Goal: Task Accomplishment & Management: Use online tool/utility

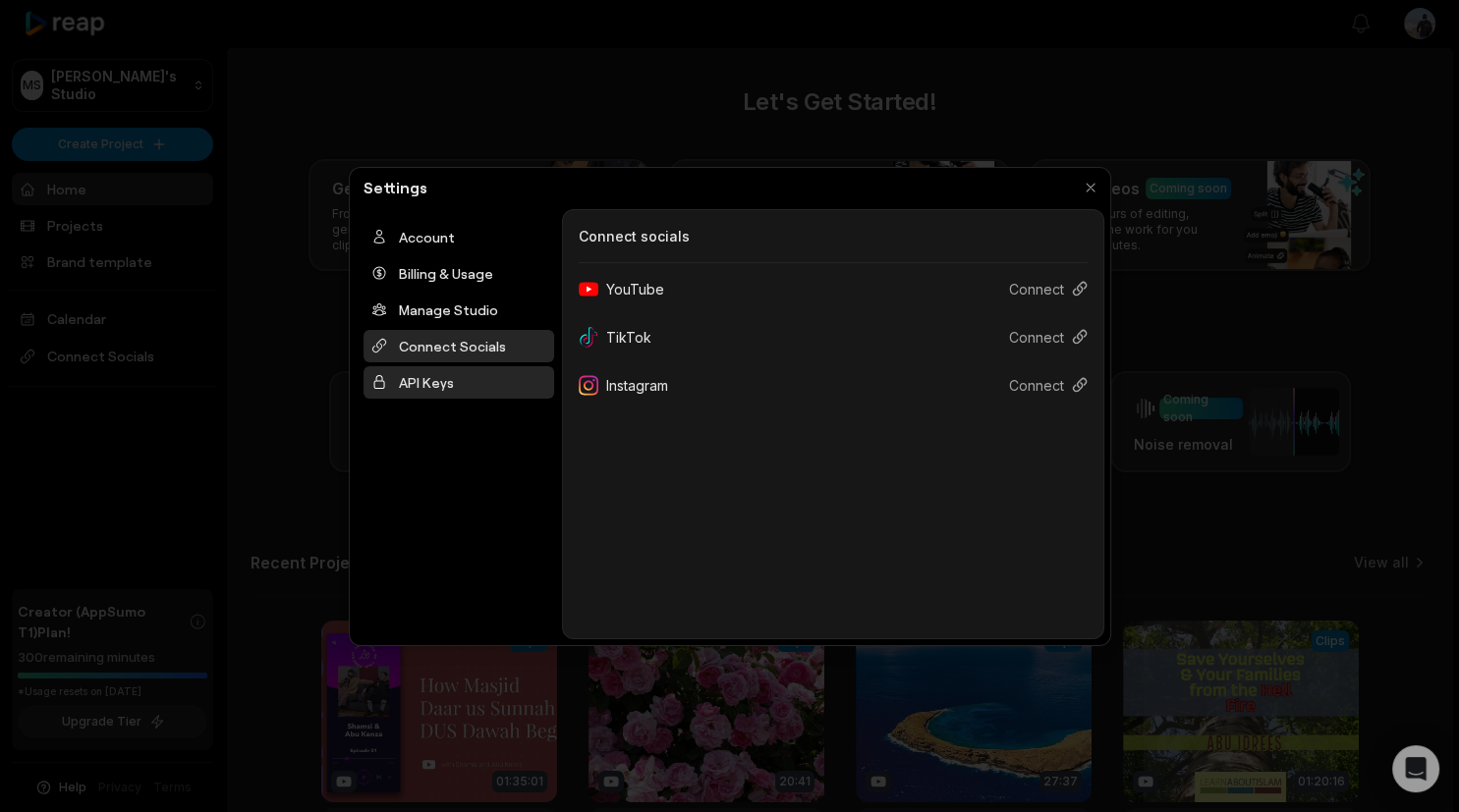
click at [398, 377] on div "API Keys" at bounding box center [459, 382] width 191 height 32
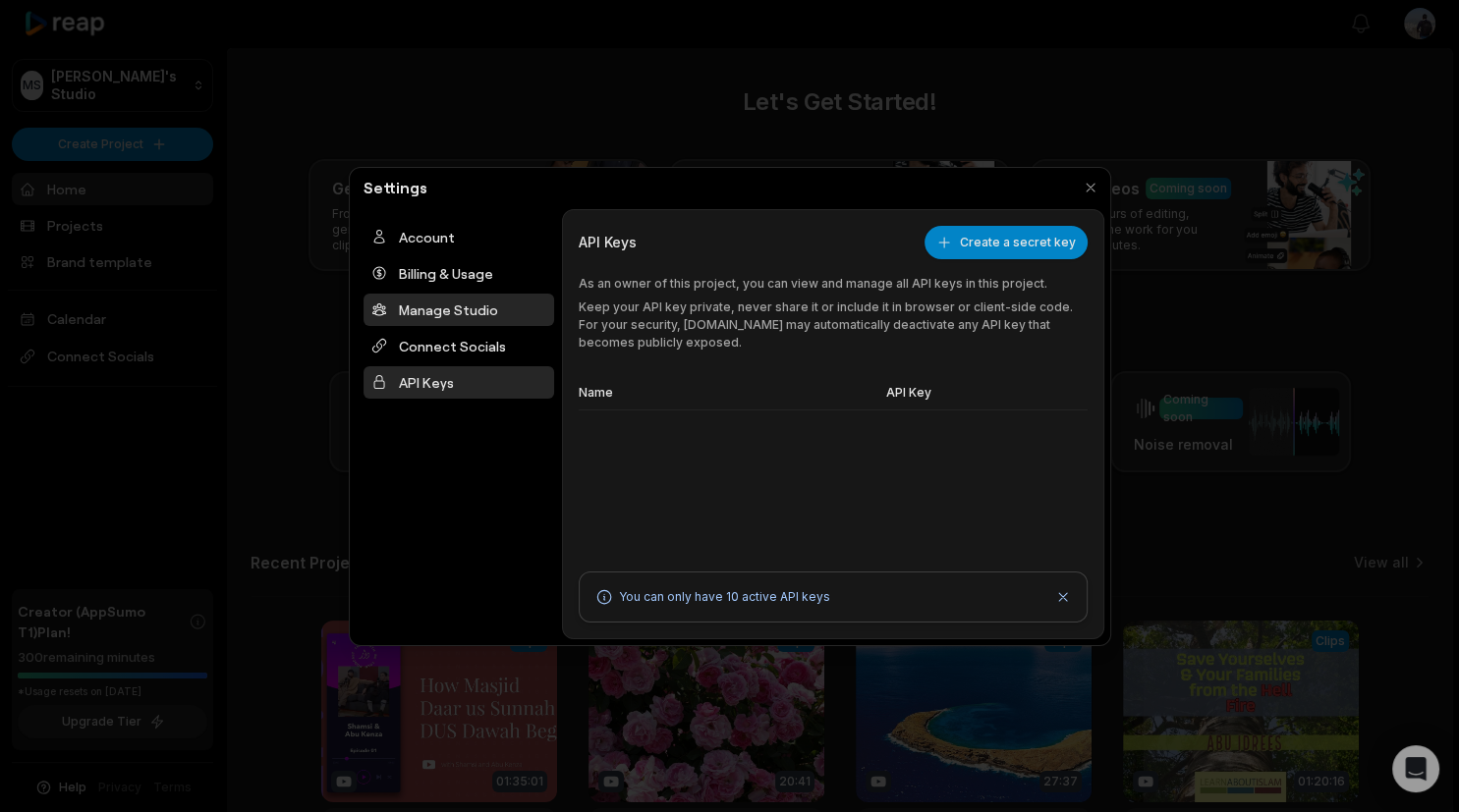
click at [456, 312] on div "Manage Studio" at bounding box center [459, 310] width 191 height 32
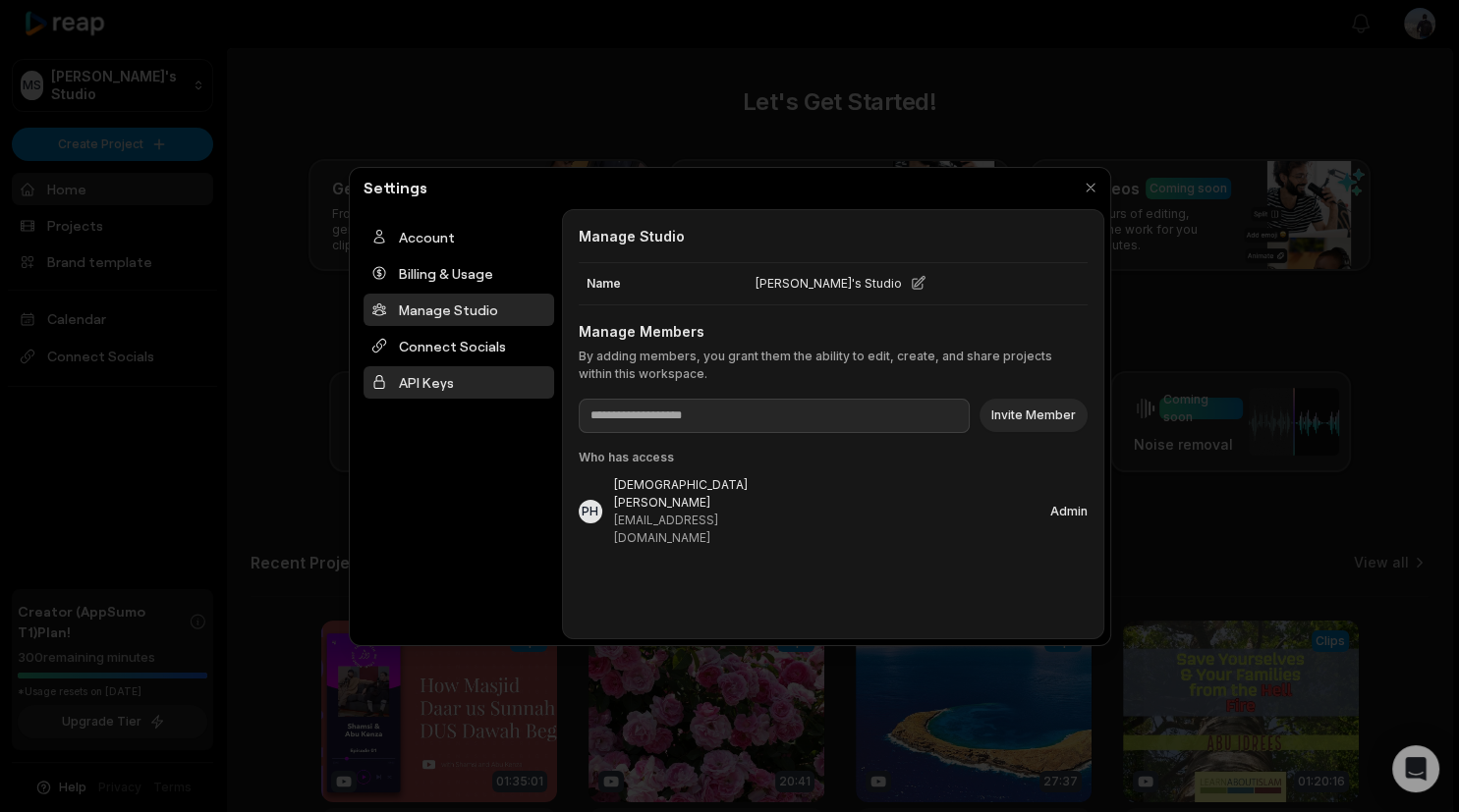
click at [454, 371] on div "API Keys" at bounding box center [459, 382] width 191 height 32
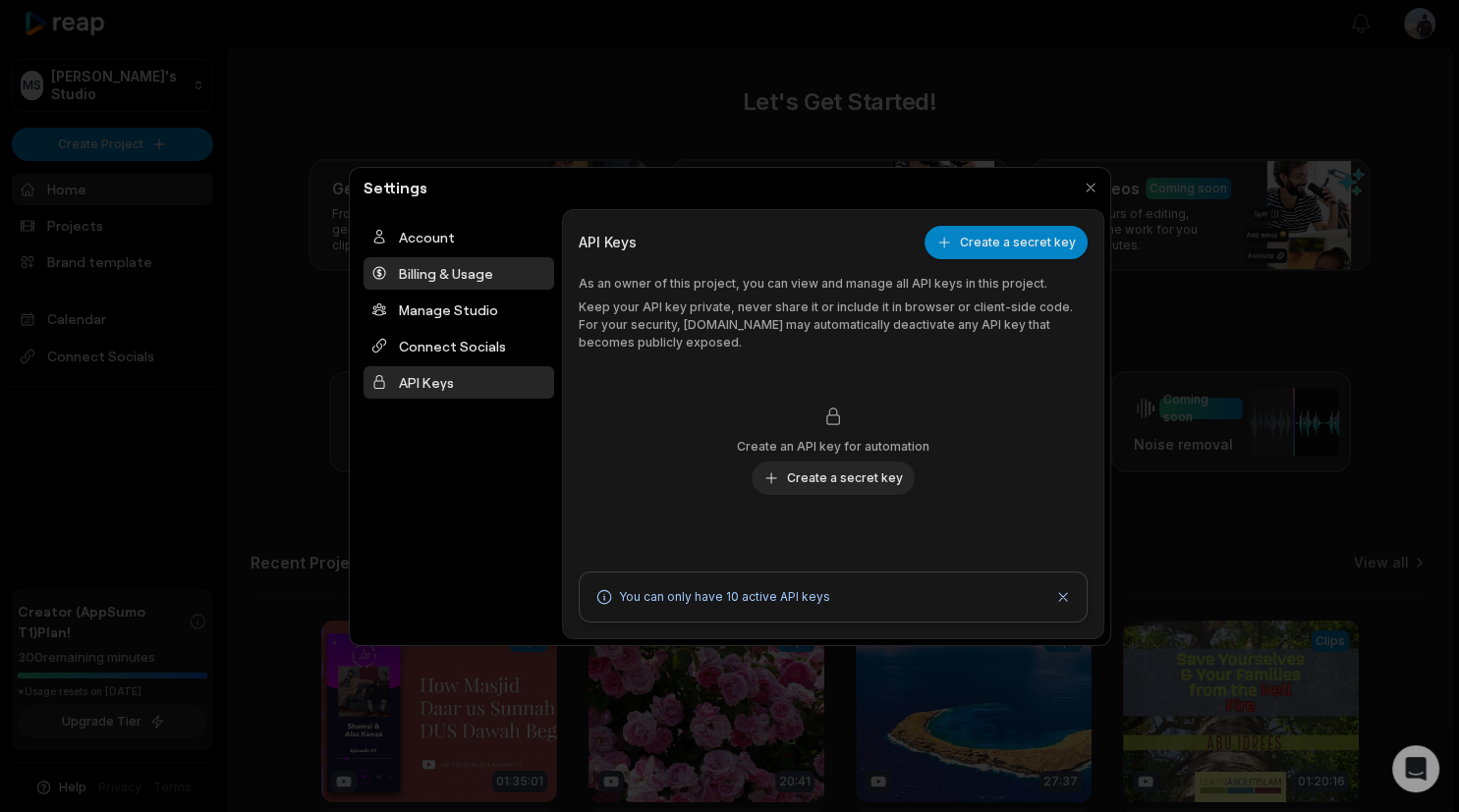
click at [450, 265] on div "Billing & Usage" at bounding box center [459, 273] width 191 height 32
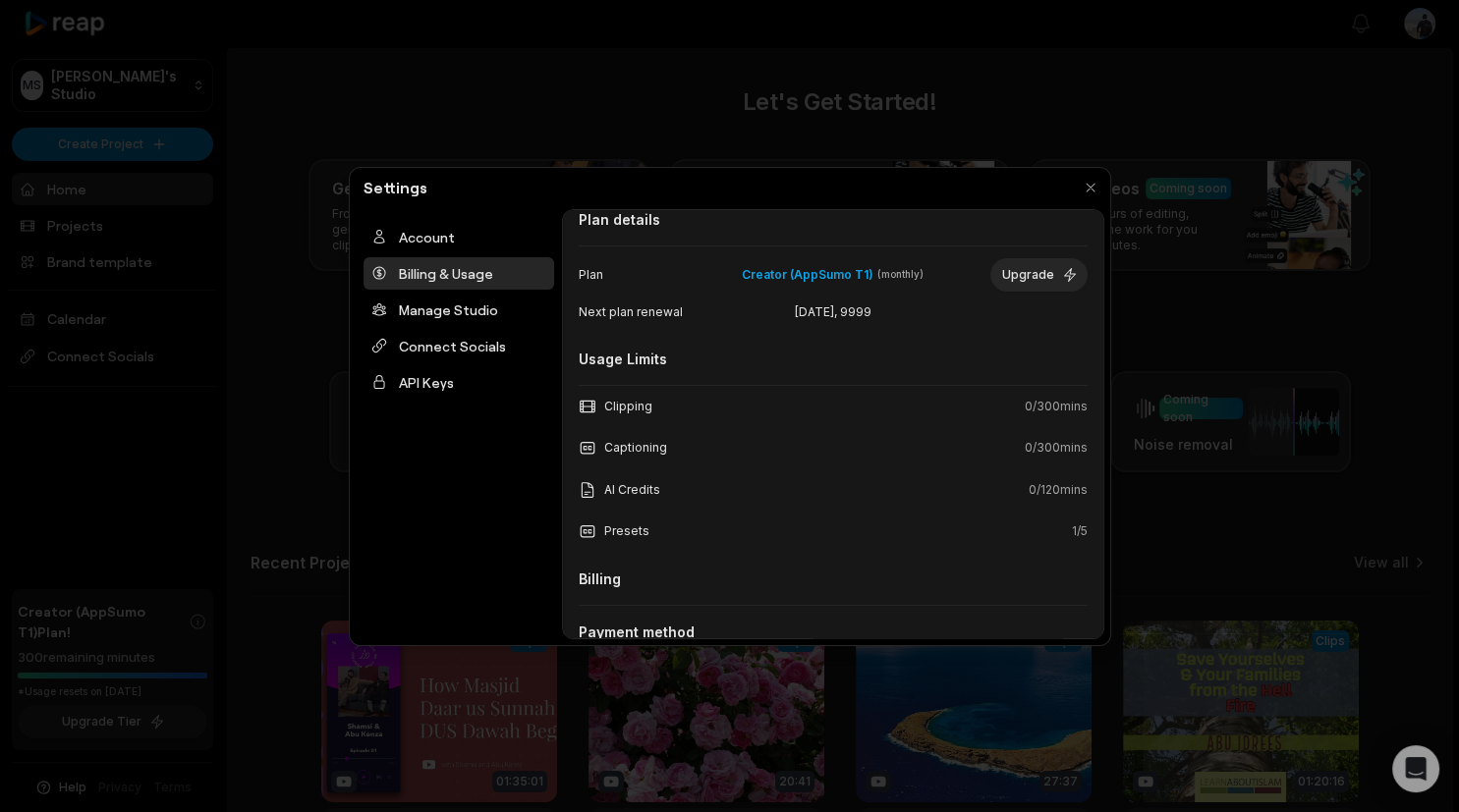
scroll to position [113, 0]
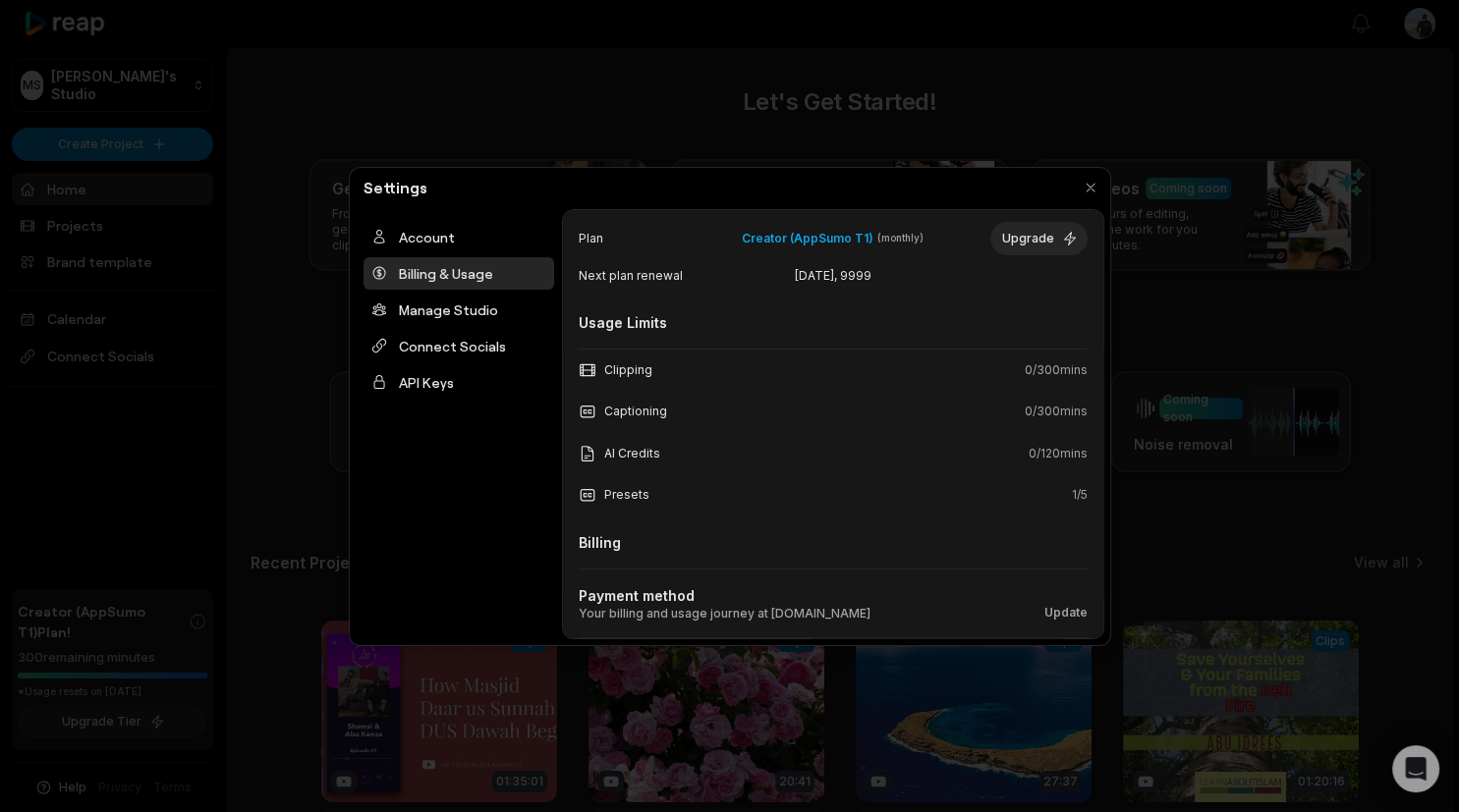
click at [643, 446] on div "AI Credits" at bounding box center [620, 454] width 82 height 18
click at [639, 384] on div "Clipping 0 / 300 mins" at bounding box center [833, 370] width 509 height 41
drag, startPoint x: 639, startPoint y: 384, endPoint x: 651, endPoint y: 434, distance: 51.7
click at [651, 434] on div "Clipping 0 / 300 mins Captioning 0 / 300 mins AI Credits 0 / 120 mins Presets 1…" at bounding box center [833, 433] width 509 height 168
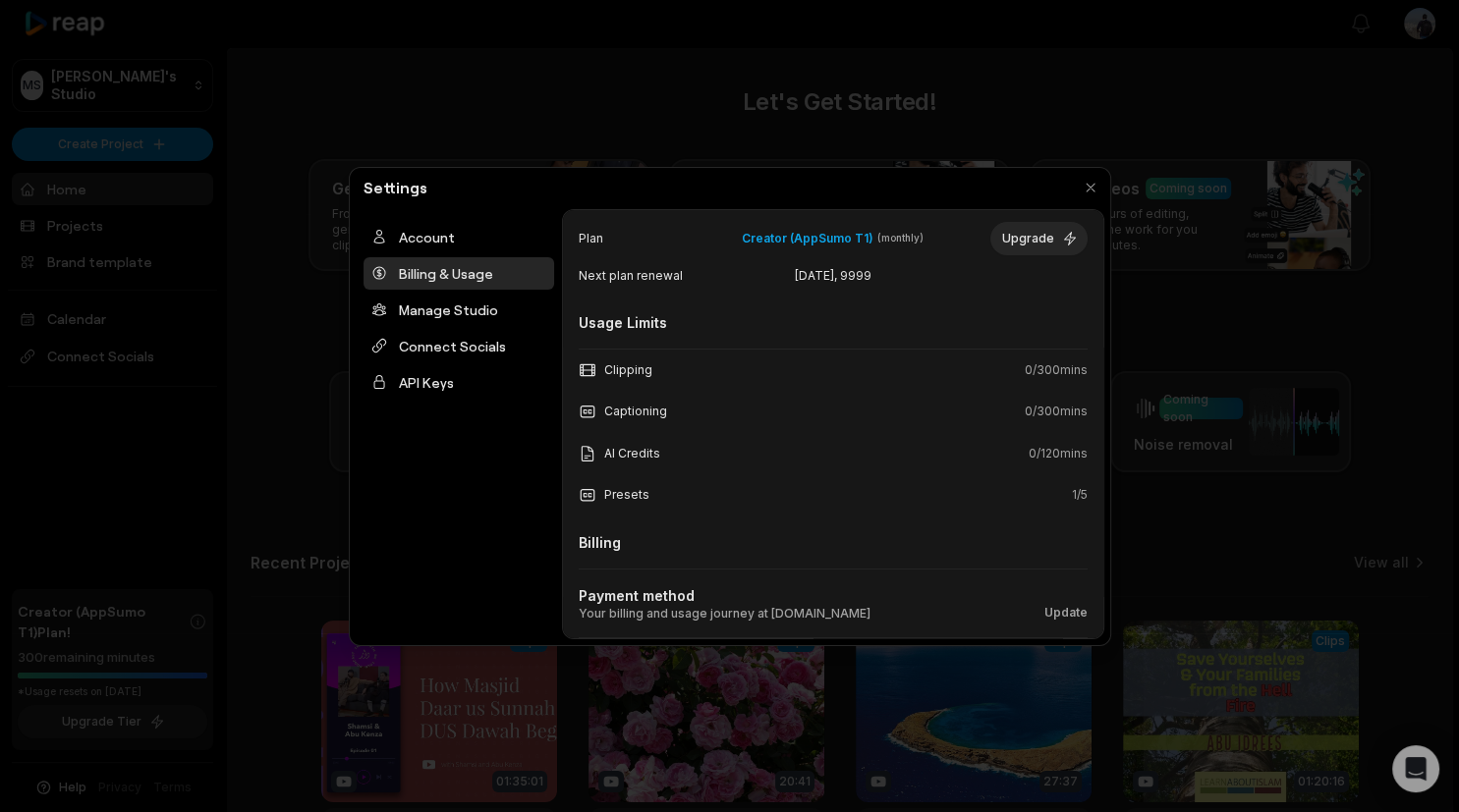
click at [651, 434] on div "AI Credits 0 / 120 mins" at bounding box center [833, 453] width 509 height 41
drag, startPoint x: 651, startPoint y: 434, endPoint x: 669, endPoint y: 507, distance: 74.8
click at [669, 507] on div "Clipping 0 / 300 mins Captioning 0 / 300 mins AI Credits 0 / 120 mins Presets 1…" at bounding box center [833, 433] width 509 height 168
click at [669, 507] on div "Presets 1 / 5" at bounding box center [833, 496] width 509 height 42
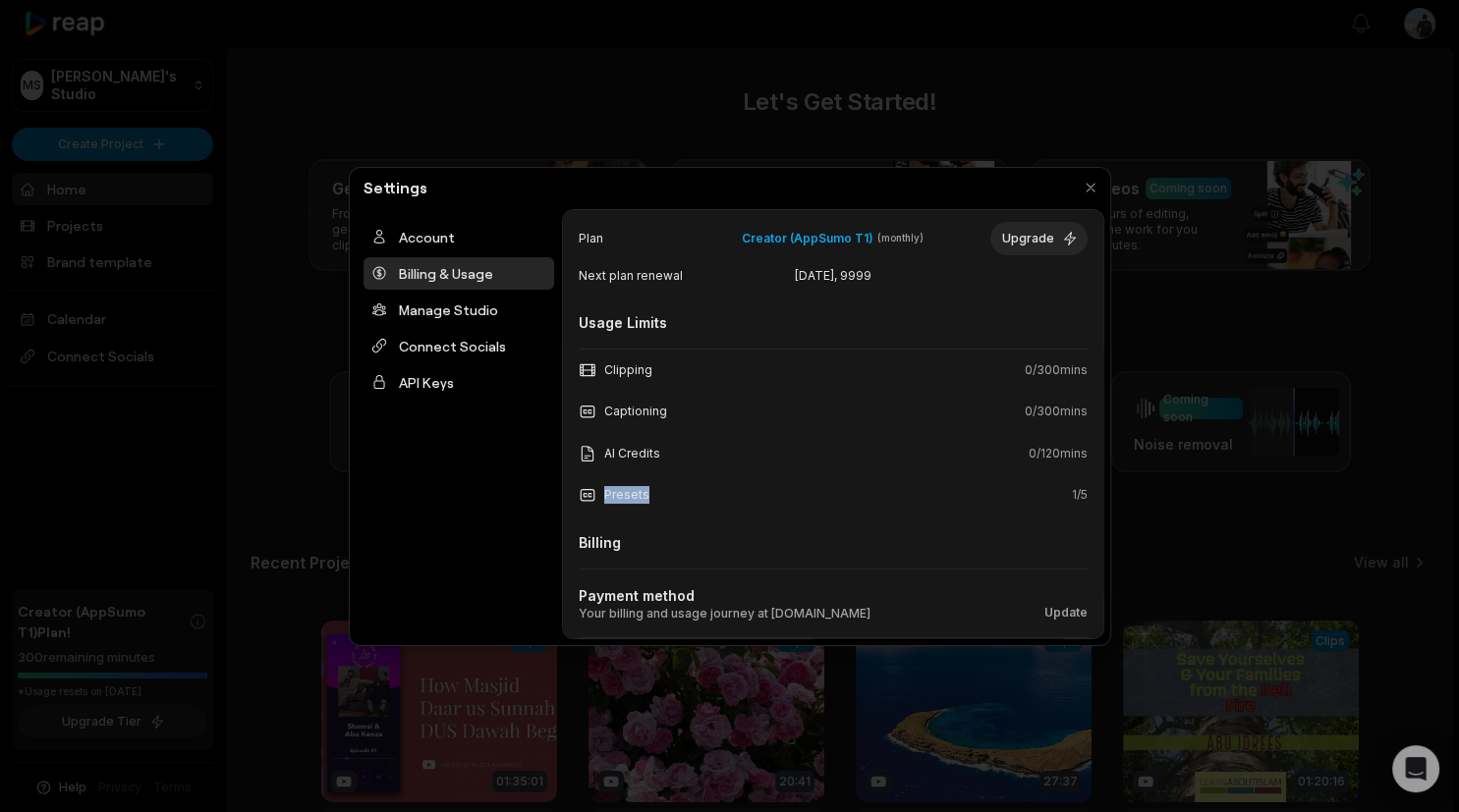
click at [669, 507] on div "Presets 1 / 5" at bounding box center [833, 496] width 509 height 42
drag, startPoint x: 669, startPoint y: 507, endPoint x: 638, endPoint y: 351, distance: 159.3
click at [638, 351] on div "Clipping 0 / 300 mins Captioning 0 / 300 mins AI Credits 0 / 120 mins Presets 1…" at bounding box center [833, 433] width 509 height 168
click at [638, 351] on div "Clipping 0 / 300 mins" at bounding box center [833, 370] width 509 height 41
drag, startPoint x: 638, startPoint y: 351, endPoint x: 679, endPoint y: 509, distance: 163.5
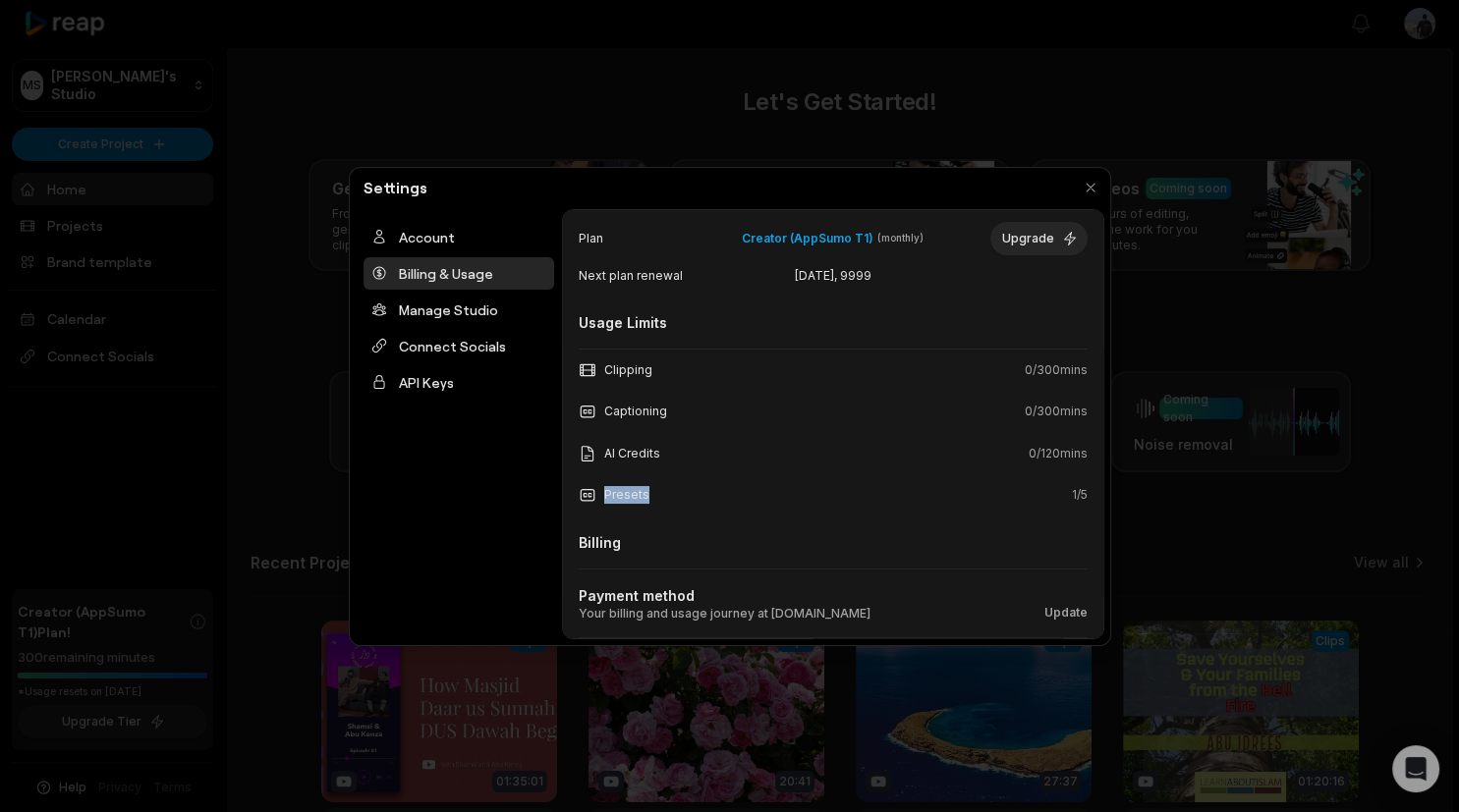
click at [679, 509] on div "Clipping 0 / 300 mins Captioning 0 / 300 mins AI Credits 0 / 120 mins Presets 1…" at bounding box center [833, 433] width 509 height 168
click at [679, 509] on div "Presets 1 / 5" at bounding box center [833, 496] width 509 height 42
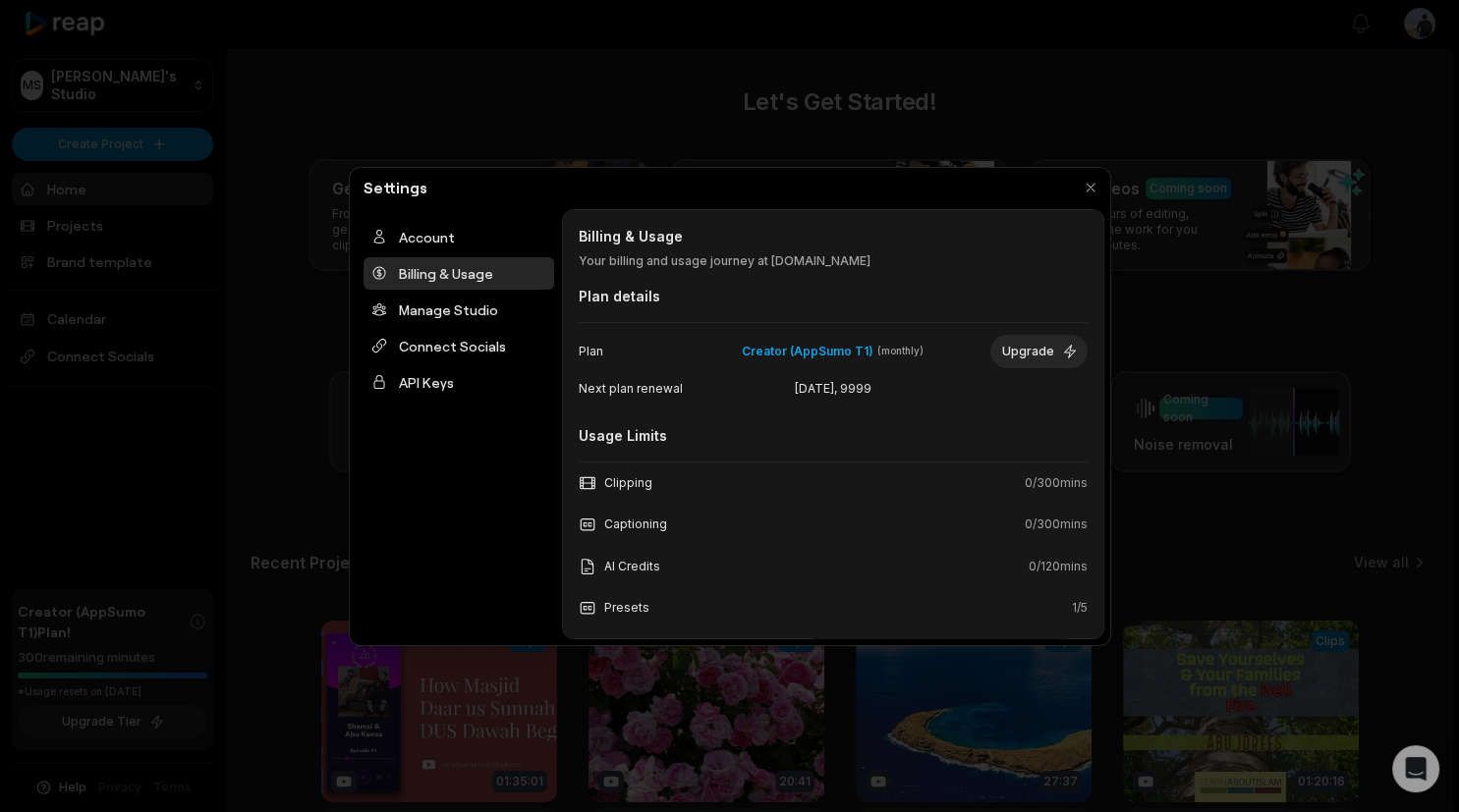
scroll to position [0, 0]
click at [682, 485] on div "Clipping 0 / 300 mins" at bounding box center [833, 483] width 509 height 41
drag, startPoint x: 682, startPoint y: 485, endPoint x: 715, endPoint y: 591, distance: 111.2
click at [715, 591] on div "Clipping 0 / 300 mins Captioning 0 / 300 mins AI Credits 0 / 120 mins Presets 1…" at bounding box center [833, 546] width 509 height 168
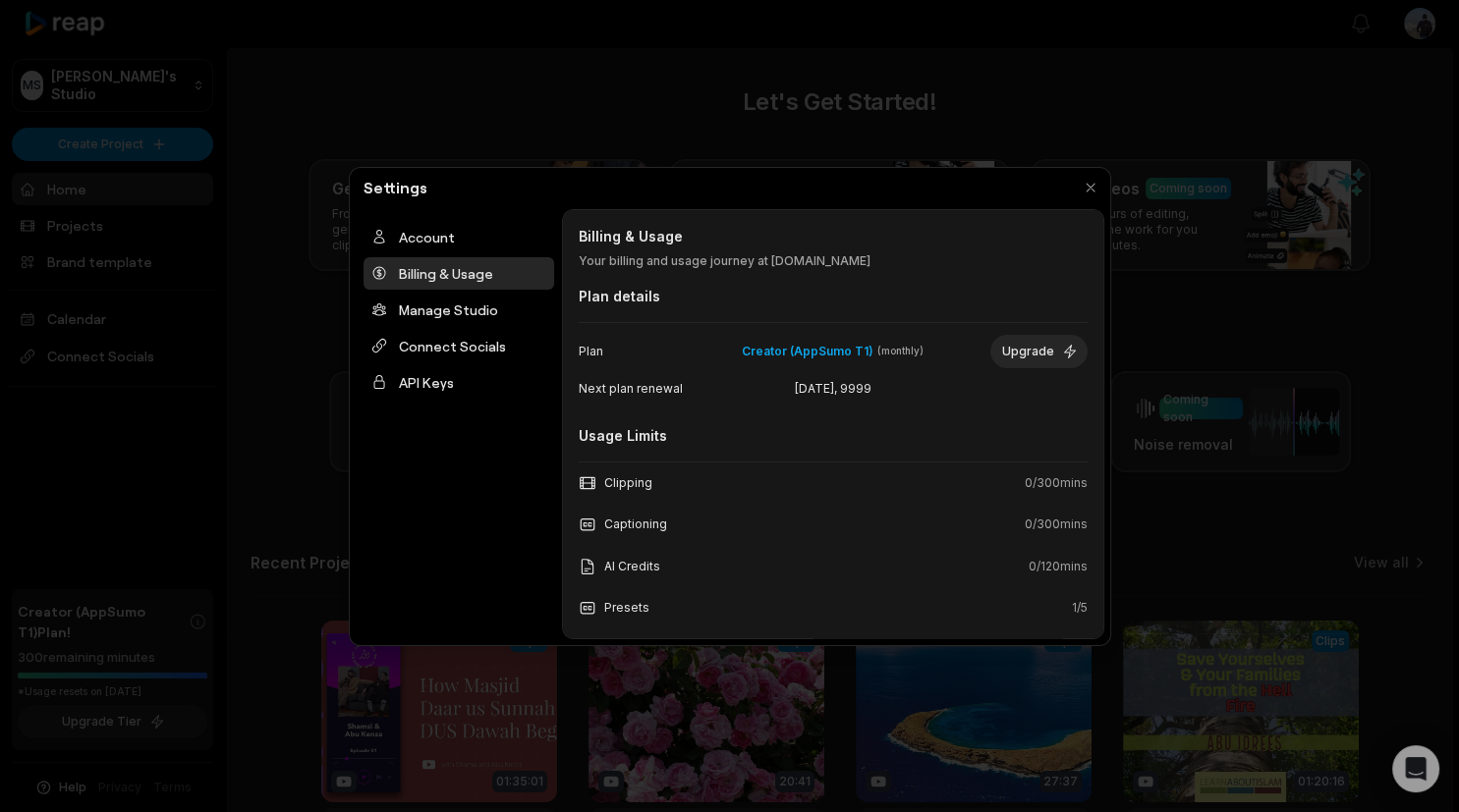
click at [715, 591] on div "Presets 1 / 5" at bounding box center [833, 608] width 509 height 42
drag, startPoint x: 715, startPoint y: 591, endPoint x: 680, endPoint y: 476, distance: 121.2
click at [680, 476] on div "Clipping 0 / 300 mins Captioning 0 / 300 mins AI Credits 0 / 120 mins Presets 1…" at bounding box center [833, 546] width 509 height 168
click at [680, 476] on div "Clipping 0 / 300 mins" at bounding box center [833, 483] width 509 height 41
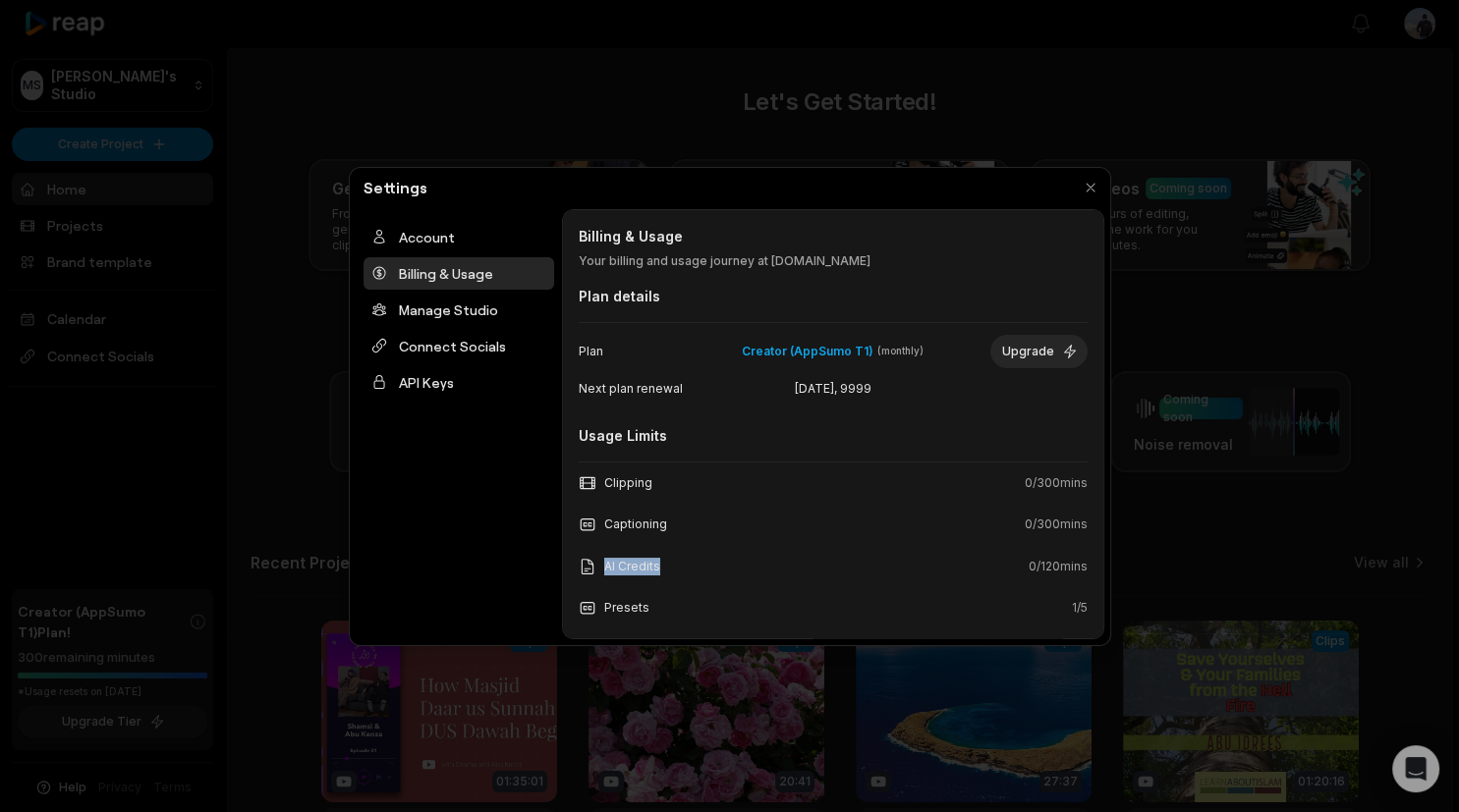
drag, startPoint x: 680, startPoint y: 476, endPoint x: 718, endPoint y: 570, distance: 101.8
click at [718, 570] on div "Clipping 0 / 300 mins Captioning 0 / 300 mins AI Credits 0 / 120 mins Presets 1…" at bounding box center [833, 546] width 509 height 168
click at [719, 570] on div "AI Credits 0 / 120 mins" at bounding box center [833, 566] width 509 height 41
drag, startPoint x: 719, startPoint y: 570, endPoint x: 684, endPoint y: 451, distance: 124.0
click at [684, 451] on div "Billing & Usage Billing & Usage Your billing and usage journey at reap.video Pl…" at bounding box center [833, 424] width 542 height 430
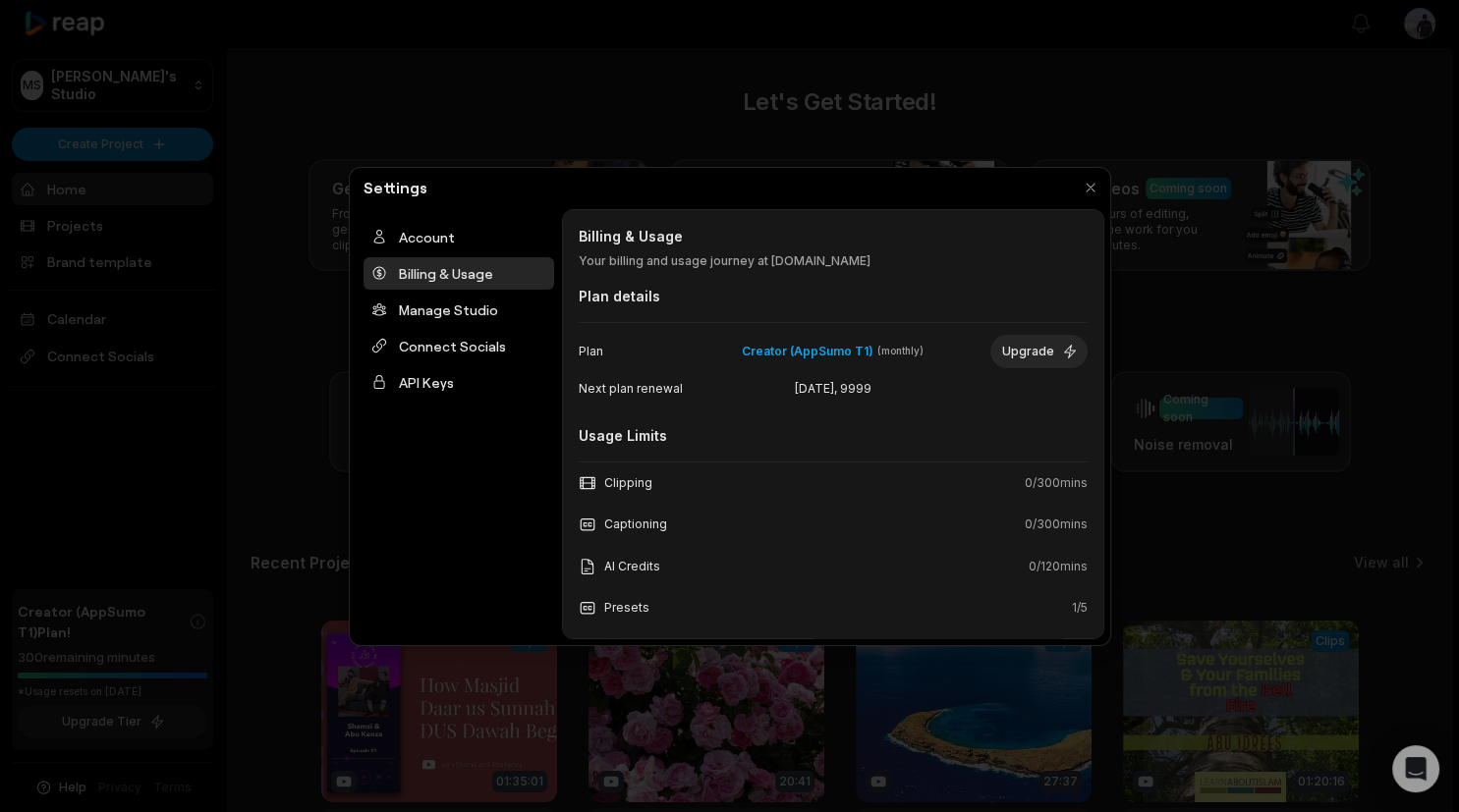
click at [684, 451] on div "Billing & Usage Billing & Usage Your billing and usage journey at reap.video Pl…" at bounding box center [833, 424] width 542 height 430
drag, startPoint x: 684, startPoint y: 451, endPoint x: 733, endPoint y: 552, distance: 112.5
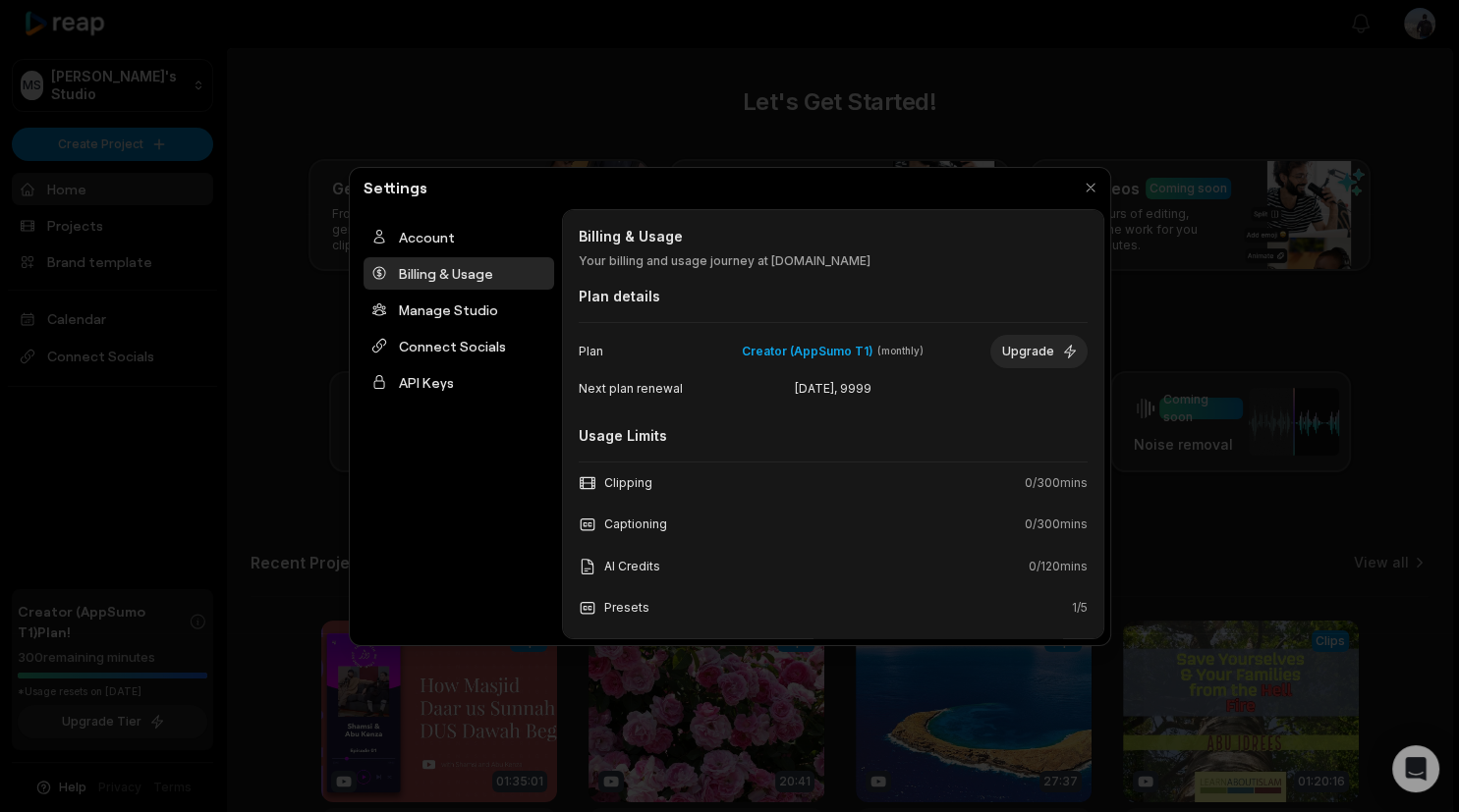
click at [733, 552] on div "Billing & Usage Billing & Usage Your billing and usage journey at reap.video Pl…" at bounding box center [833, 424] width 542 height 430
click at [733, 552] on div "AI Credits 0 / 120 mins" at bounding box center [833, 566] width 509 height 41
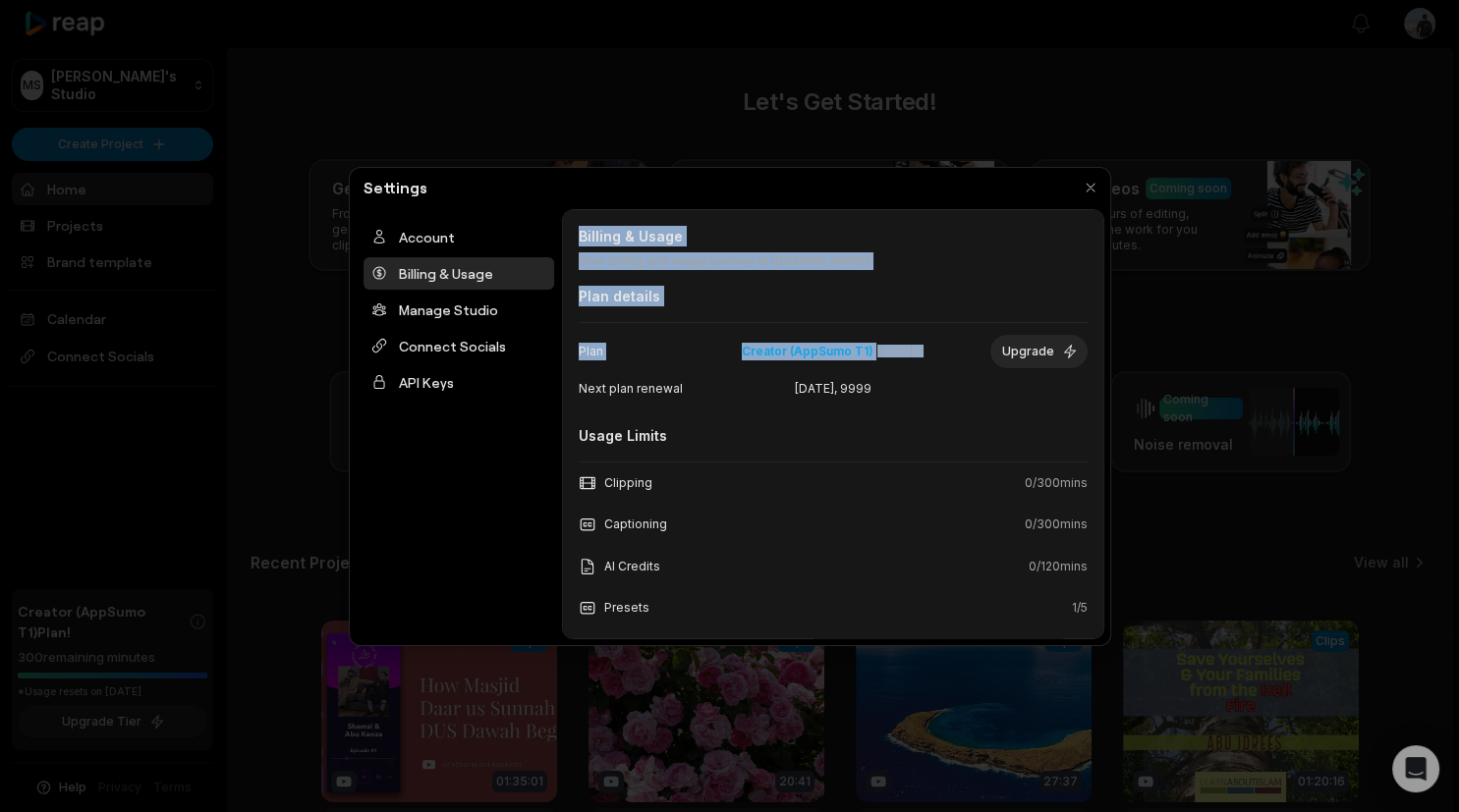
drag, startPoint x: 733, startPoint y: 552, endPoint x: 643, endPoint y: 235, distance: 329.9
click at [643, 235] on div "Billing & Usage Billing & Usage Your billing and usage journey at reap.video Pl…" at bounding box center [833, 424] width 542 height 430
drag, startPoint x: 643, startPoint y: 235, endPoint x: 578, endPoint y: 240, distance: 65.0
click at [640, 235] on h2 "Billing & Usage" at bounding box center [833, 236] width 509 height 21
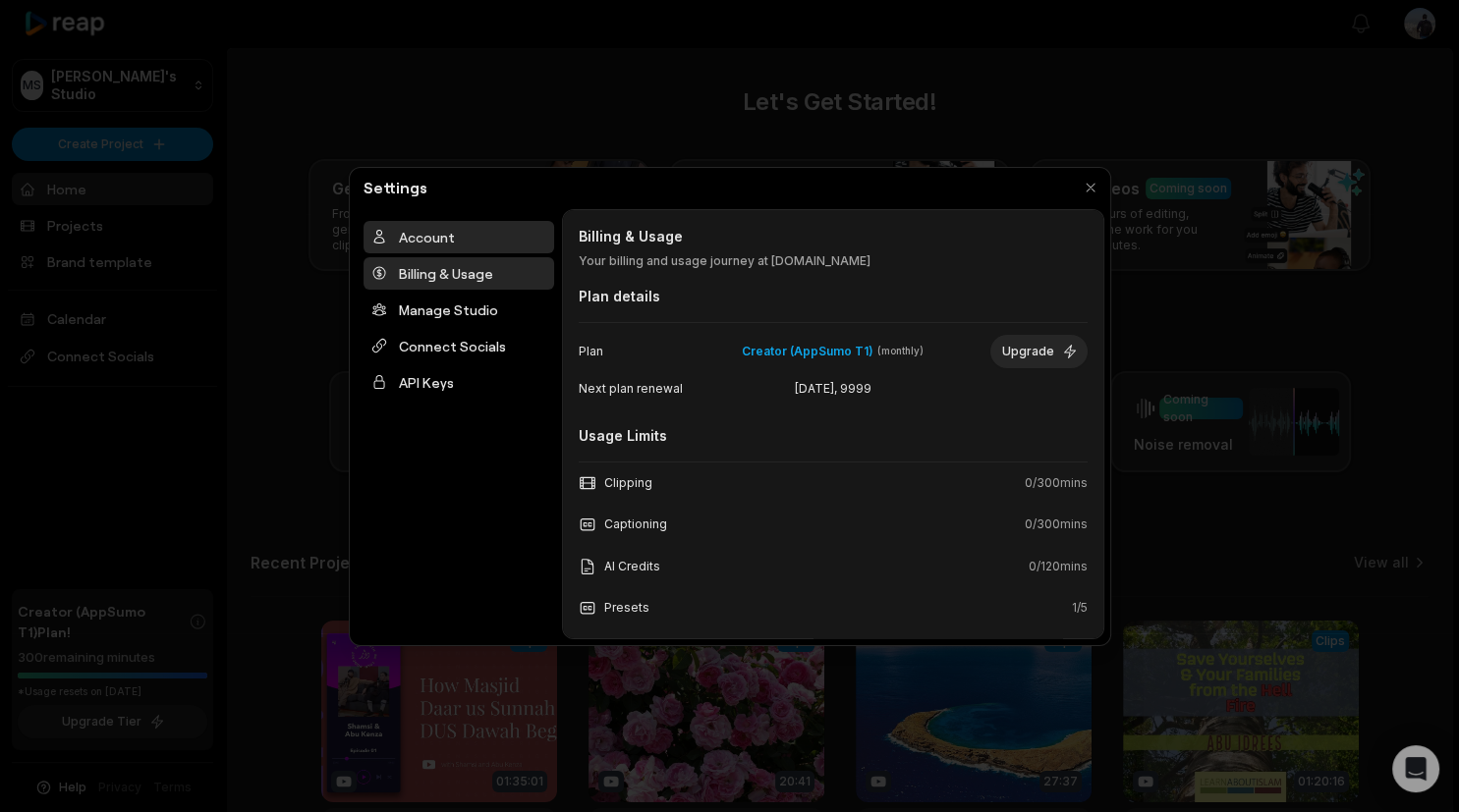
click at [445, 227] on div "Account" at bounding box center [459, 237] width 191 height 32
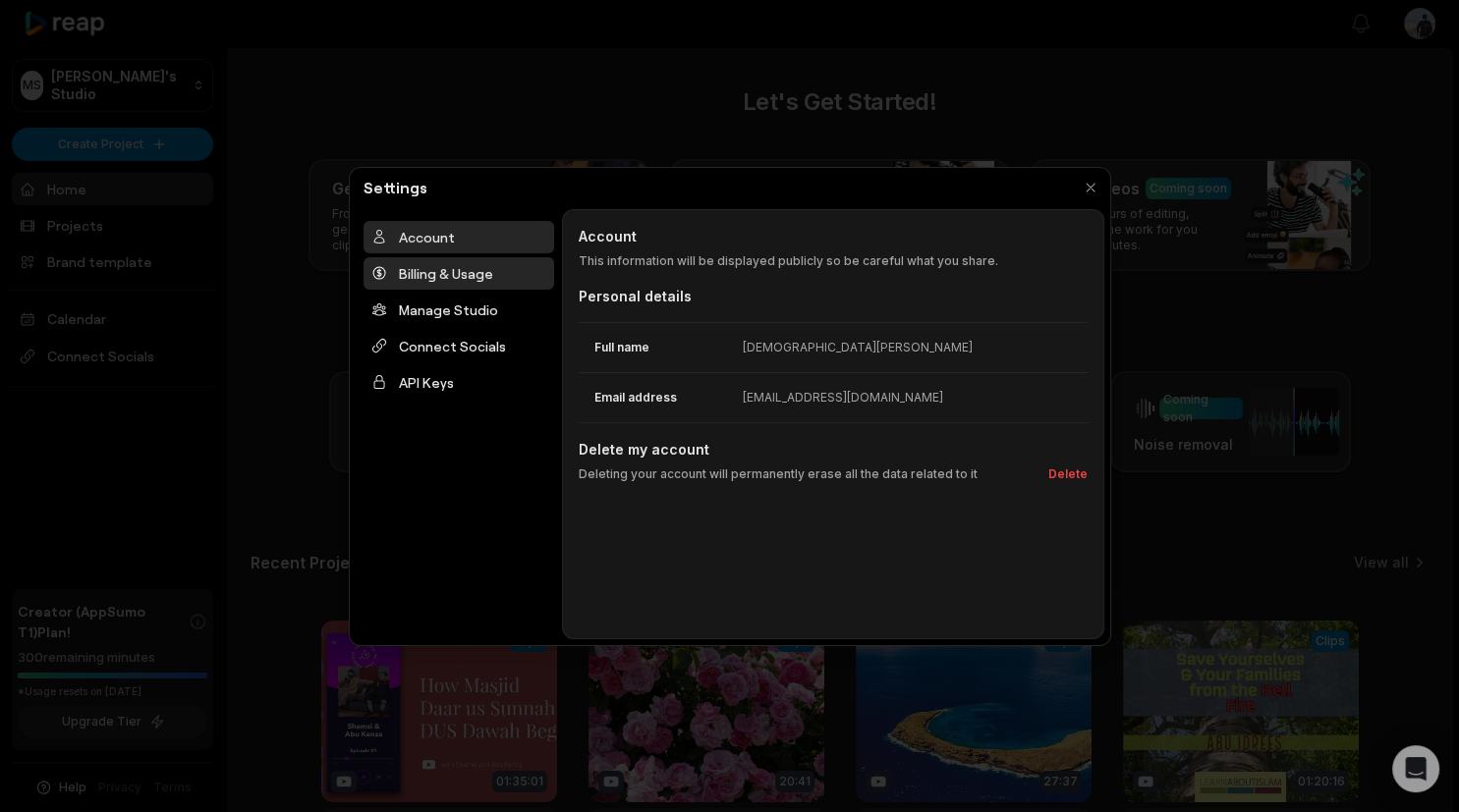
click at [474, 285] on div "Billing & Usage" at bounding box center [459, 273] width 191 height 32
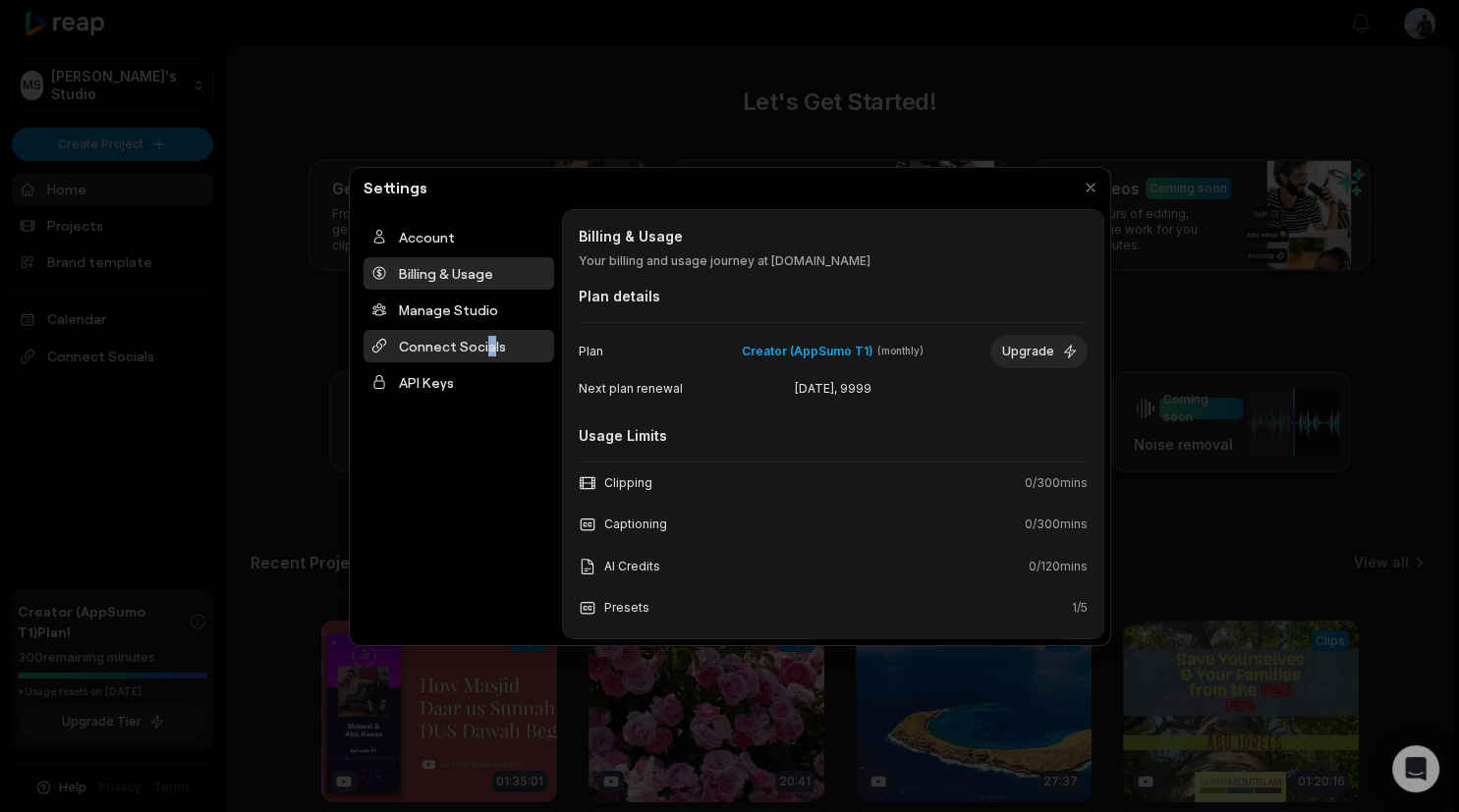
click at [485, 335] on div "Connect Socials" at bounding box center [459, 346] width 191 height 32
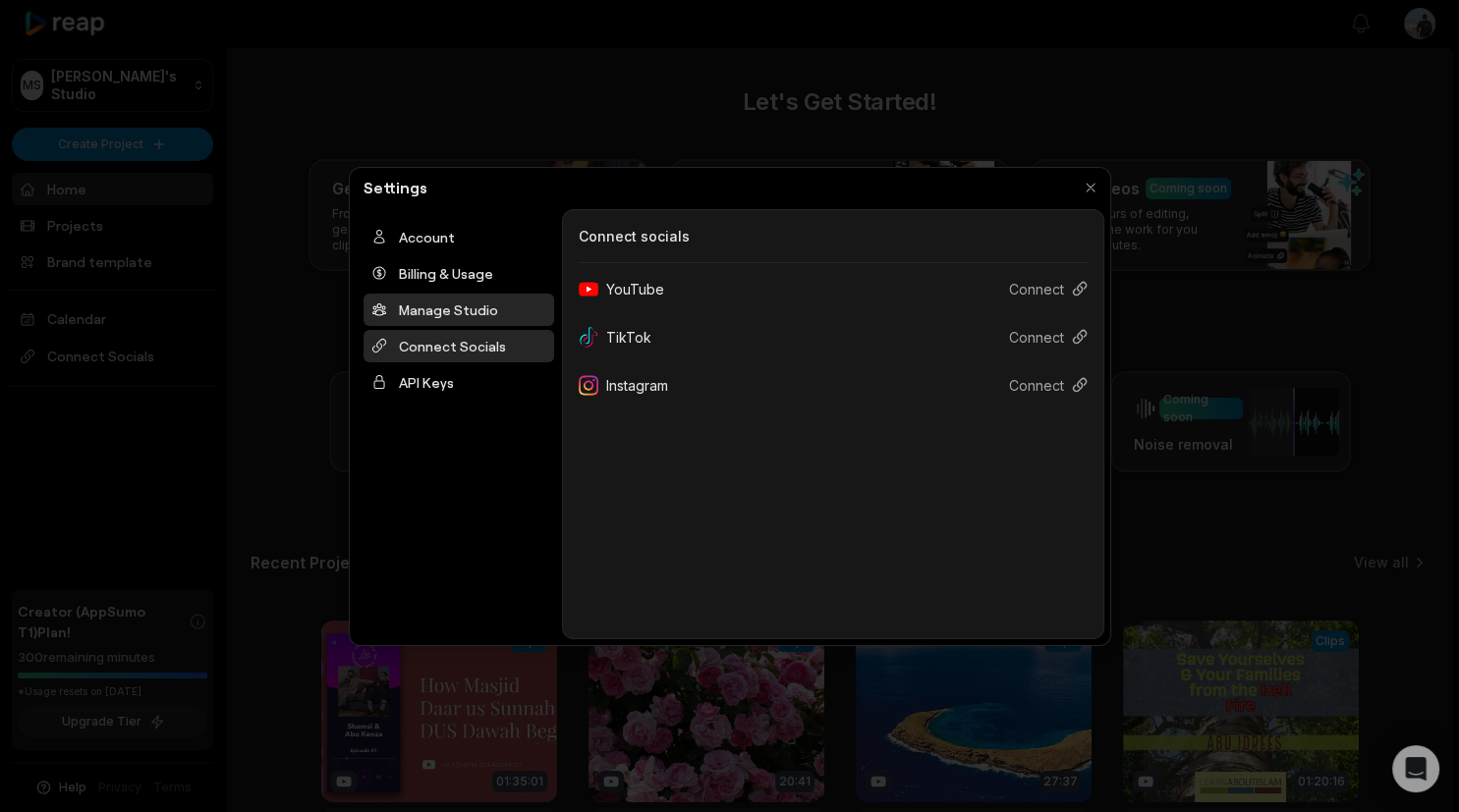
click at [485, 315] on div "Manage Studio" at bounding box center [459, 310] width 191 height 32
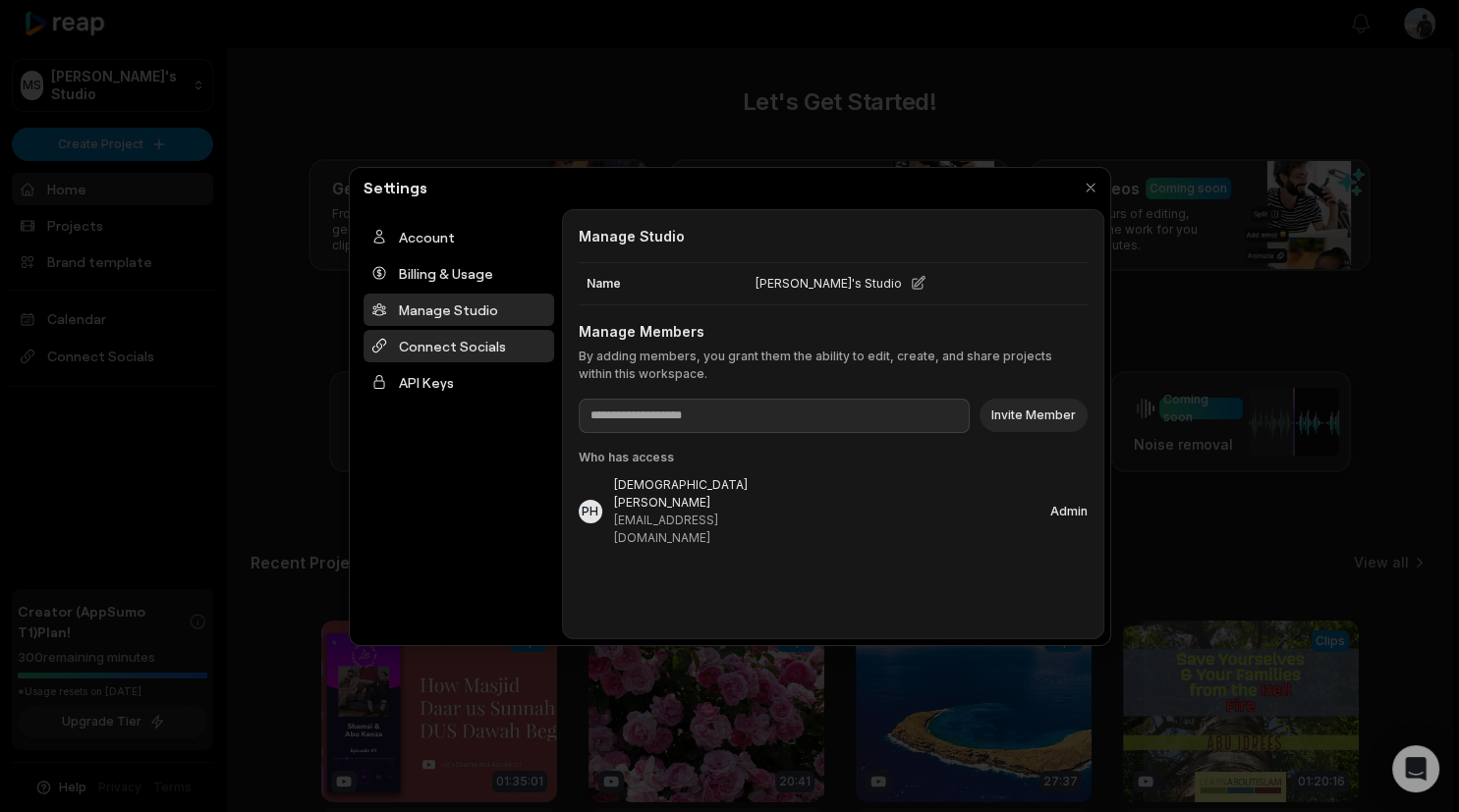
click at [493, 354] on div "Connect Socials" at bounding box center [459, 346] width 191 height 32
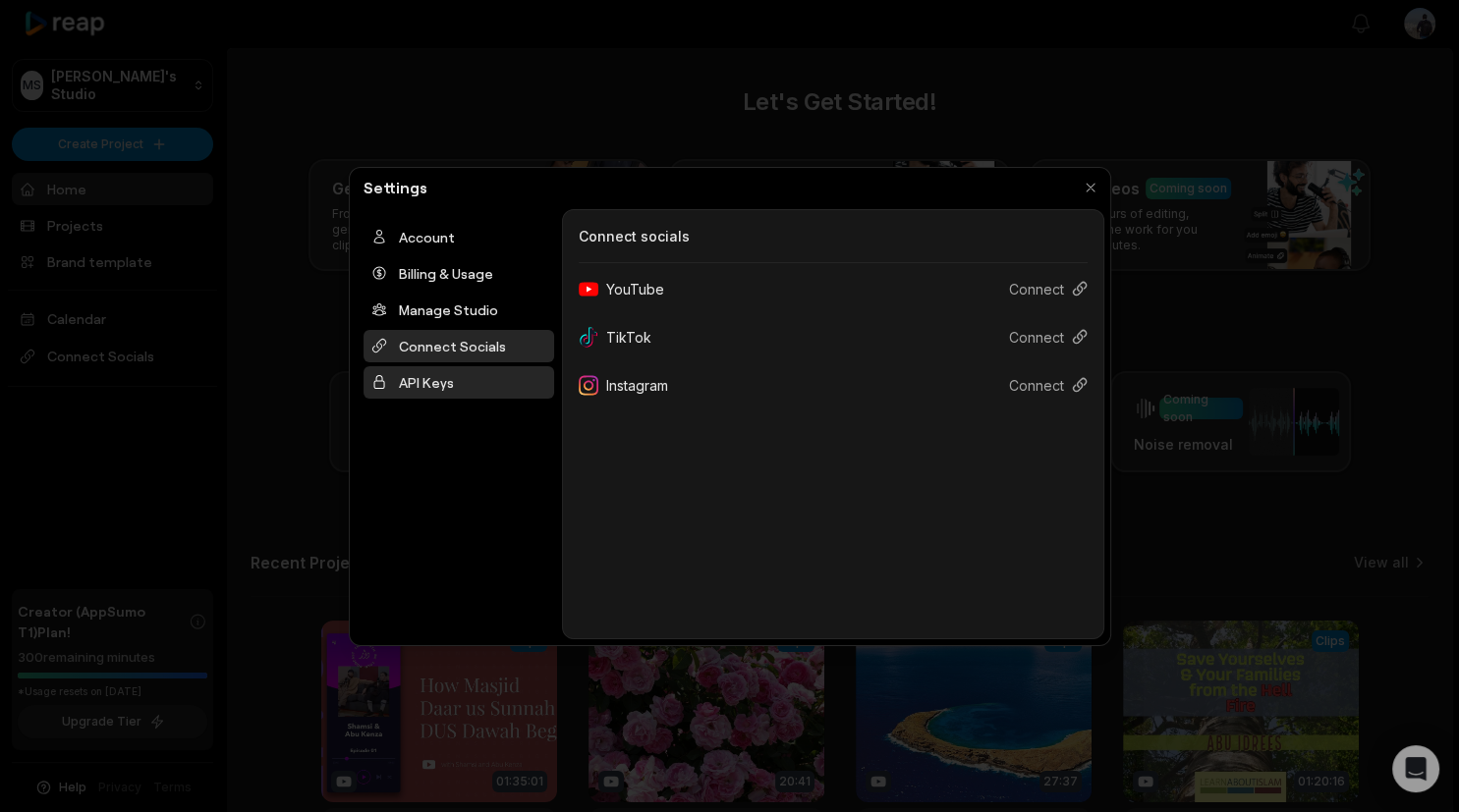
click at [499, 395] on div "API Keys" at bounding box center [459, 382] width 191 height 32
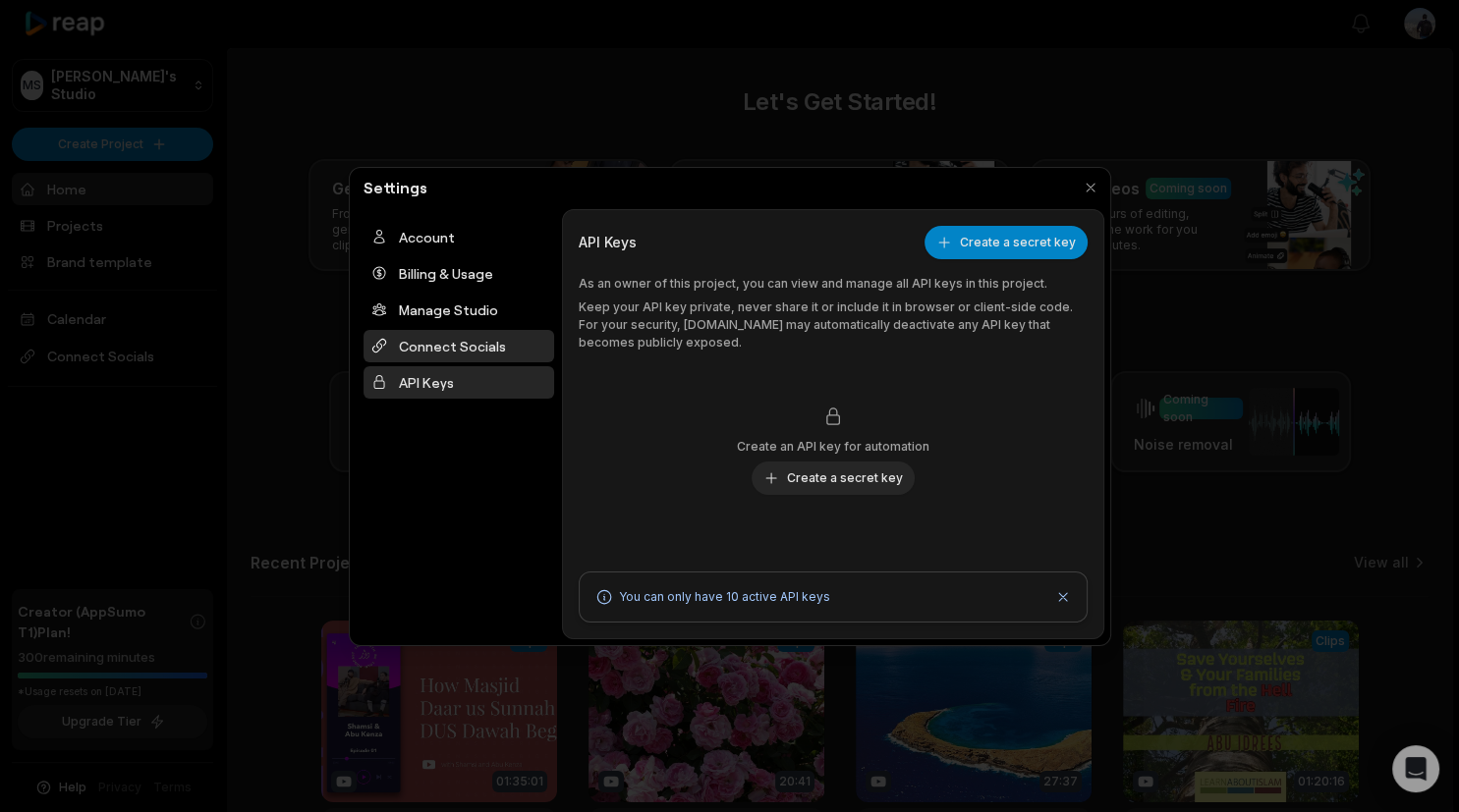
click at [488, 350] on div "Connect Socials" at bounding box center [459, 346] width 191 height 32
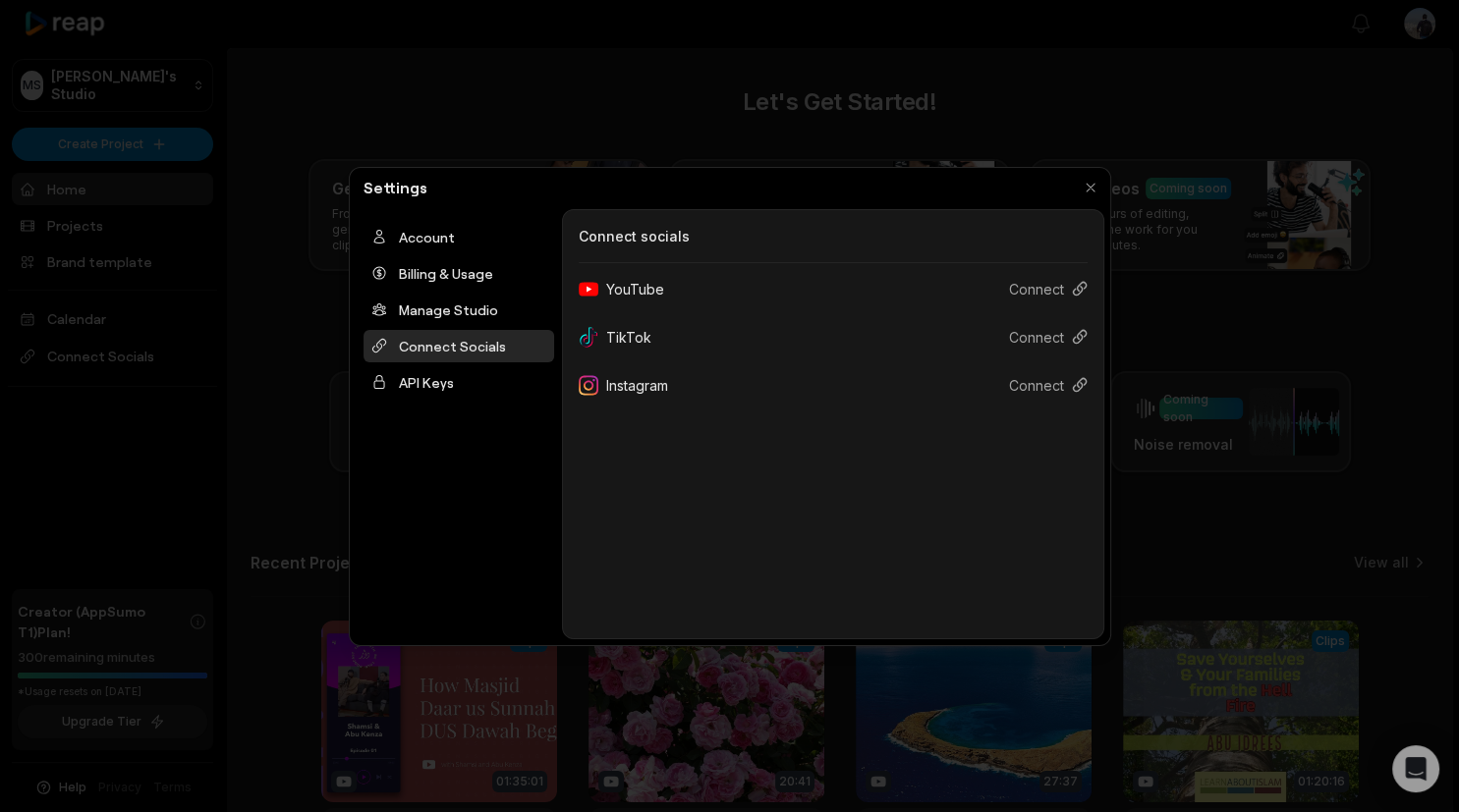
click at [452, 191] on div "Settings" at bounding box center [730, 188] width 749 height 28
click at [449, 191] on div "Settings" at bounding box center [730, 188] width 749 height 28
drag, startPoint x: 448, startPoint y: 191, endPoint x: 693, endPoint y: 552, distance: 436.5
click at [693, 552] on div "Settings Account Billing & Usage Manage Studio Connect Socials API Keys Connect…" at bounding box center [730, 406] width 762 height 479
click at [693, 552] on div "Connect Socials Connect socials YouTube Connect TikTok Connect Instagram Connect" at bounding box center [833, 424] width 542 height 430
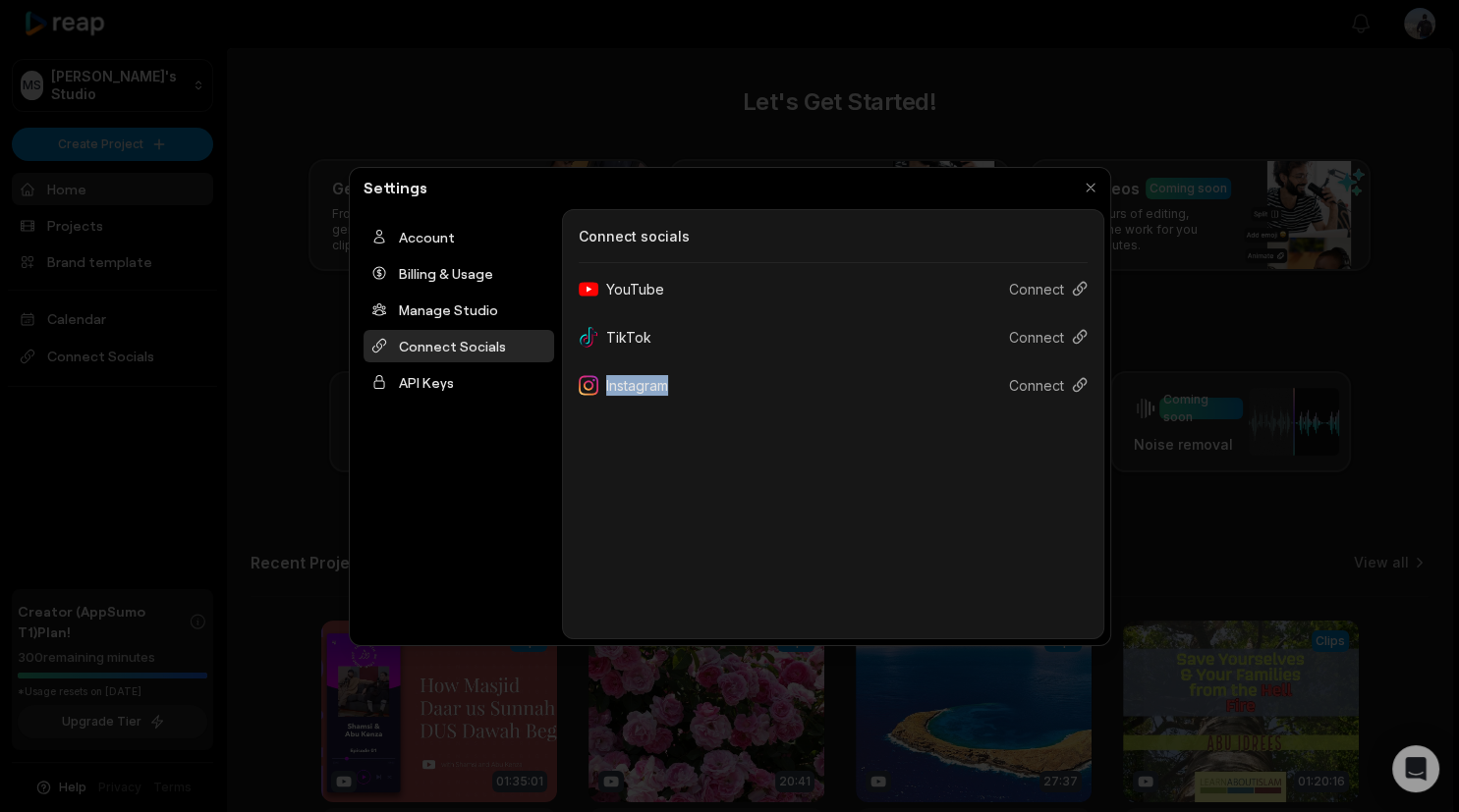
click at [693, 552] on div "Connect Socials Connect socials YouTube Connect TikTok Connect Instagram Connect" at bounding box center [833, 424] width 542 height 430
drag, startPoint x: 693, startPoint y: 552, endPoint x: 414, endPoint y: 191, distance: 456.7
click at [562, 209] on div "Connect Socials Connect socials YouTube Connect TikTok Connect Instagram Connect" at bounding box center [833, 424] width 542 height 430
click at [414, 191] on h2 "Settings" at bounding box center [396, 188] width 80 height 24
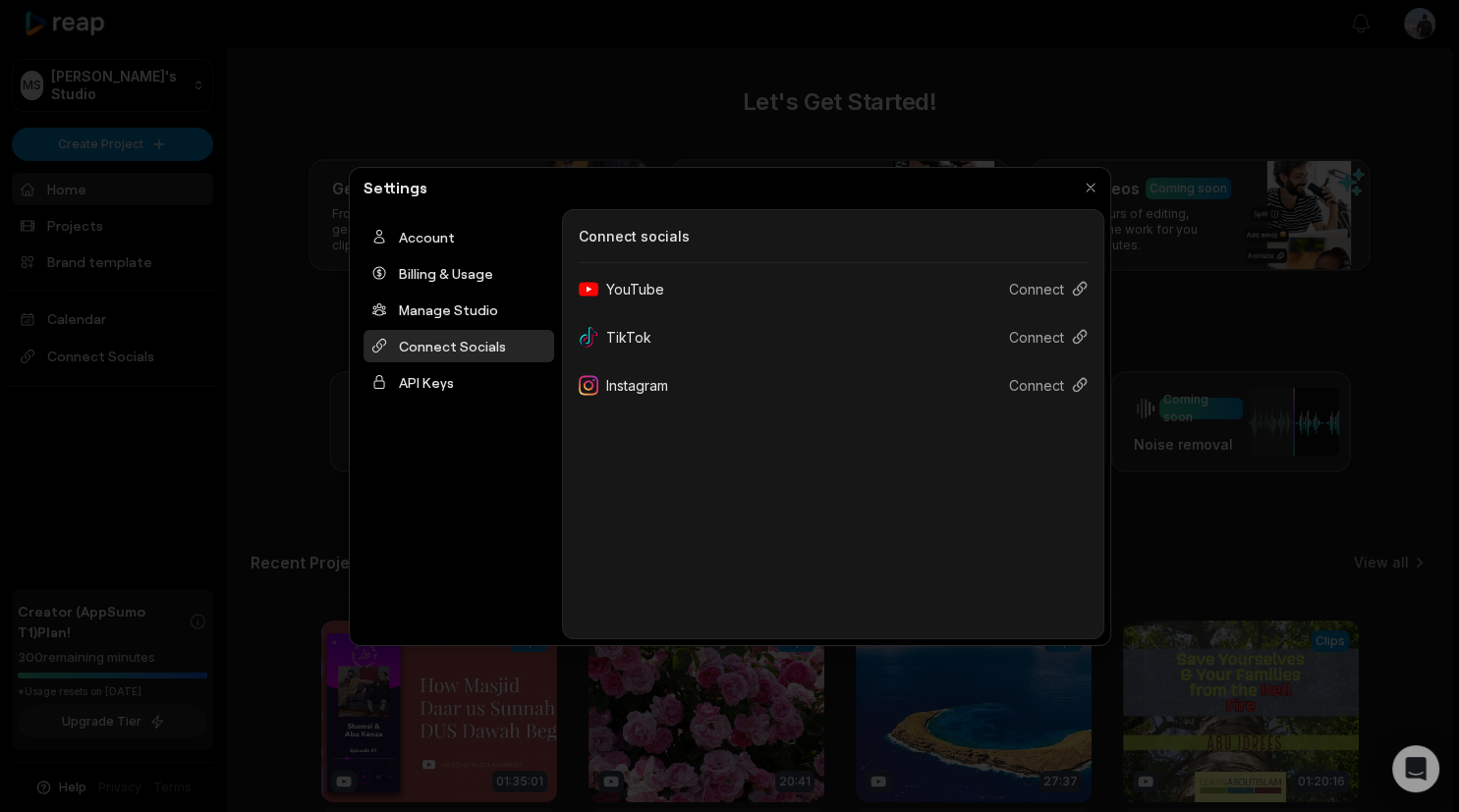
click at [414, 191] on h2 "Settings" at bounding box center [396, 188] width 80 height 24
drag, startPoint x: 414, startPoint y: 191, endPoint x: 737, endPoint y: 489, distance: 440.1
click at [737, 489] on div "Settings Account Billing & Usage Manage Studio Connect Socials API Keys Connect…" at bounding box center [730, 406] width 762 height 479
click at [737, 489] on div "Connect Socials Connect socials YouTube Connect TikTok Connect Instagram Connect" at bounding box center [833, 424] width 542 height 430
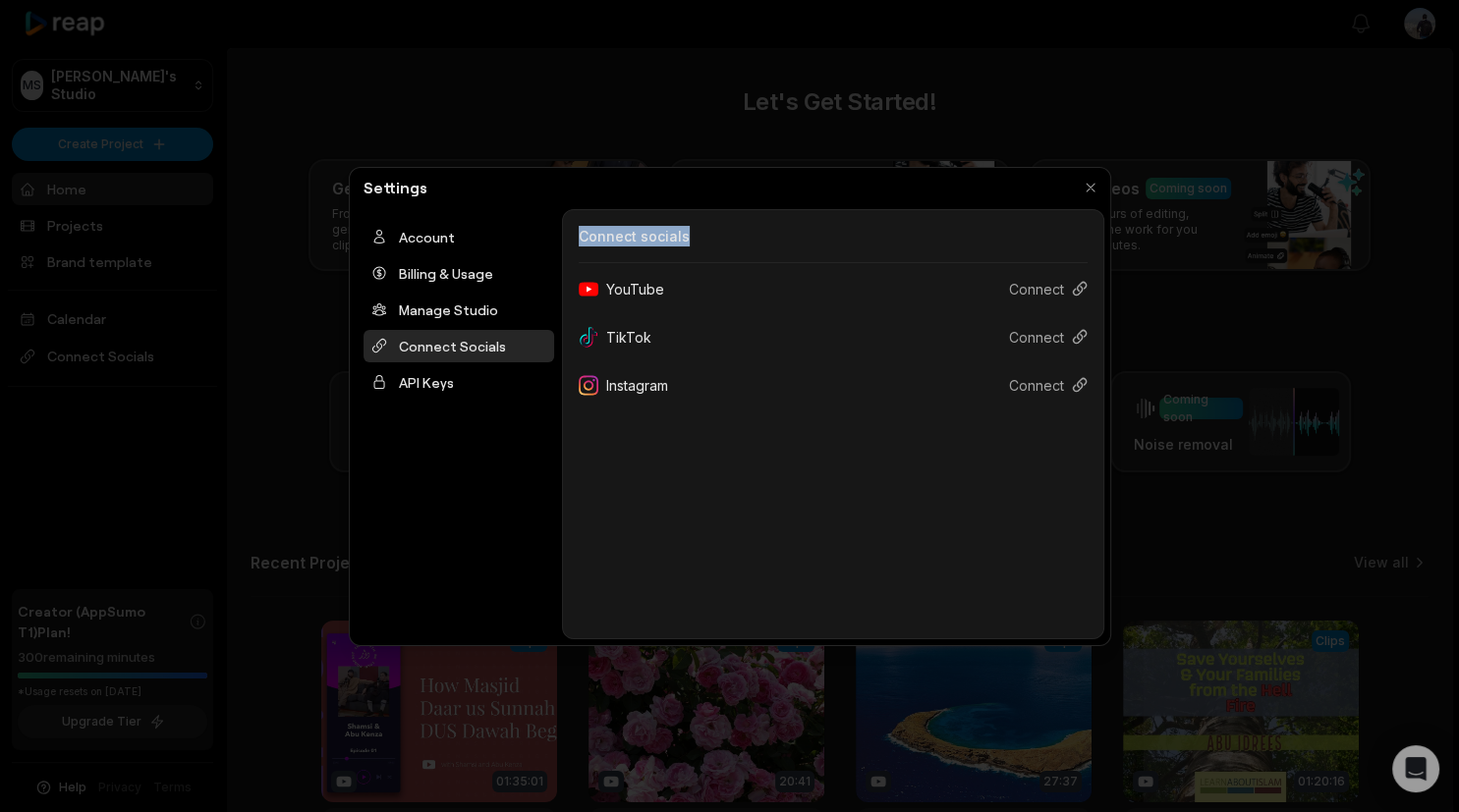
drag, startPoint x: 737, startPoint y: 489, endPoint x: 430, endPoint y: 189, distance: 429.3
click at [562, 209] on div "Connect Socials Connect socials YouTube Connect TikTok Connect Instagram Connect" at bounding box center [833, 424] width 542 height 430
click at [420, 188] on h2 "Settings" at bounding box center [396, 188] width 80 height 24
drag, startPoint x: 420, startPoint y: 188, endPoint x: 846, endPoint y: 565, distance: 568.6
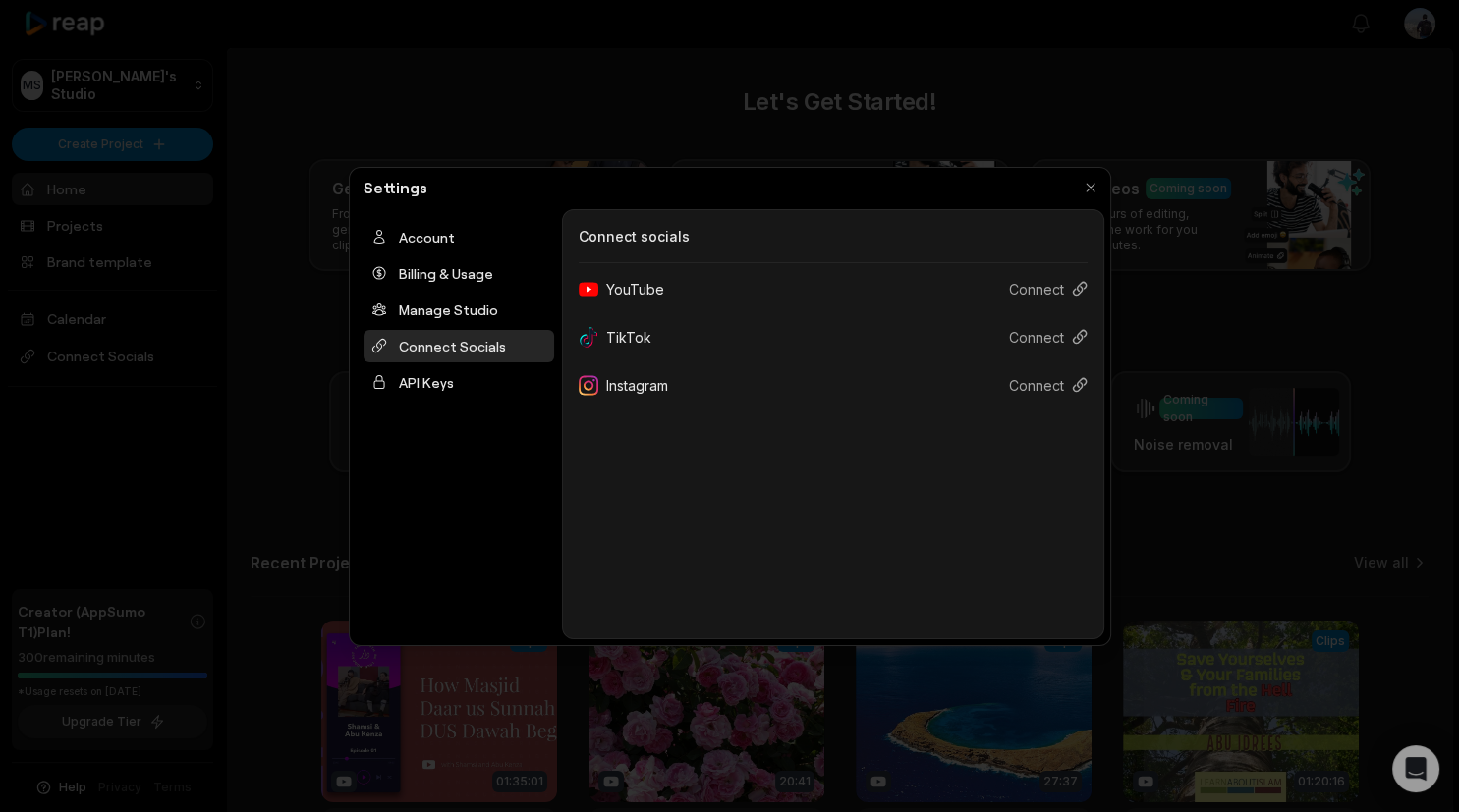
click at [846, 565] on div "Settings Account Billing & Usage Manage Studio Connect Socials API Keys Connect…" at bounding box center [730, 406] width 762 height 479
click at [847, 565] on div "Connect Socials Connect socials YouTube Connect TikTok Connect Instagram Connect" at bounding box center [833, 424] width 542 height 430
click at [784, 525] on div "Connect Socials Connect socials YouTube Connect TikTok Connect Instagram Connect" at bounding box center [833, 424] width 542 height 430
click at [507, 222] on div "Account" at bounding box center [459, 237] width 191 height 32
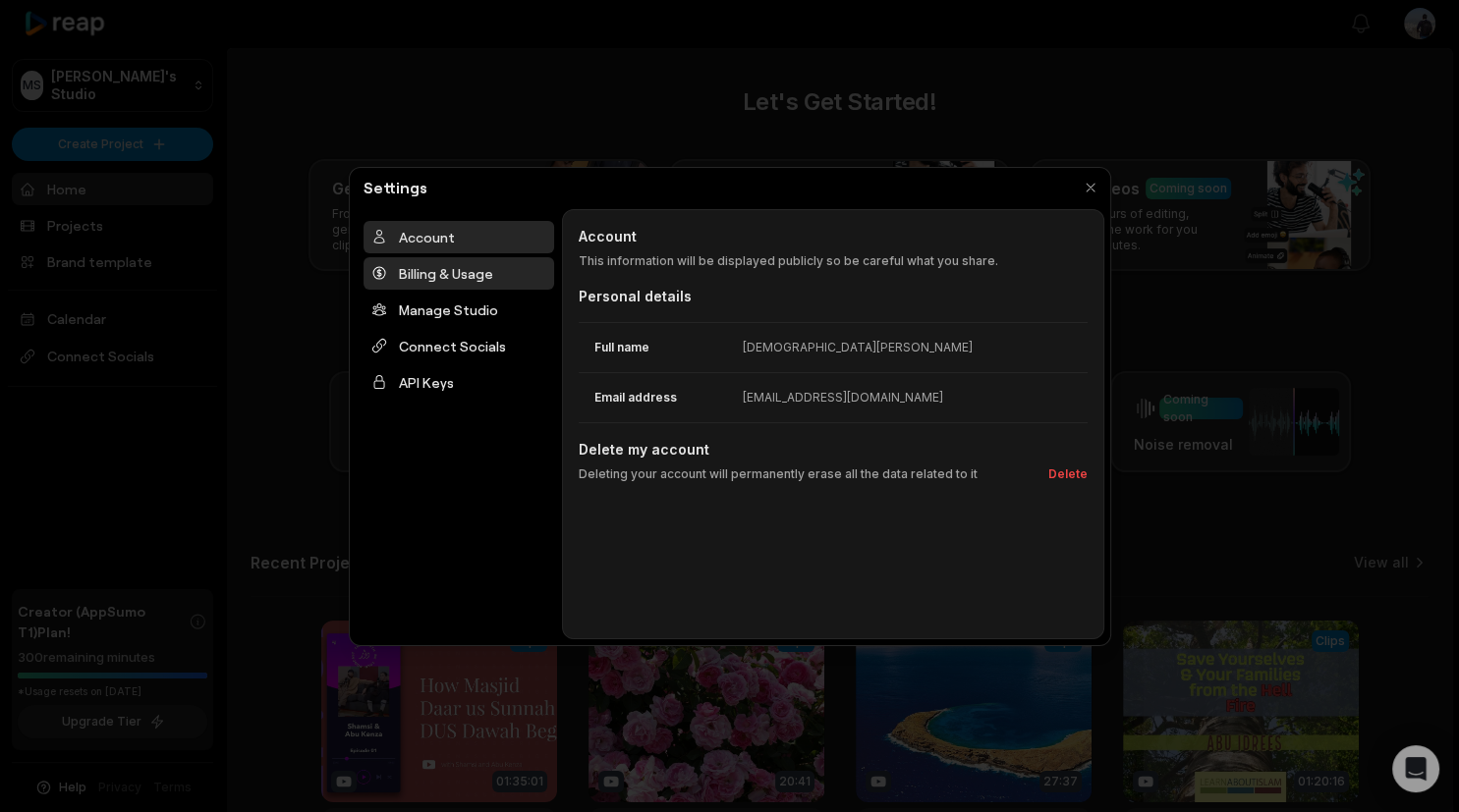
click at [501, 260] on div "Billing & Usage" at bounding box center [459, 273] width 191 height 32
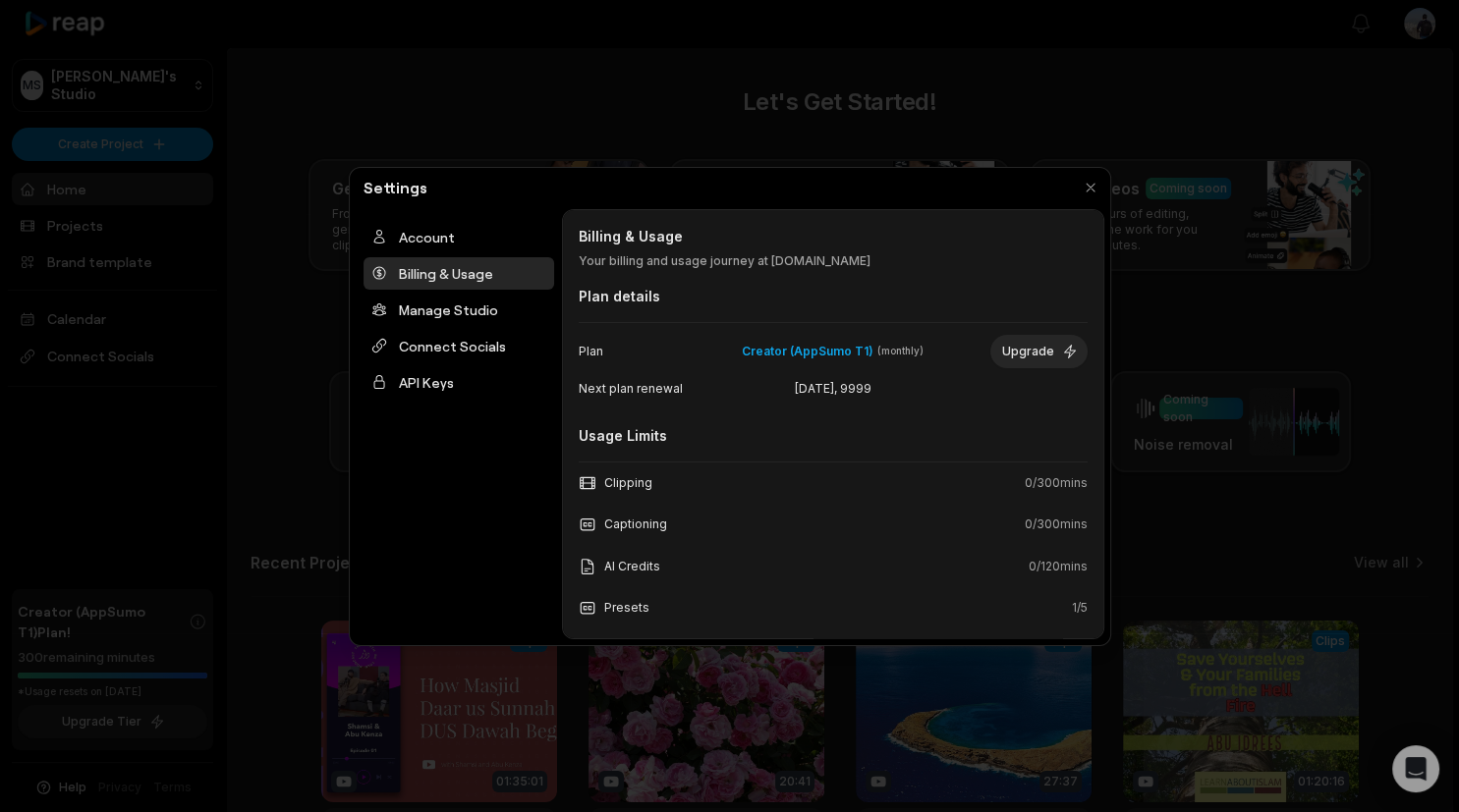
click at [884, 349] on span "( month ly)" at bounding box center [900, 351] width 46 height 13
drag, startPoint x: 884, startPoint y: 349, endPoint x: 1063, endPoint y: 616, distance: 321.5
click at [1063, 616] on div "Billing & Usage Billing & Usage Your billing and usage journey at reap.video Pl…" at bounding box center [833, 424] width 542 height 430
click at [1063, 616] on div "Presets 1 / 5" at bounding box center [833, 608] width 509 height 42
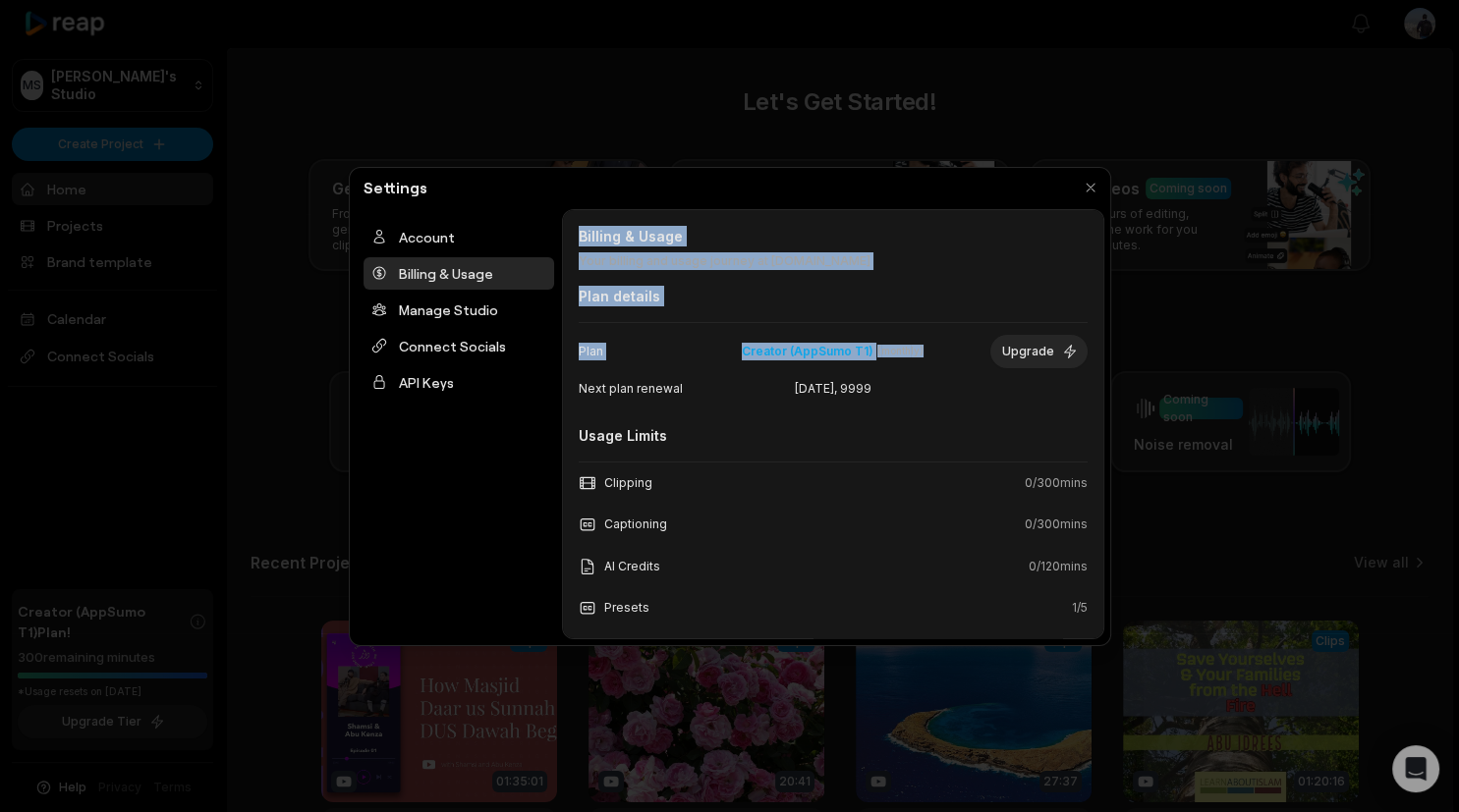
drag, startPoint x: 1063, startPoint y: 616, endPoint x: 388, endPoint y: 211, distance: 787.0
click at [562, 211] on div "Billing & Usage Billing & Usage Your billing and usage journey at reap.video Pl…" at bounding box center [833, 424] width 542 height 430
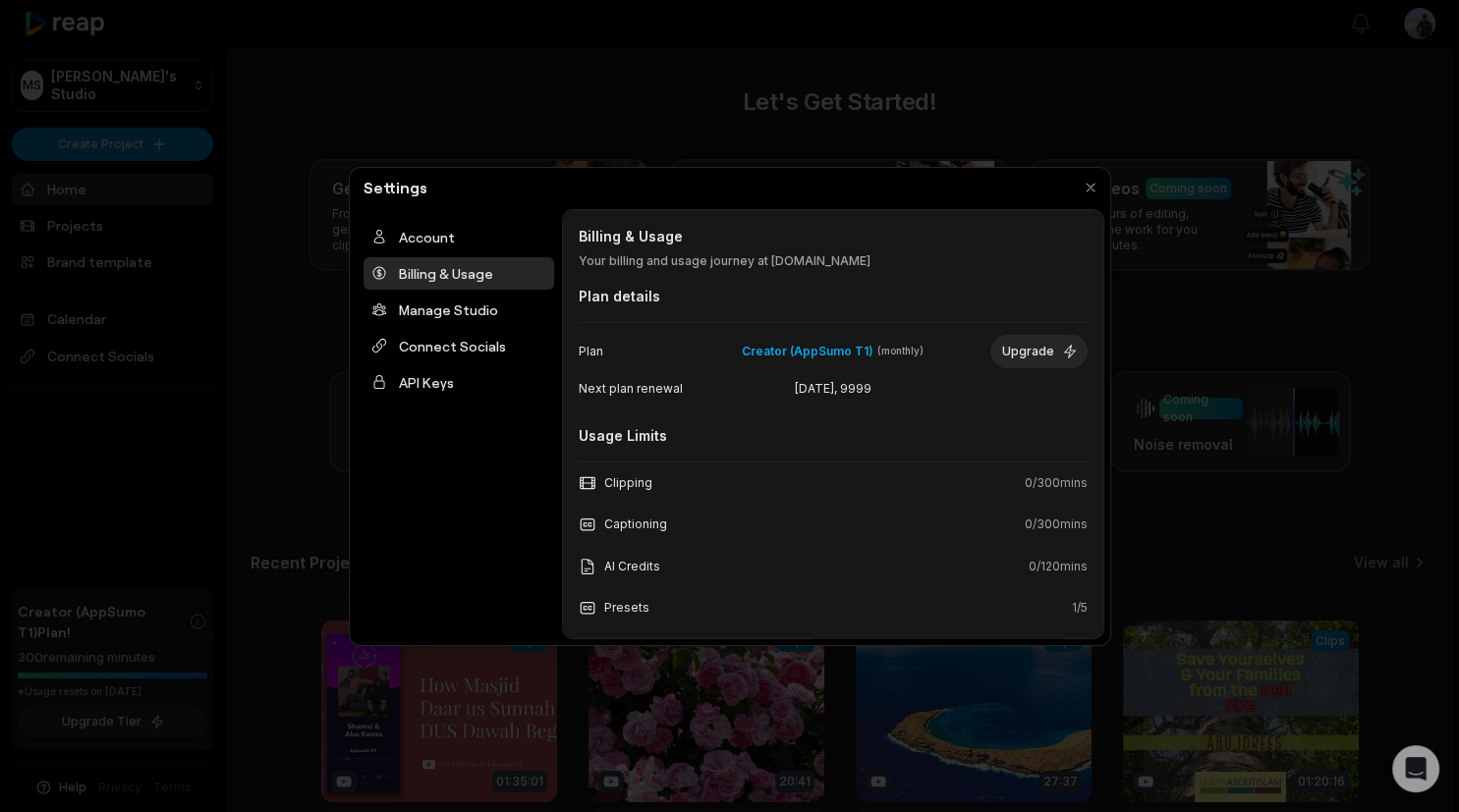
click at [399, 216] on div "Account Billing & Usage Manage Studio Connect Socials API Keys" at bounding box center [459, 424] width 206 height 430
click at [437, 302] on div "Manage Studio" at bounding box center [459, 310] width 191 height 32
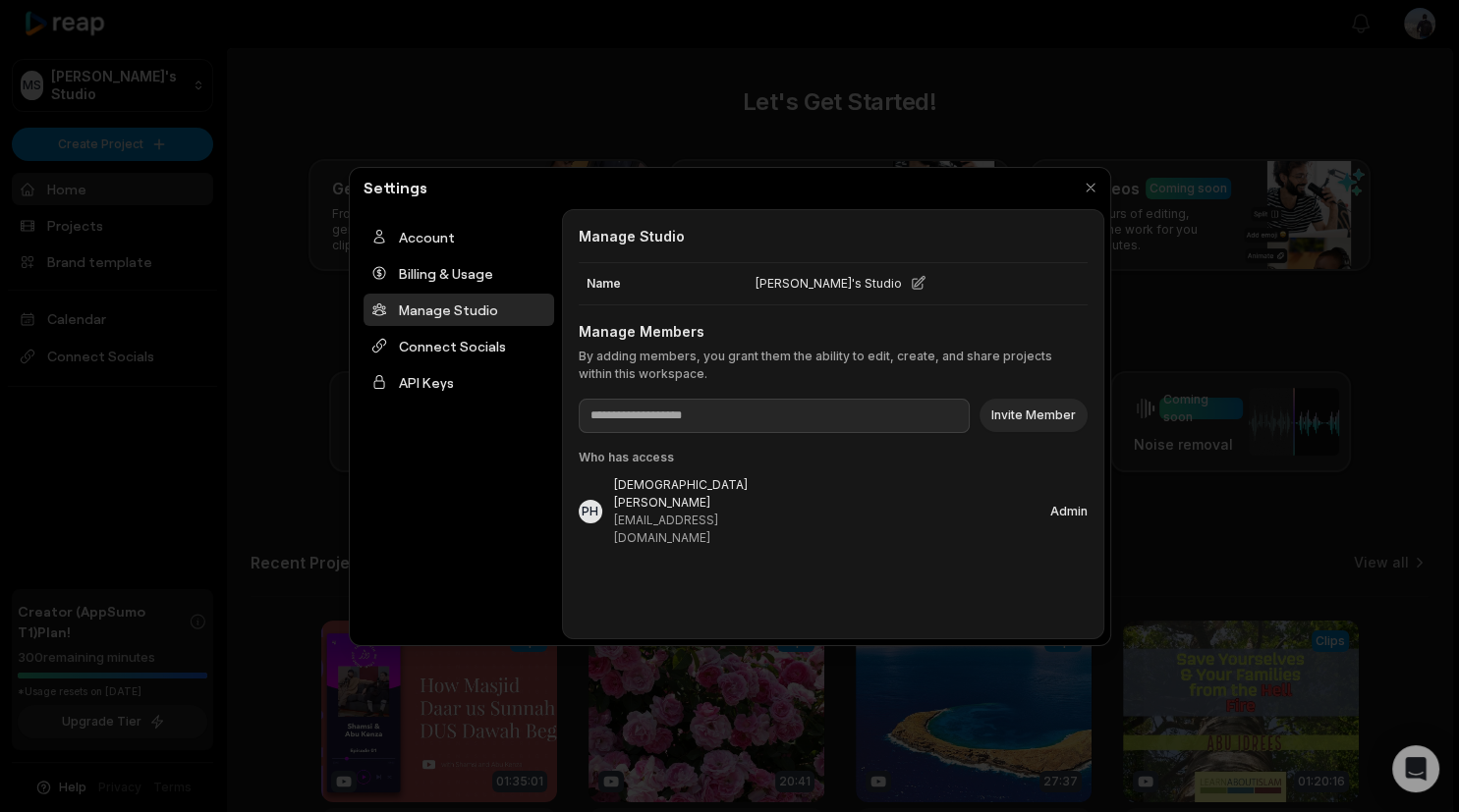
click at [444, 308] on div "Manage Studio" at bounding box center [459, 310] width 191 height 32
click at [458, 338] on div "Connect Socials" at bounding box center [459, 346] width 191 height 32
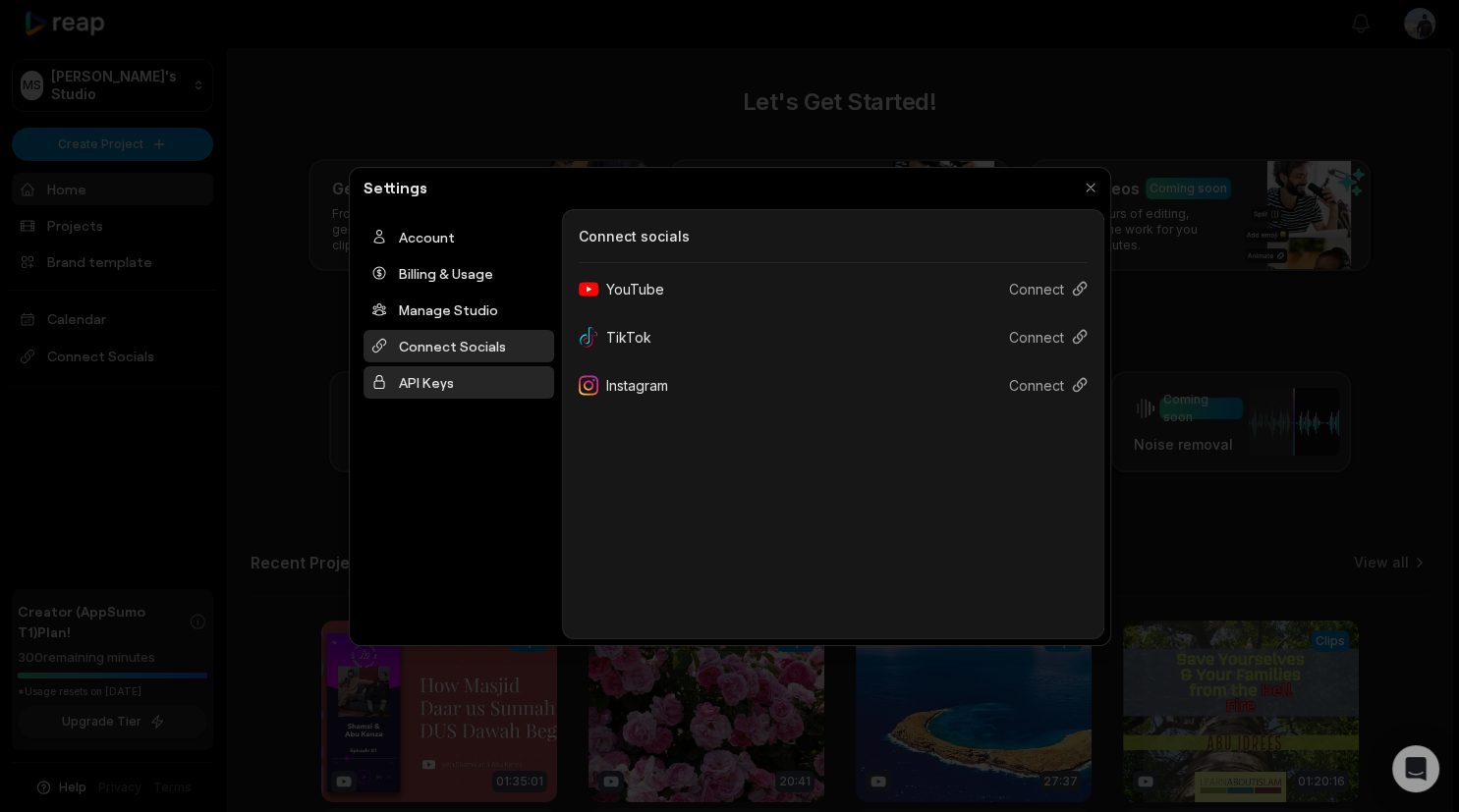
click at [465, 372] on div "API Keys" at bounding box center [459, 382] width 191 height 32
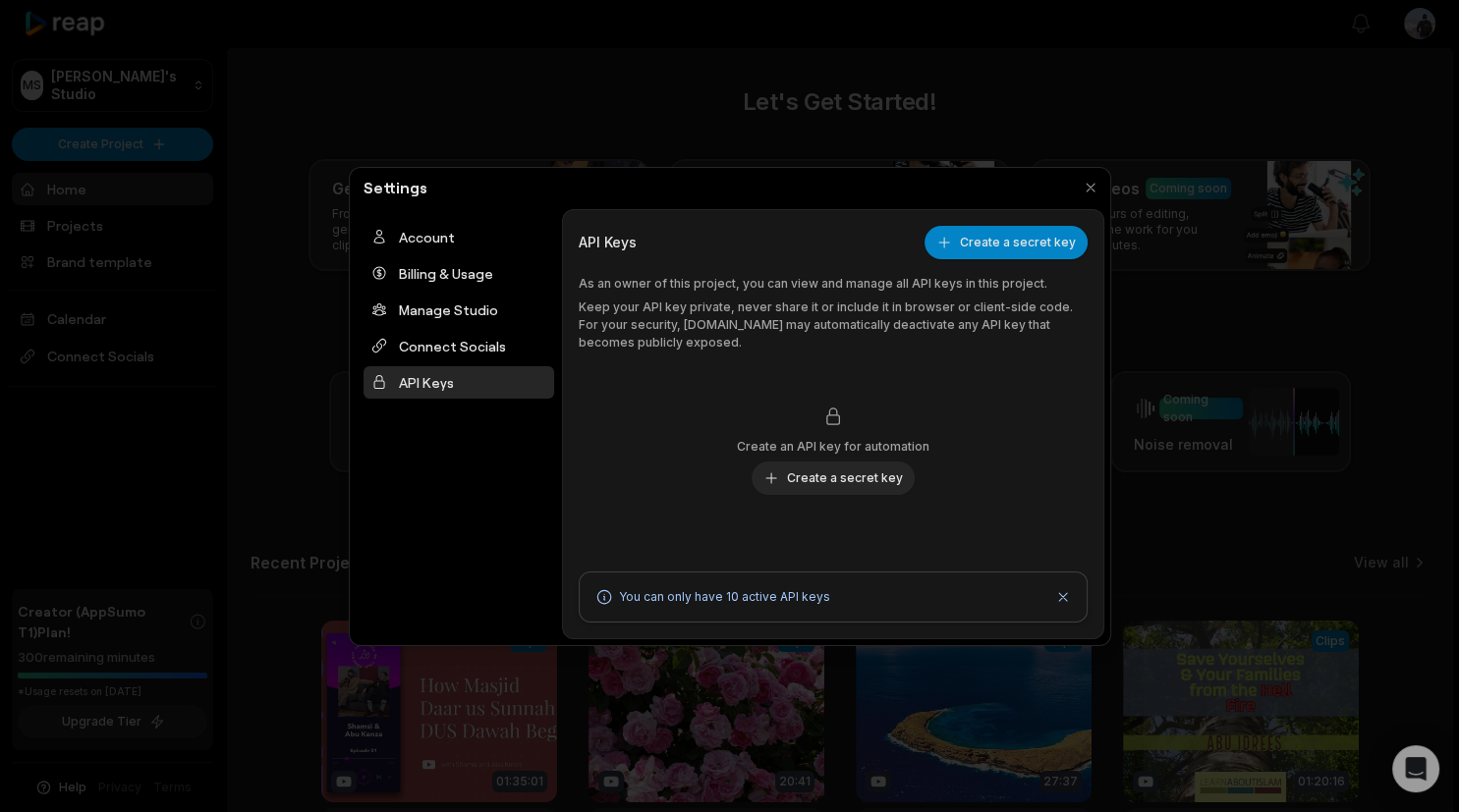
click at [461, 485] on div "Account Billing & Usage Manage Studio Connect Socials API Keys" at bounding box center [459, 424] width 206 height 430
drag, startPoint x: 461, startPoint y: 485, endPoint x: 383, endPoint y: 191, distance: 304.8
click at [383, 191] on div "Settings Account Billing & Usage Manage Studio Connect Socials API Keys API Key…" at bounding box center [730, 406] width 762 height 479
click at [383, 191] on h2 "Settings" at bounding box center [396, 188] width 80 height 24
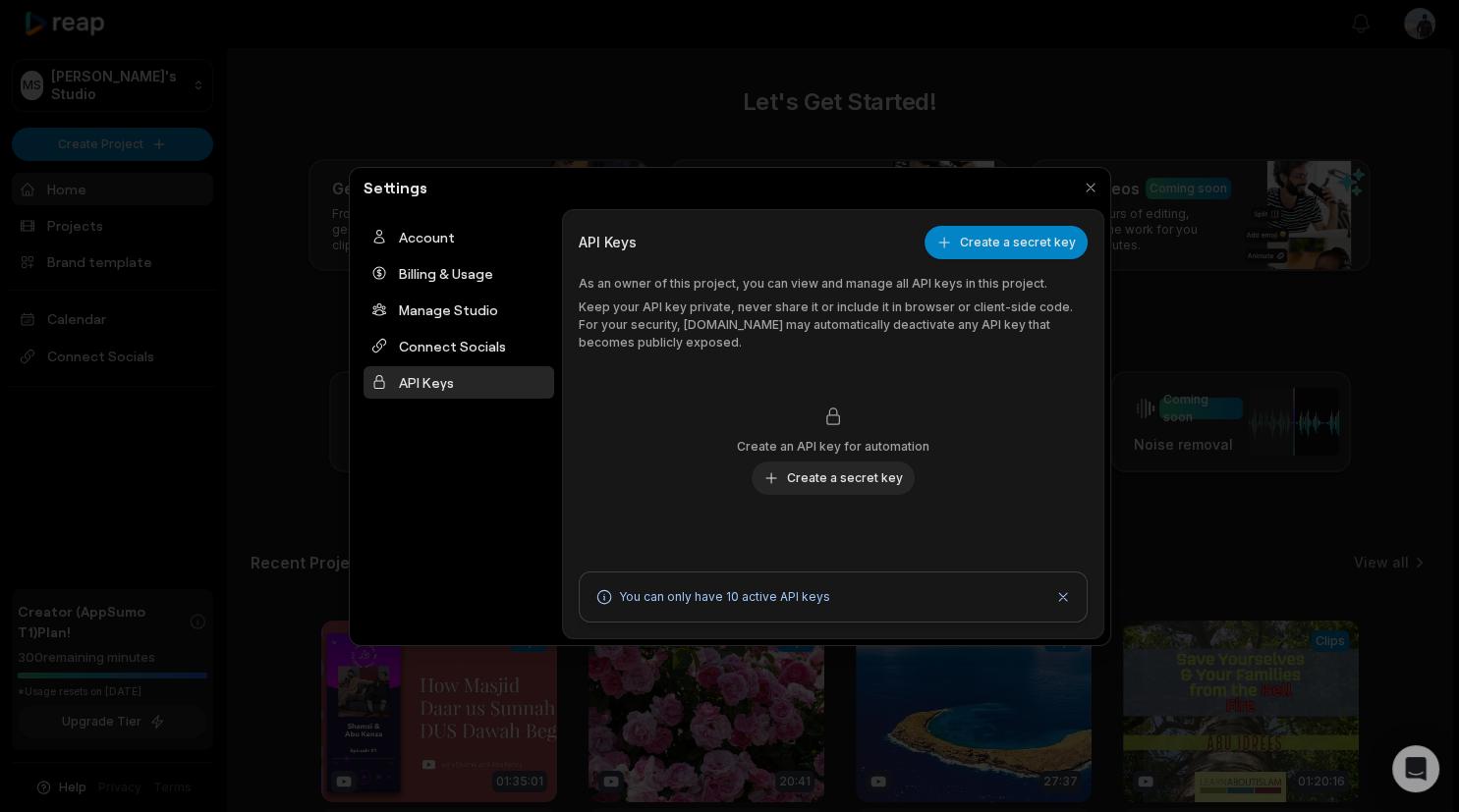
drag, startPoint x: 978, startPoint y: 33, endPoint x: 980, endPoint y: 47, distance: 14.1
click at [978, 33] on div at bounding box center [729, 406] width 1459 height 812
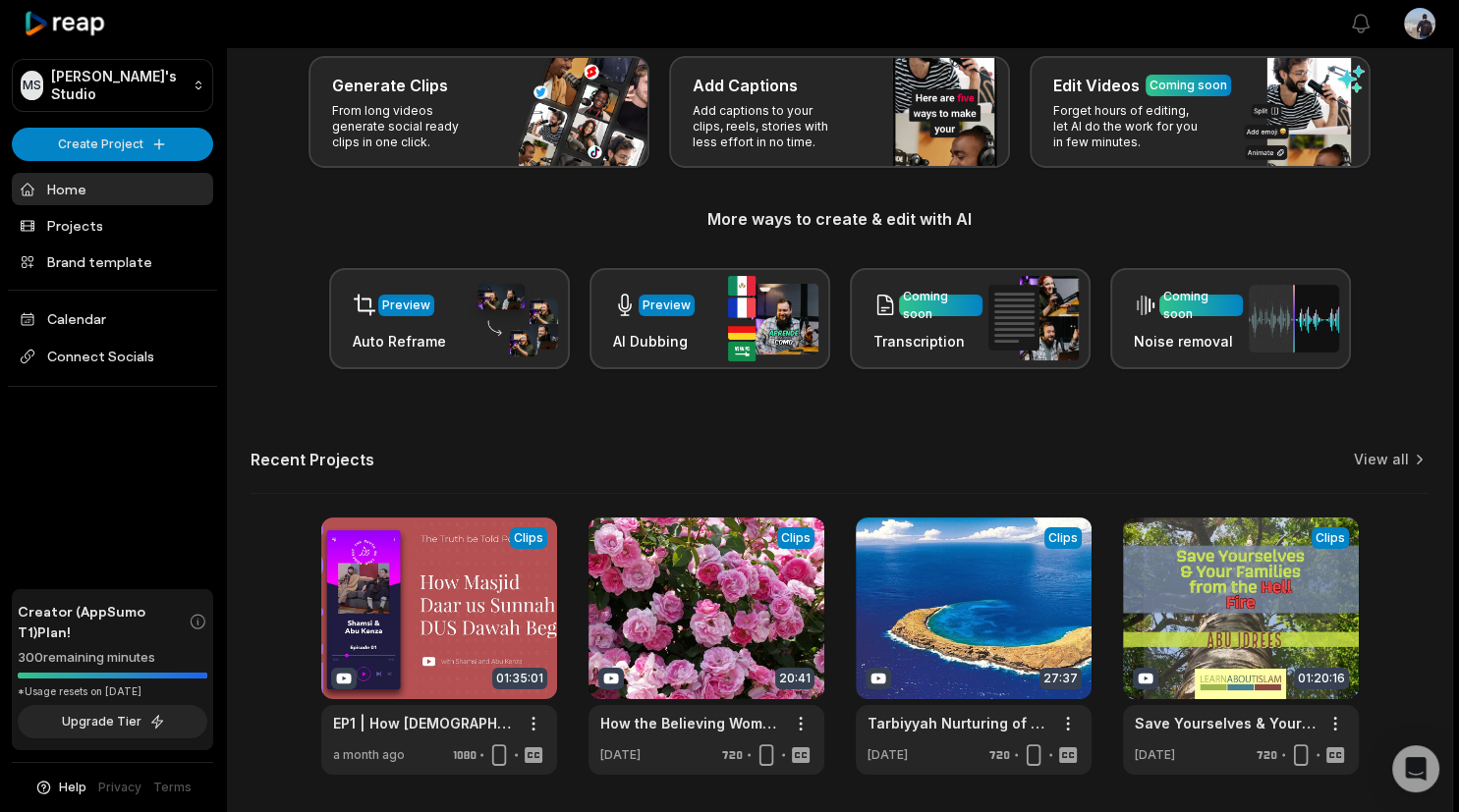
scroll to position [167, 0]
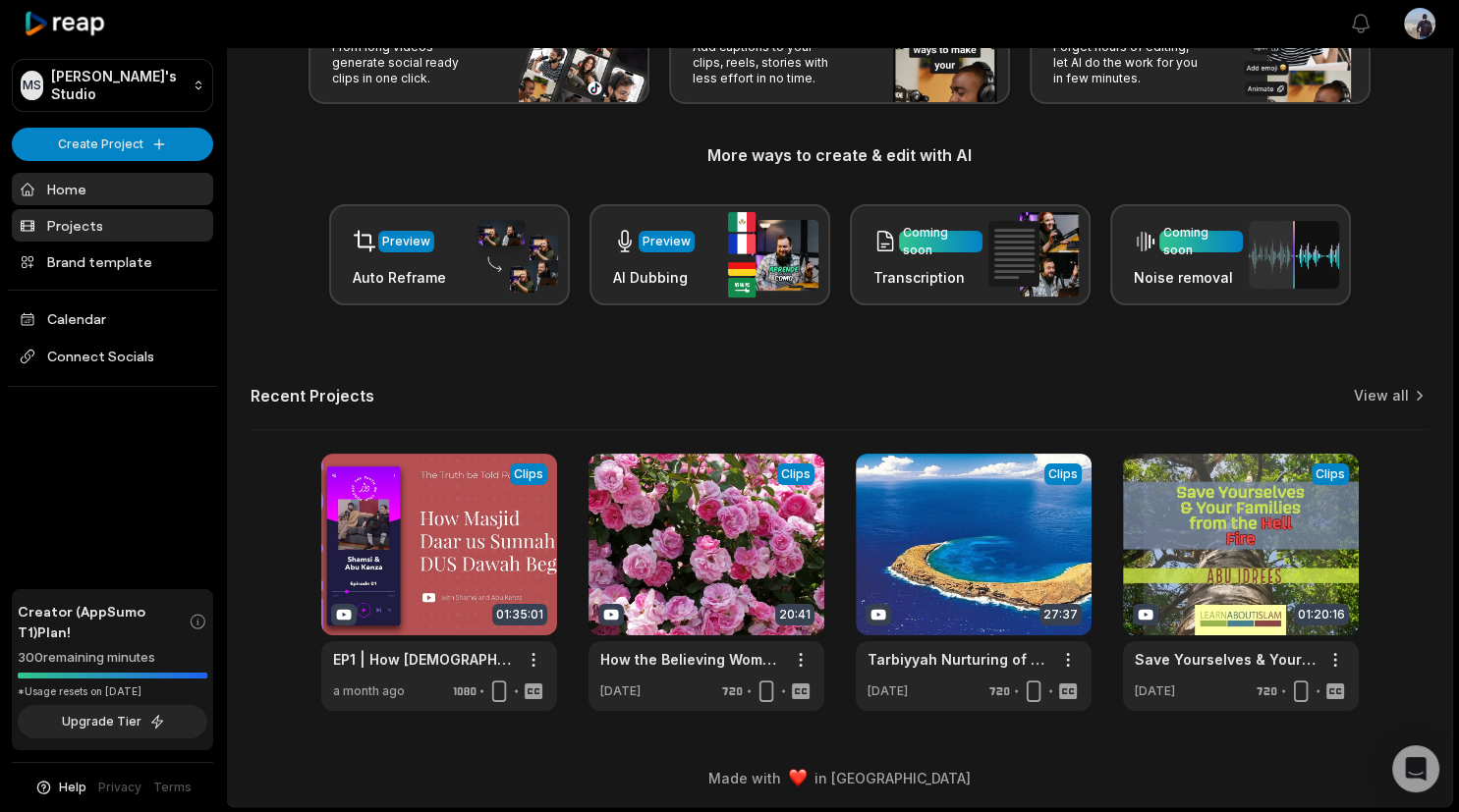
click at [123, 236] on link "Projects" at bounding box center [112, 225] width 201 height 32
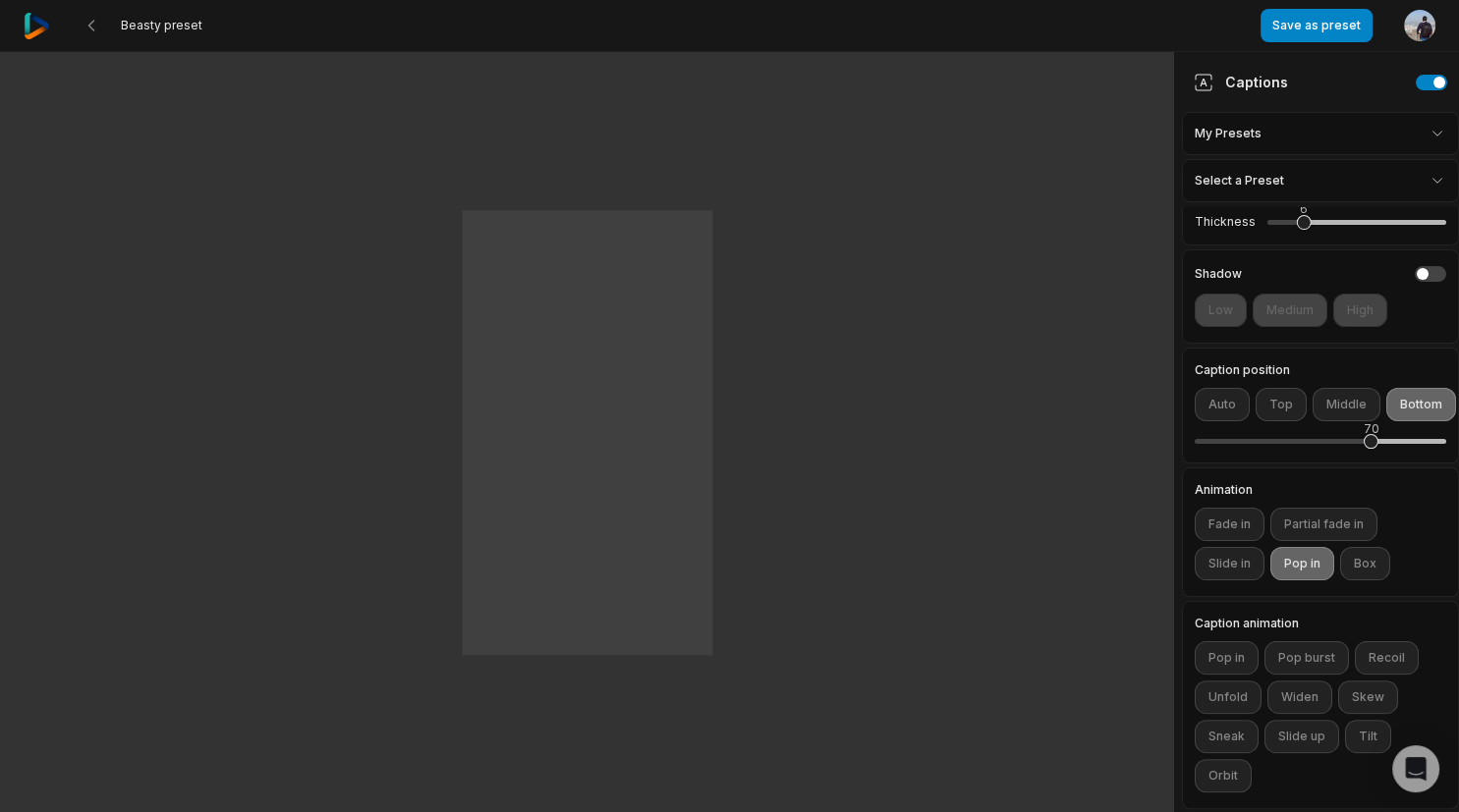
click at [1336, 134] on html "Beasty preset Save as preset Open user menu One One small small step step for f…" at bounding box center [729, 406] width 1459 height 812
click at [1337, 133] on html "Beasty preset Save as preset Open user menu One One small small step step for f…" at bounding box center [729, 406] width 1459 height 812
click at [1232, 651] on button "Pop in" at bounding box center [1227, 658] width 64 height 33
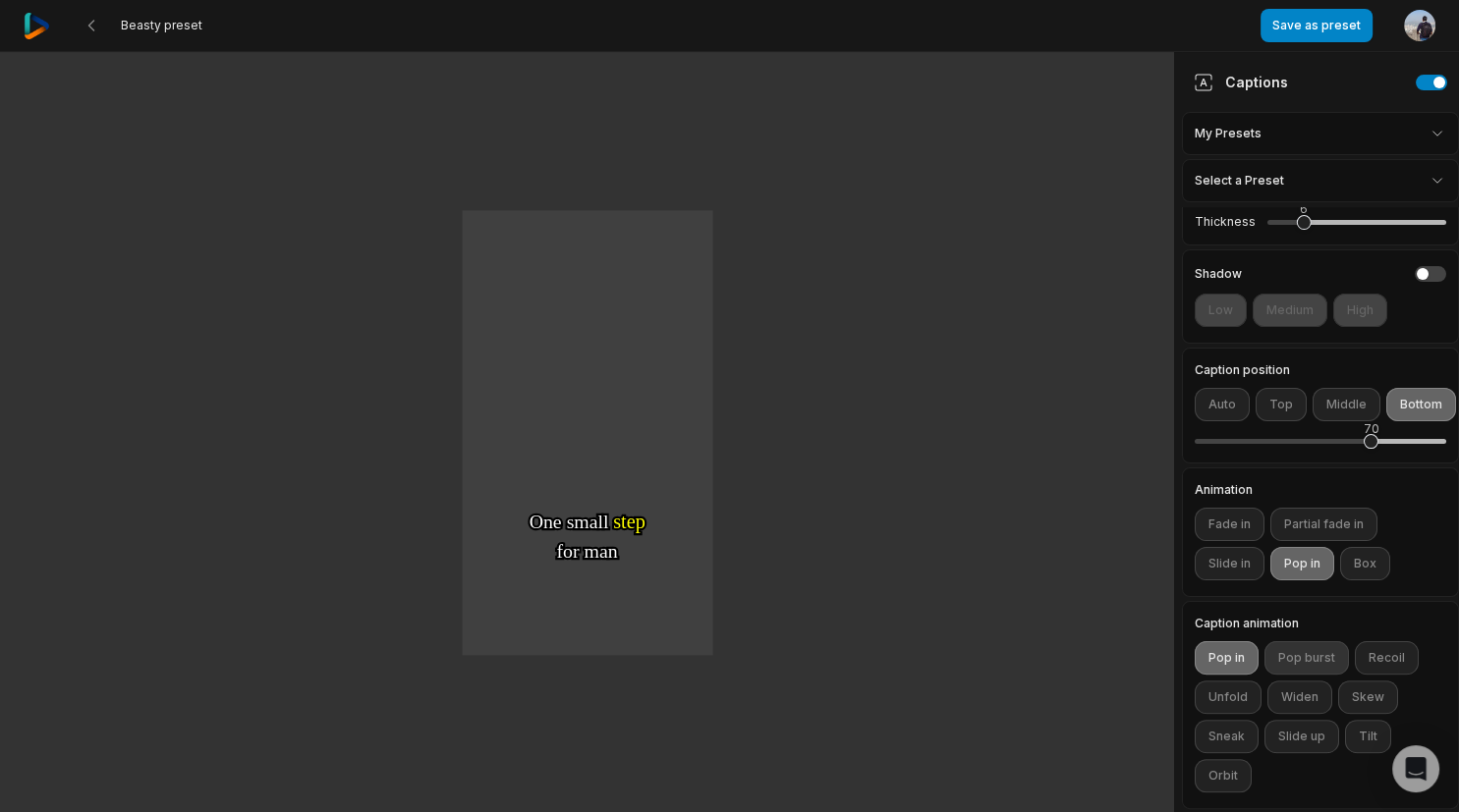
click at [1306, 642] on button "Pop burst" at bounding box center [1306, 658] width 84 height 33
click at [1394, 654] on button "Recoil" at bounding box center [1387, 658] width 64 height 33
click at [1214, 694] on button "Unfold" at bounding box center [1228, 697] width 67 height 33
click at [1295, 694] on button "Widen" at bounding box center [1299, 697] width 65 height 33
click at [1378, 696] on button "Skew" at bounding box center [1368, 697] width 60 height 33
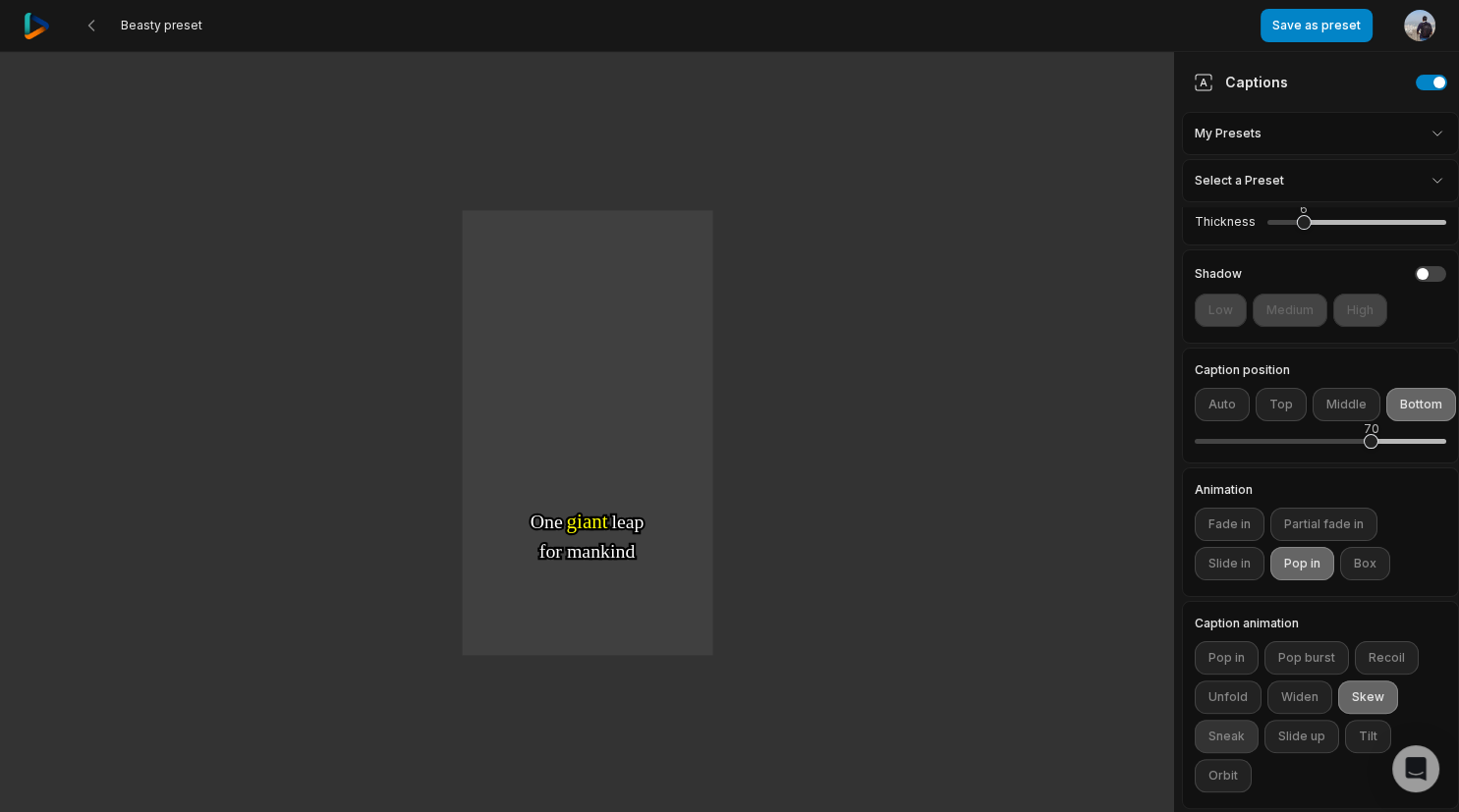
click at [1228, 726] on button "Sneak" at bounding box center [1227, 736] width 64 height 33
click at [1296, 736] on button "Slide up" at bounding box center [1301, 736] width 75 height 33
click at [1370, 729] on button "Tilt" at bounding box center [1368, 736] width 46 height 33
click at [1230, 781] on button "Orbit" at bounding box center [1223, 775] width 57 height 33
click at [1311, 741] on button "Slide up" at bounding box center [1301, 736] width 75 height 33
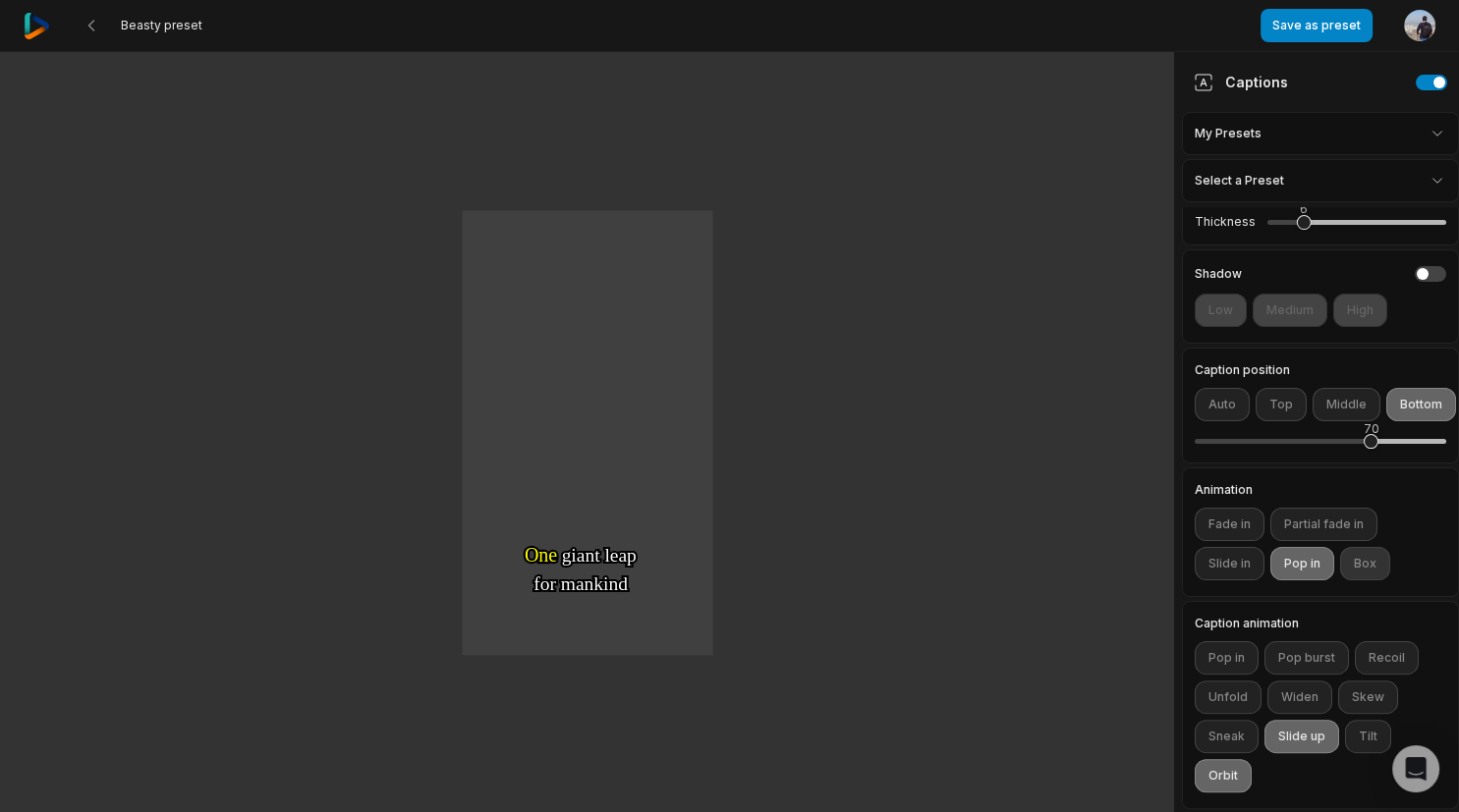
click at [1358, 555] on button "Box" at bounding box center [1365, 563] width 50 height 33
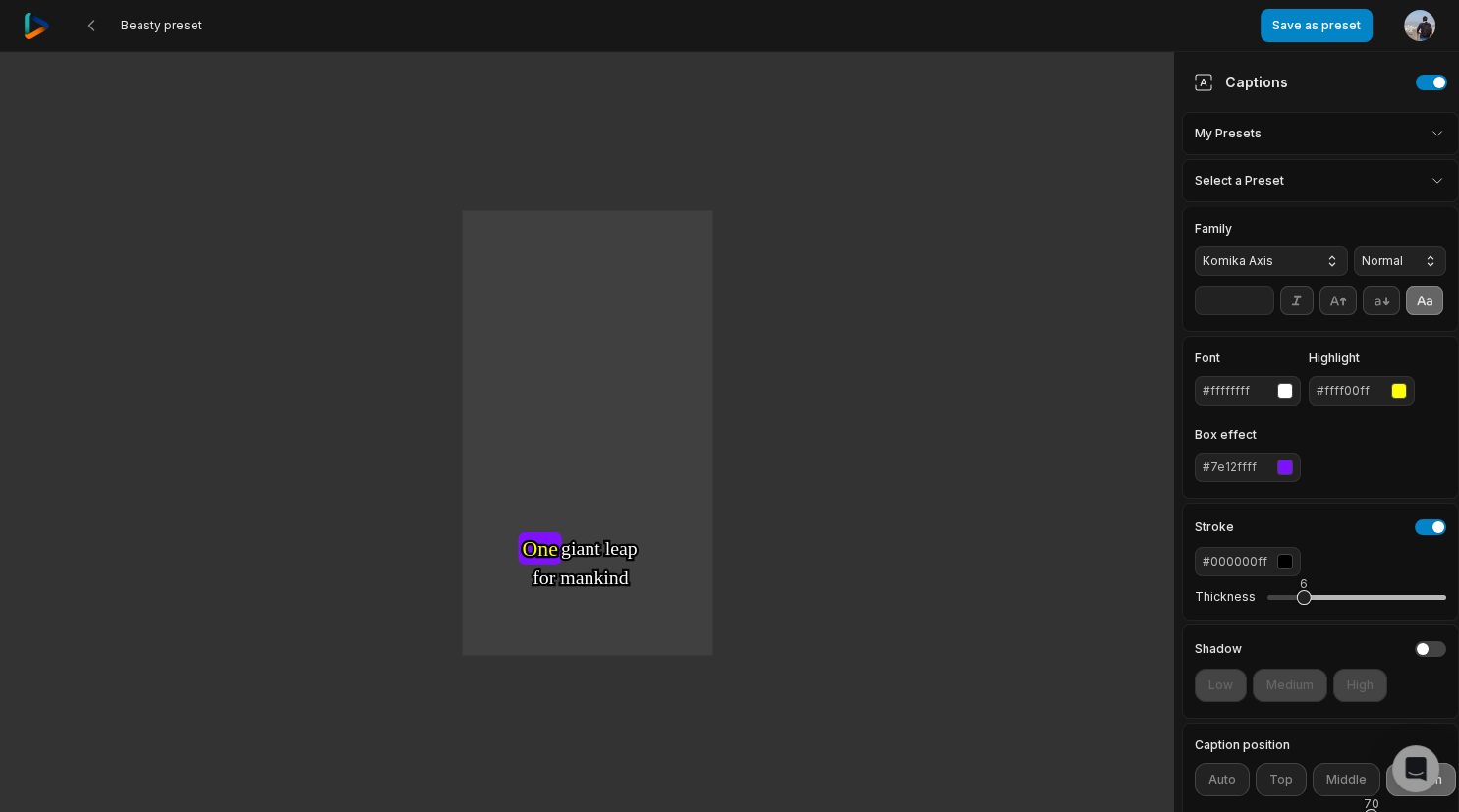
click at [1288, 125] on html "Beasty preset Save as preset Open user menu One One small small step step for f…" at bounding box center [729, 406] width 1459 height 812
click at [1281, 107] on html "Beasty preset Save as preset Open user menu One One small small step step for f…" at bounding box center [729, 406] width 1459 height 812
click at [1277, 218] on div "Family Komika Axis Normal **" at bounding box center [1320, 269] width 277 height 126
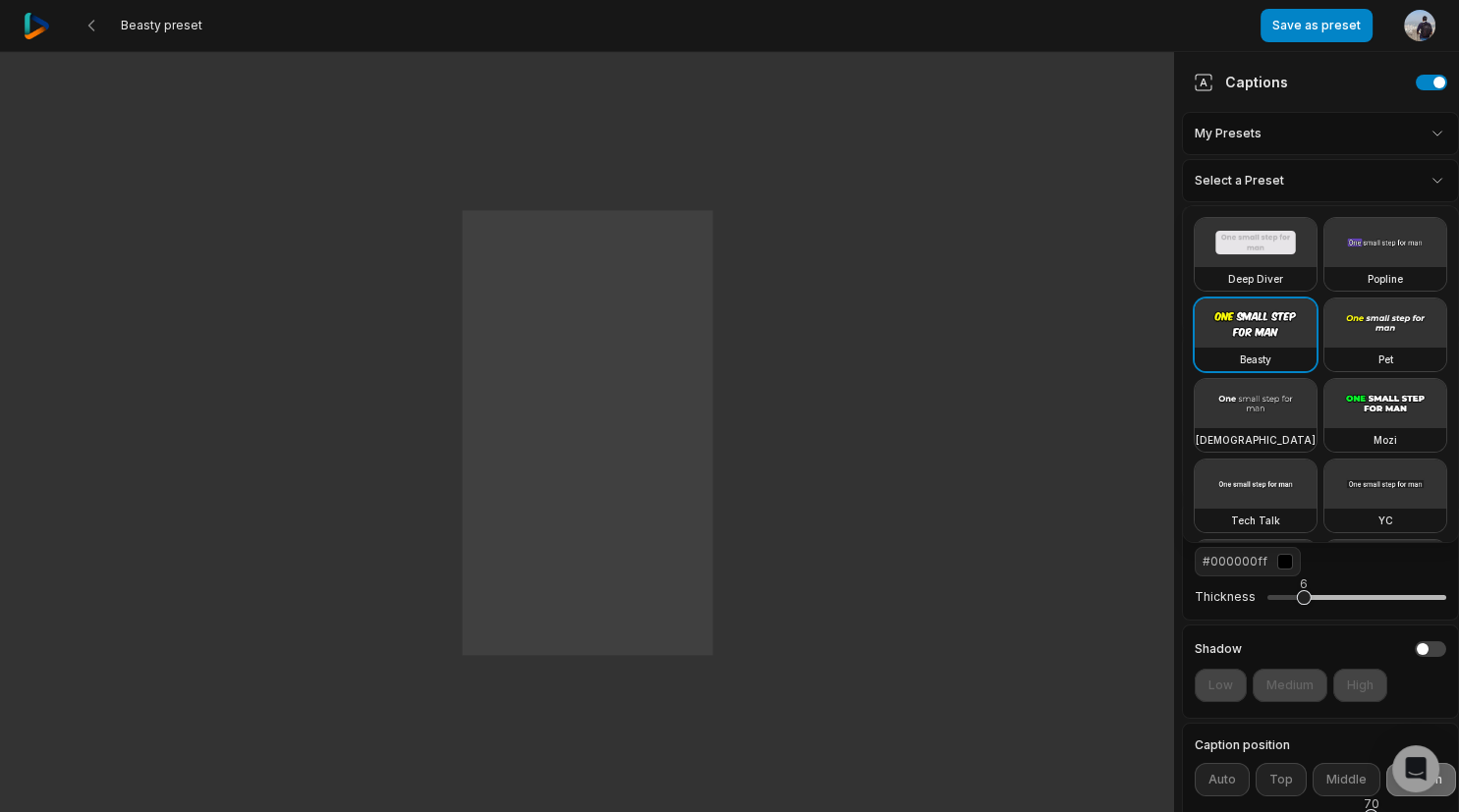
click at [1357, 193] on html "Beasty preset Save as preset Open user menu One One small small step step for f…" at bounding box center [729, 406] width 1459 height 812
click at [1263, 259] on video at bounding box center [1256, 242] width 122 height 49
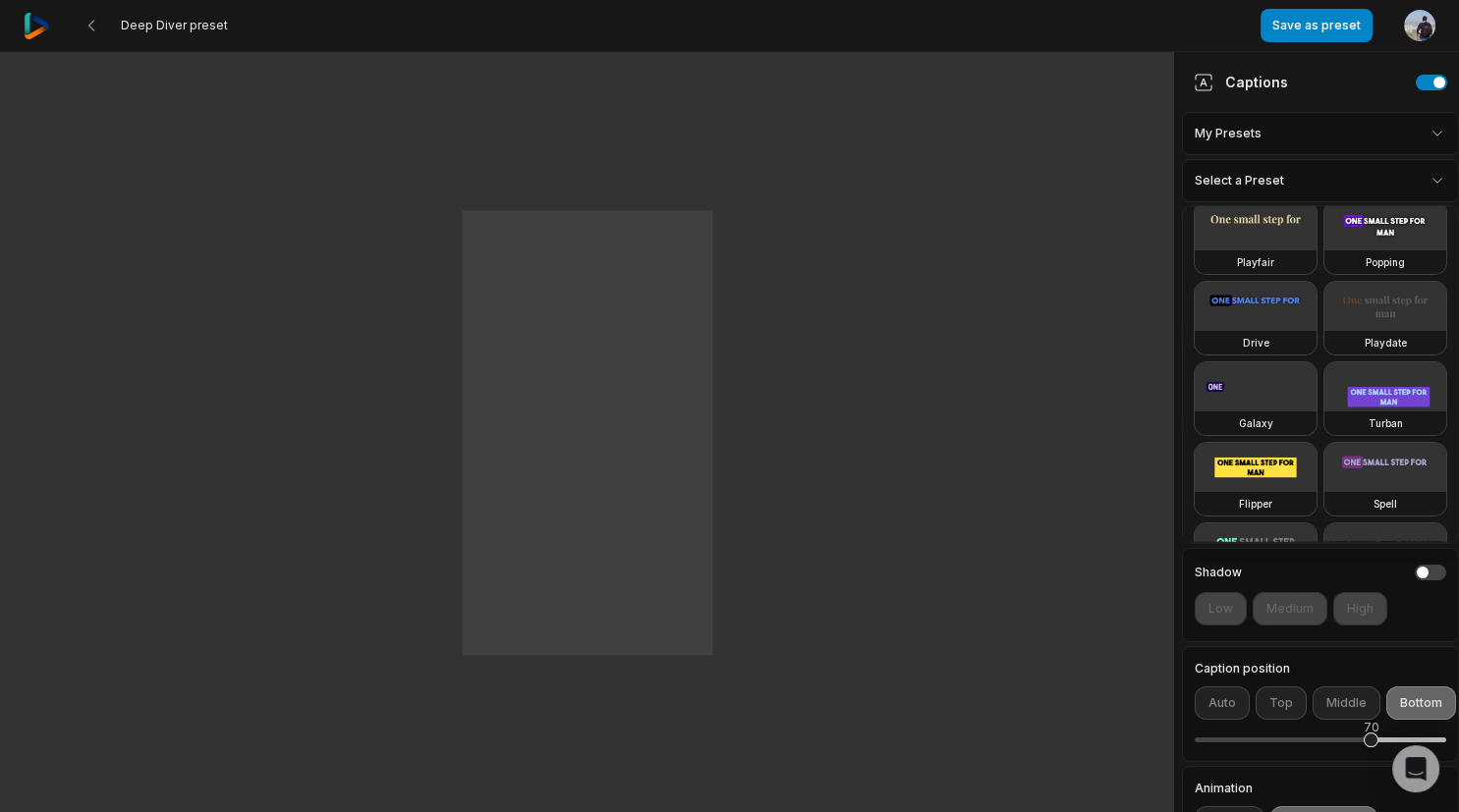
scroll to position [484, 0]
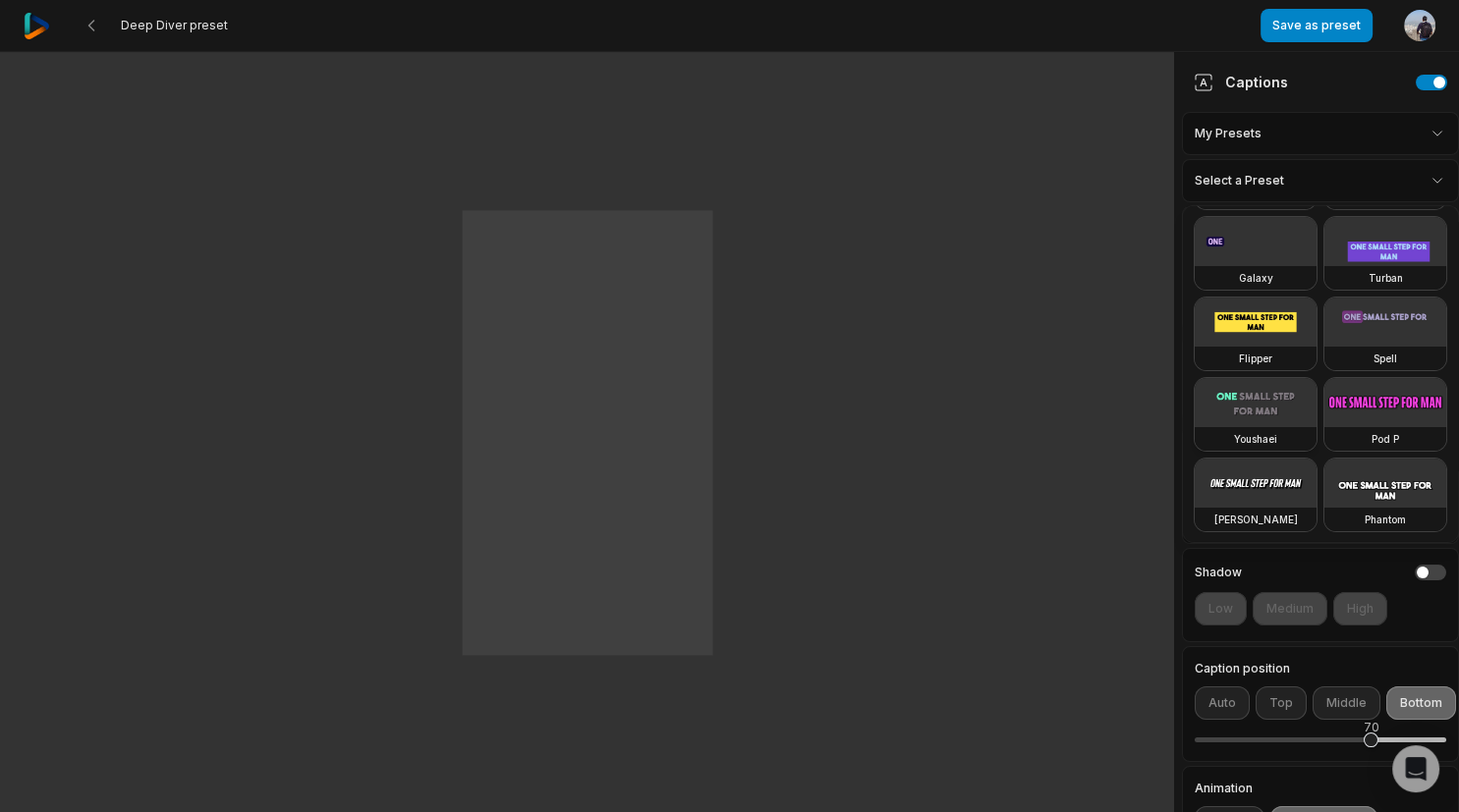
click at [1256, 400] on video at bounding box center [1256, 402] width 122 height 49
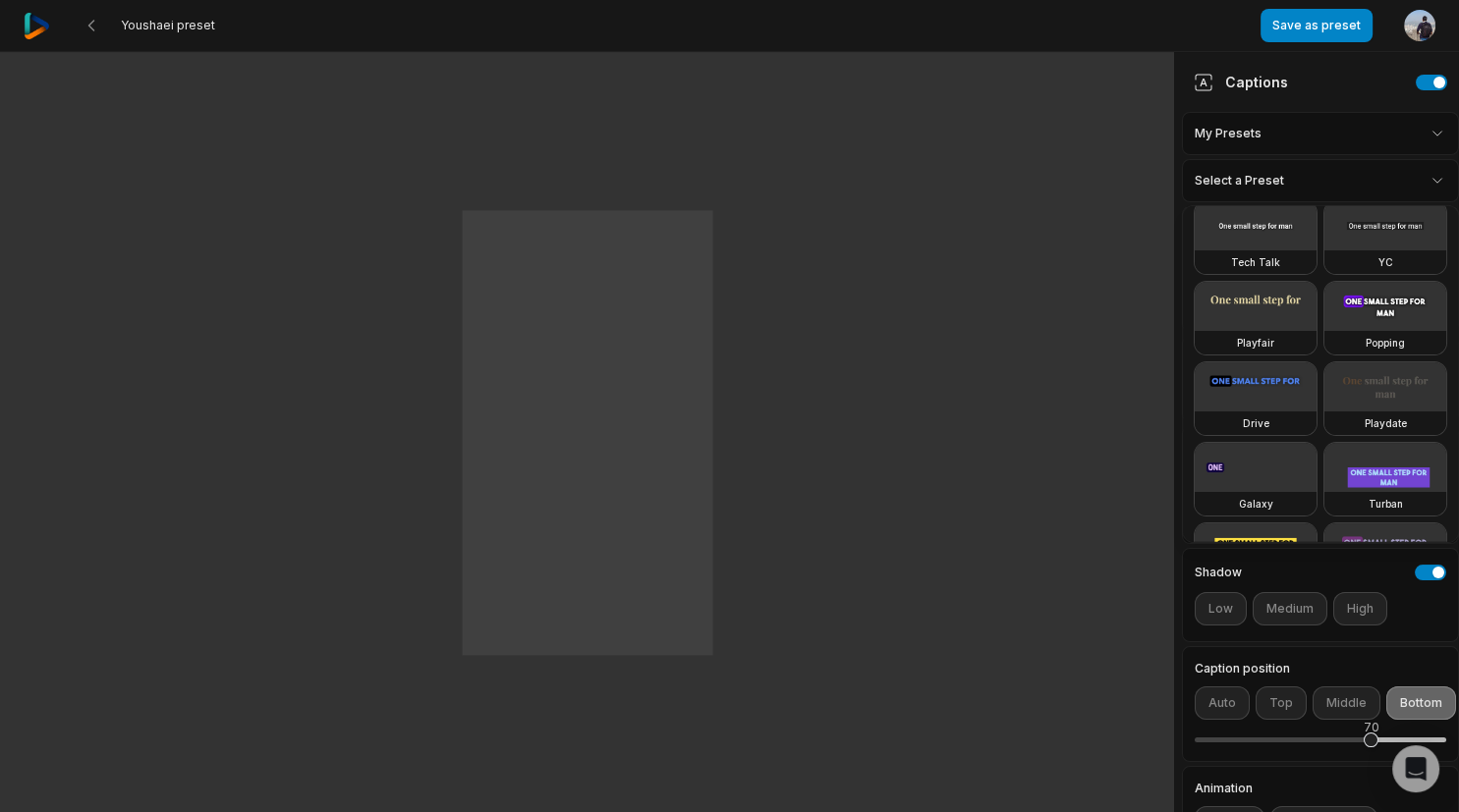
scroll to position [371, 0]
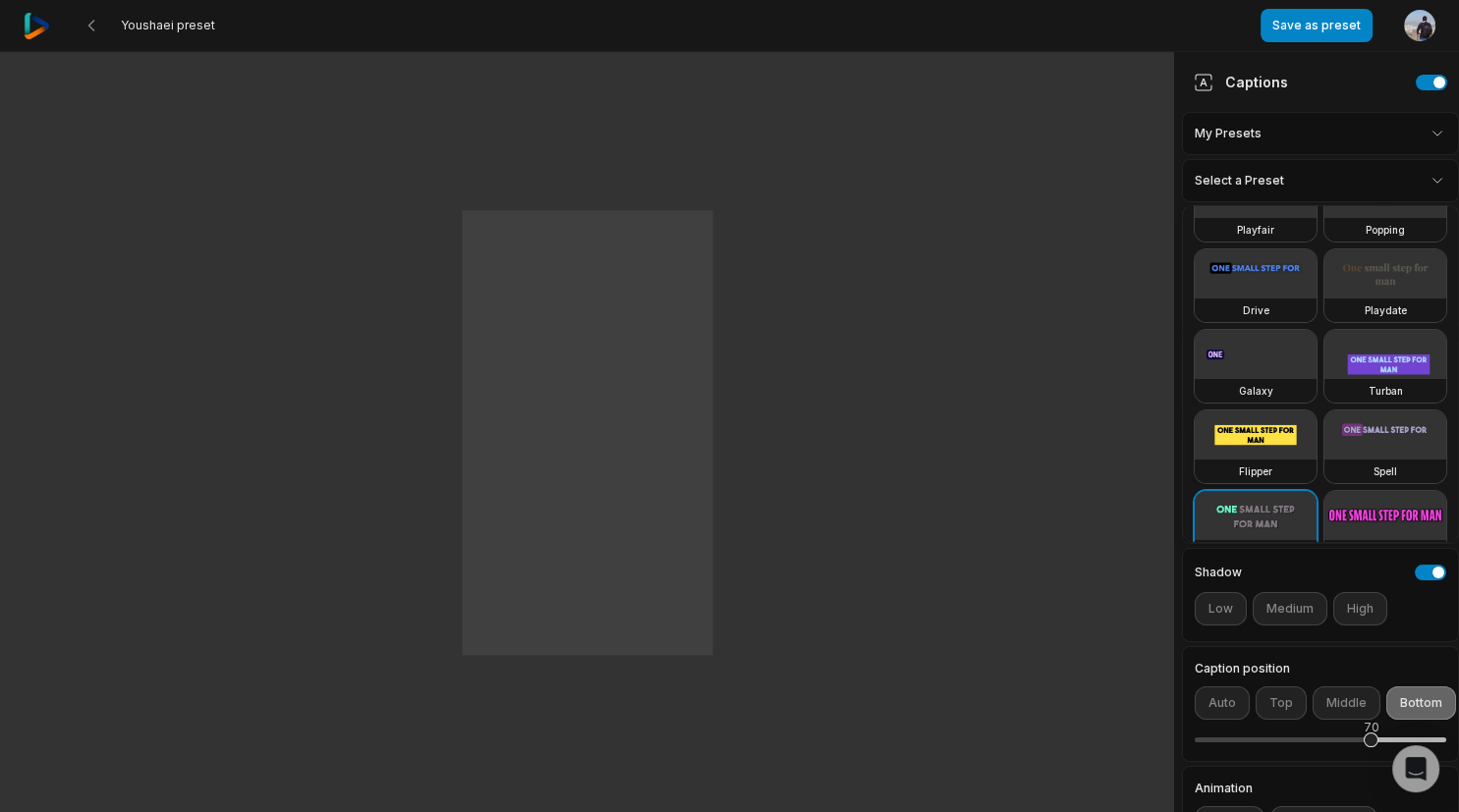
click at [1247, 417] on video at bounding box center [1256, 435] width 122 height 49
type input "**"
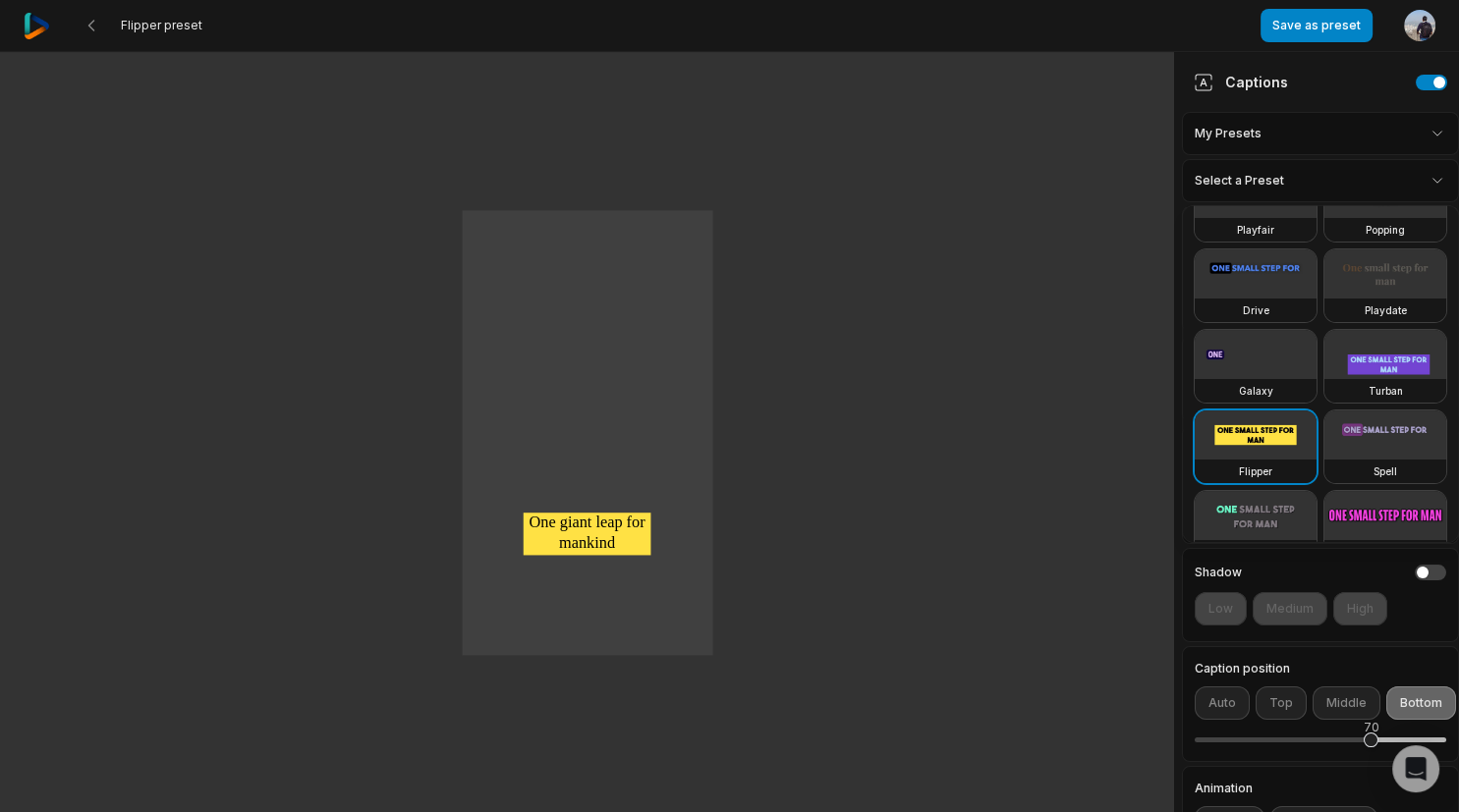
click at [1428, 570] on html "Flipper preset Save as preset Open user menu One small step for man One giant l…" at bounding box center [729, 406] width 1459 height 812
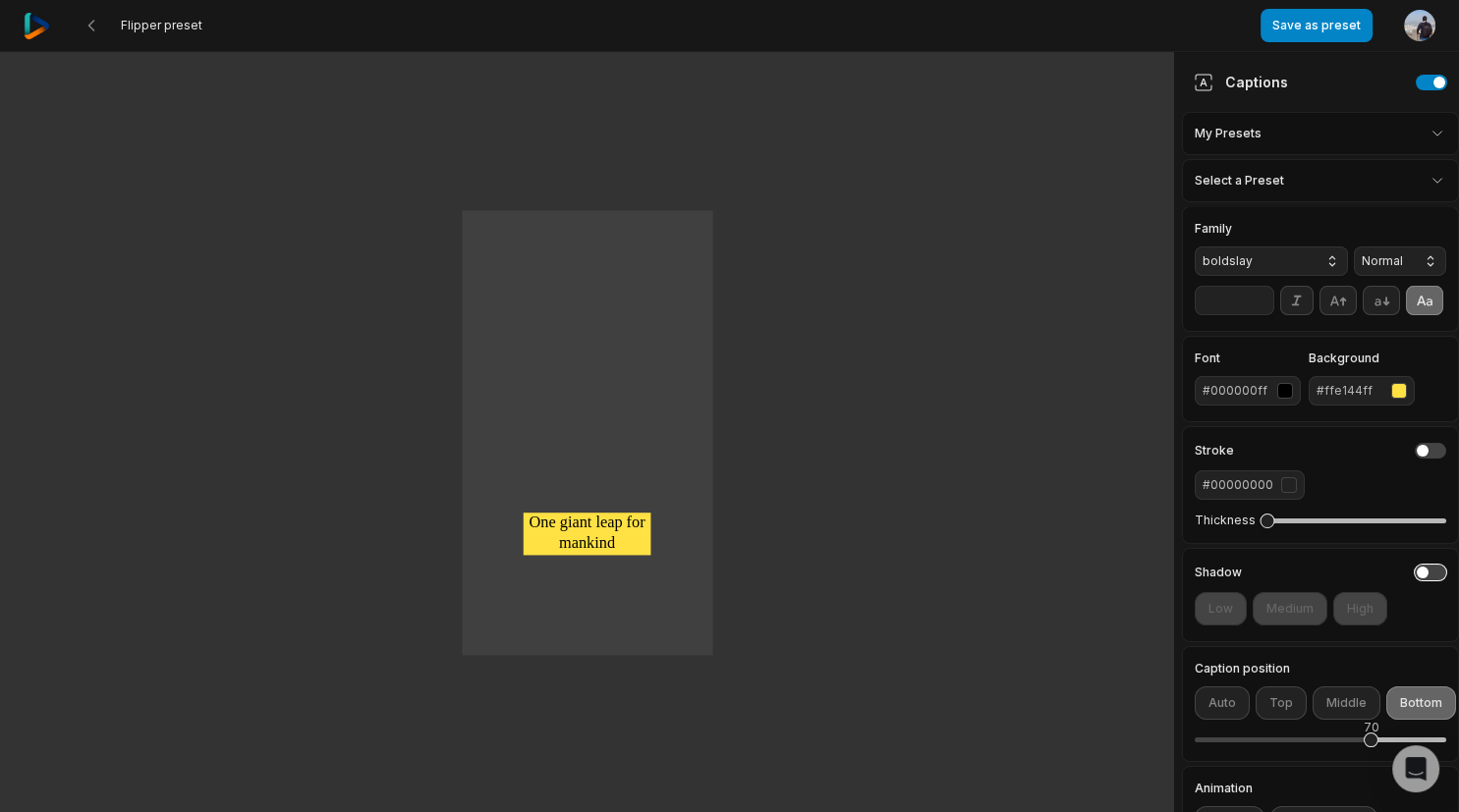
click at [1417, 572] on button "button" at bounding box center [1430, 573] width 31 height 16
click at [1426, 566] on button "button" at bounding box center [1430, 573] width 31 height 16
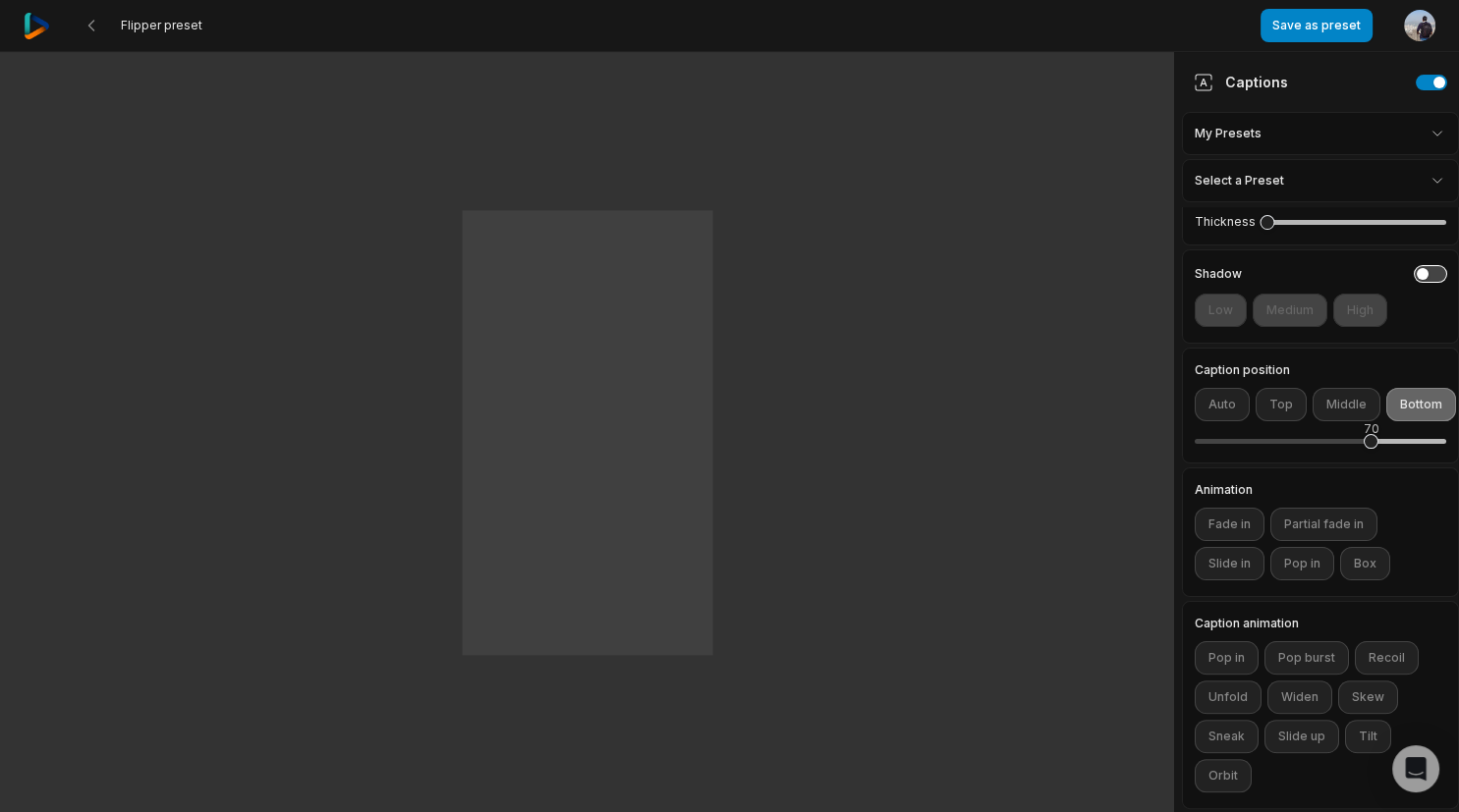
scroll to position [0, 0]
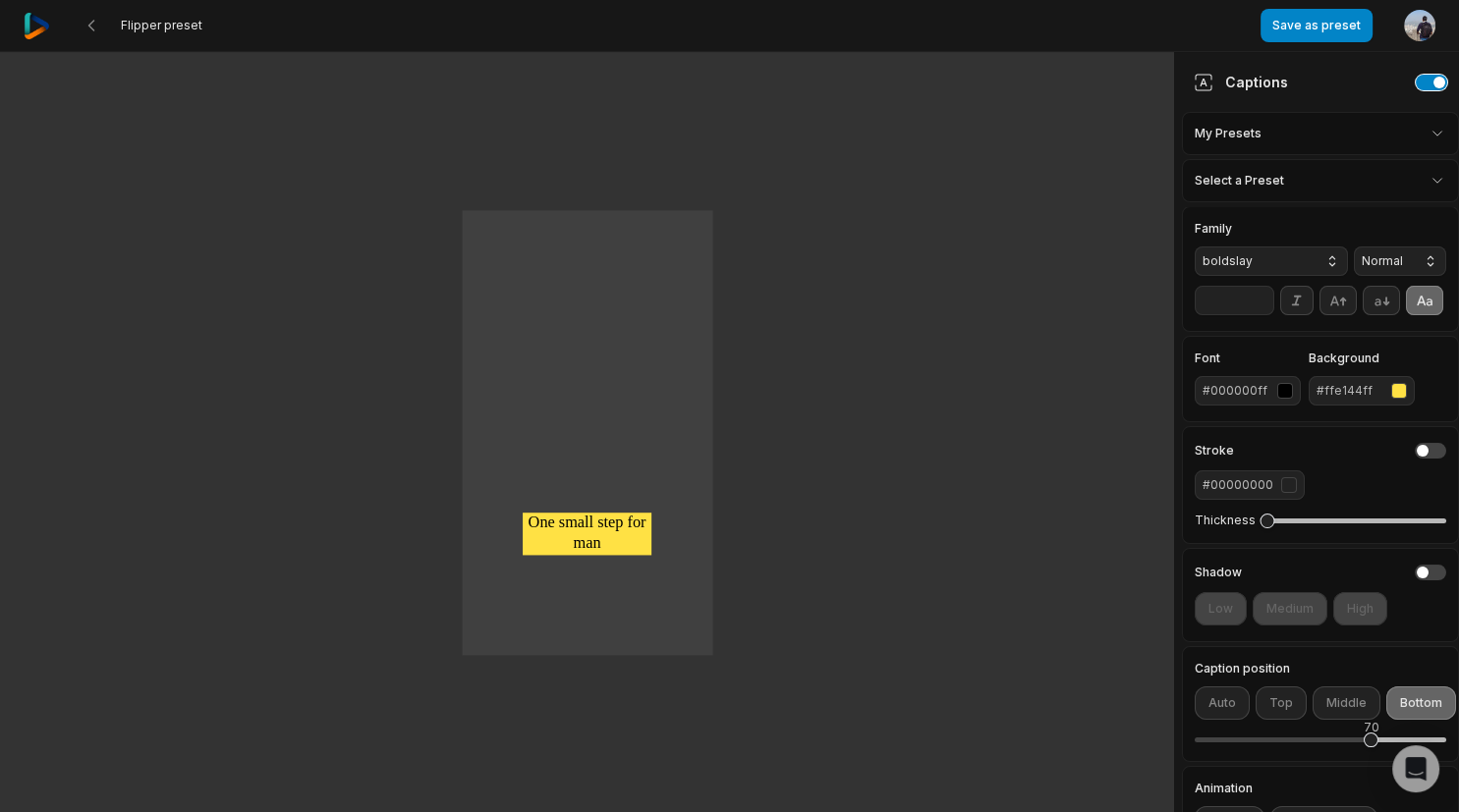
click at [1439, 76] on button "button" at bounding box center [1431, 83] width 31 height 16
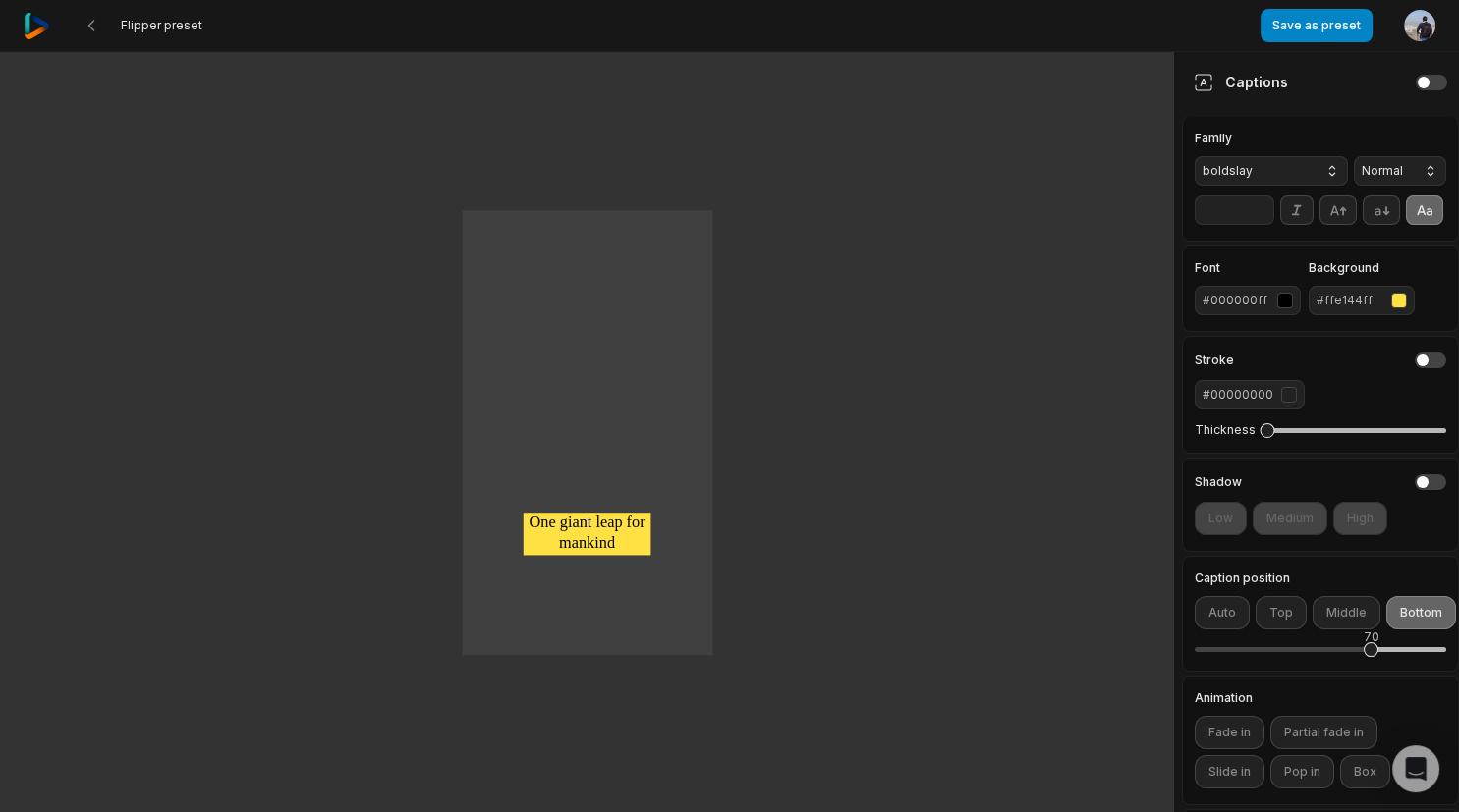
click at [1270, 84] on div "Captions" at bounding box center [1241, 82] width 94 height 21
drag, startPoint x: 1267, startPoint y: 431, endPoint x: 1457, endPoint y: 454, distance: 191.0
click at [1458, 454] on html "Flipper preset Save as preset Open user menu One small step for man One giant l…" at bounding box center [729, 406] width 1459 height 812
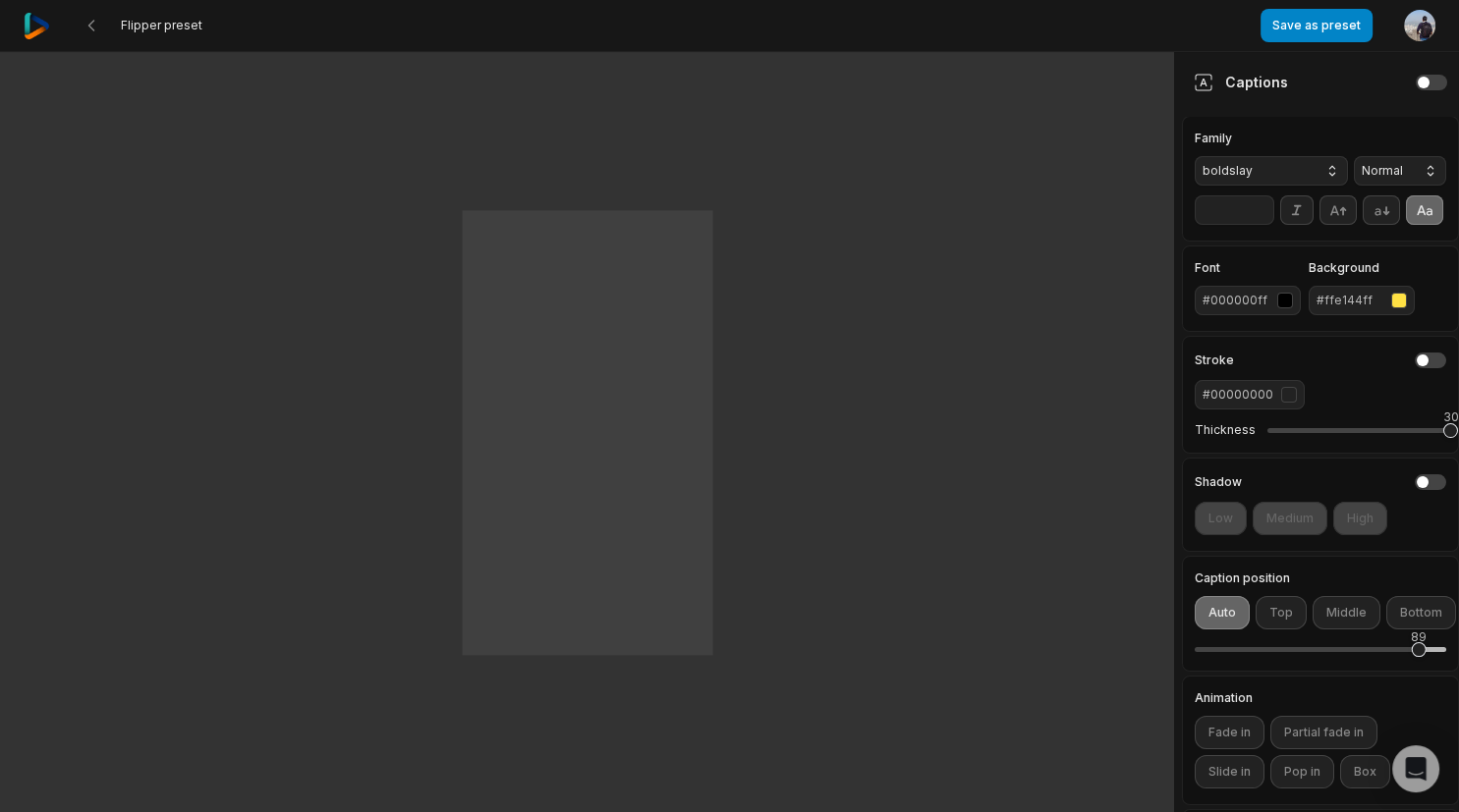
drag, startPoint x: 1375, startPoint y: 651, endPoint x: 1363, endPoint y: 668, distance: 21.0
click at [1412, 654] on div "89" at bounding box center [1419, 650] width 15 height 15
click at [91, 26] on icon at bounding box center [92, 26] width 16 height 16
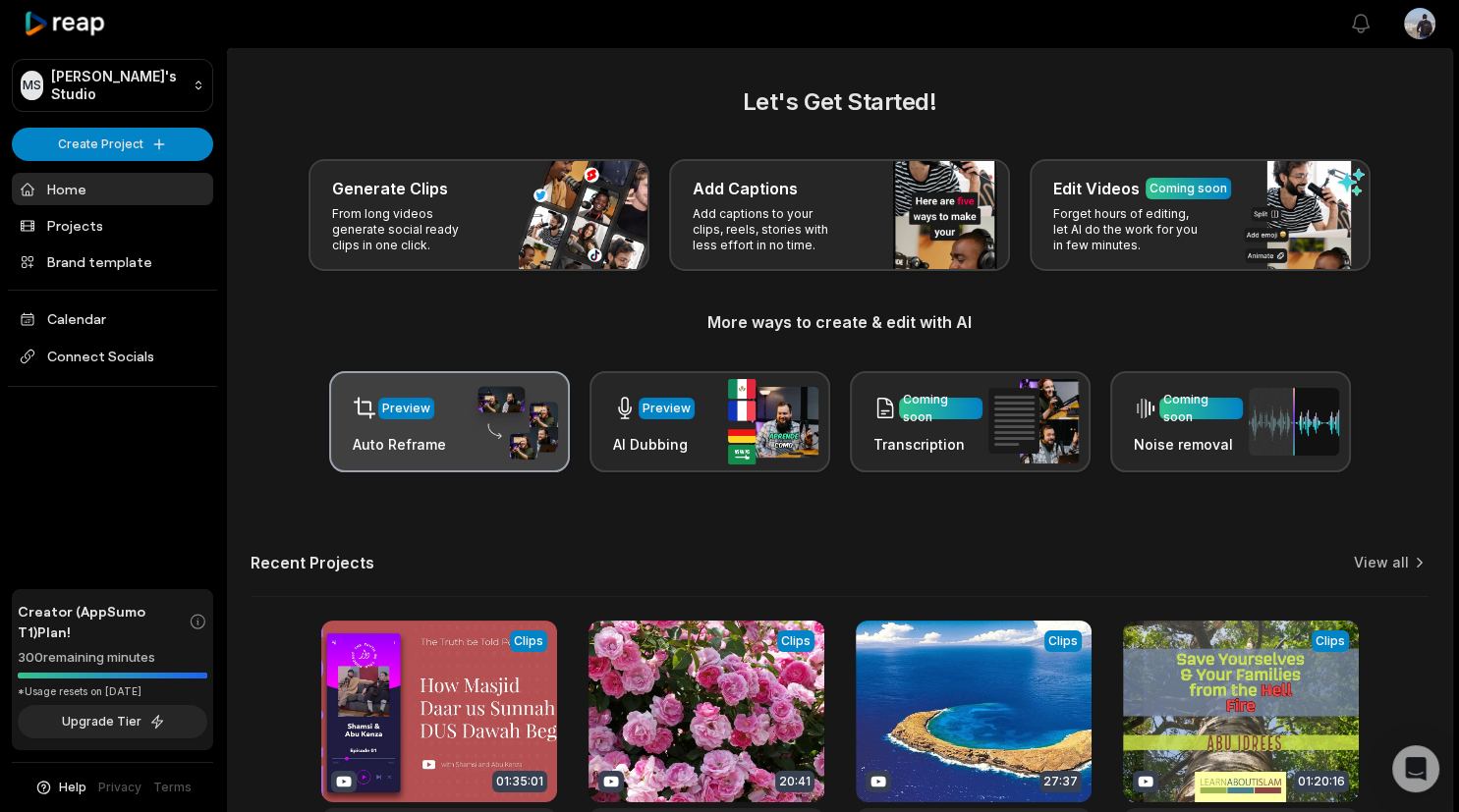
click at [466, 428] on div "Preview Auto Reframe" at bounding box center [449, 421] width 241 height 101
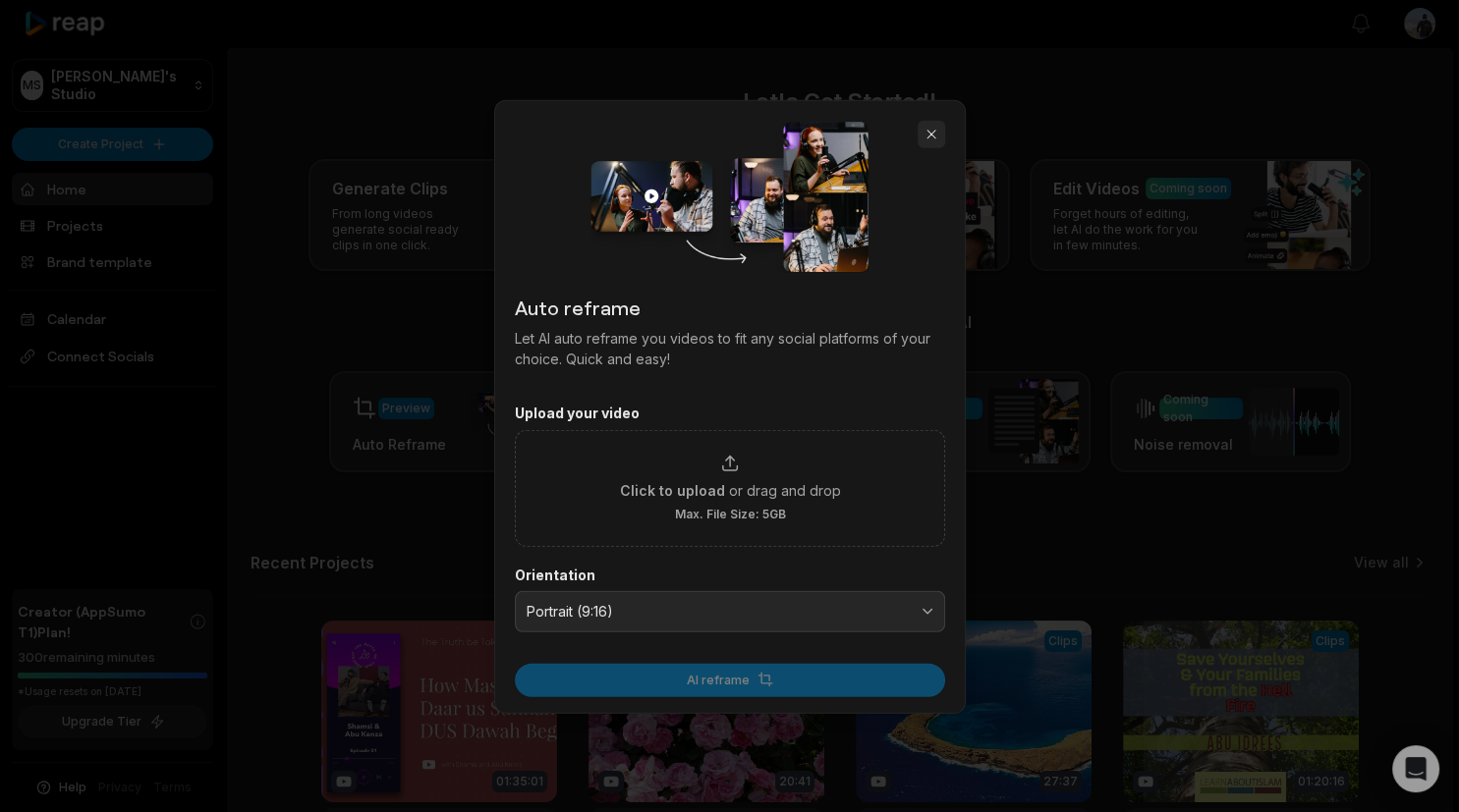
click at [925, 137] on button "button" at bounding box center [932, 134] width 28 height 28
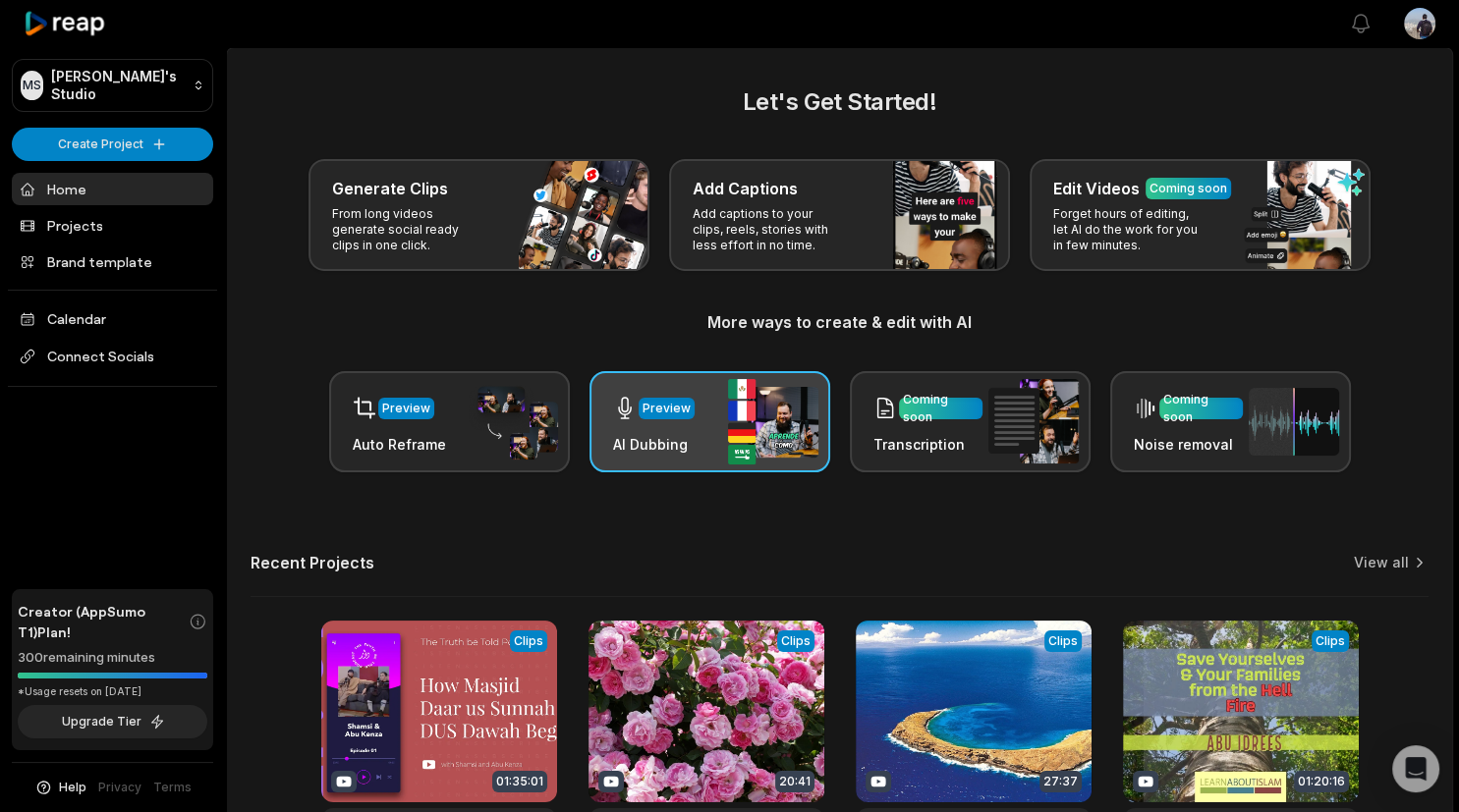
click at [741, 447] on img at bounding box center [773, 421] width 90 height 85
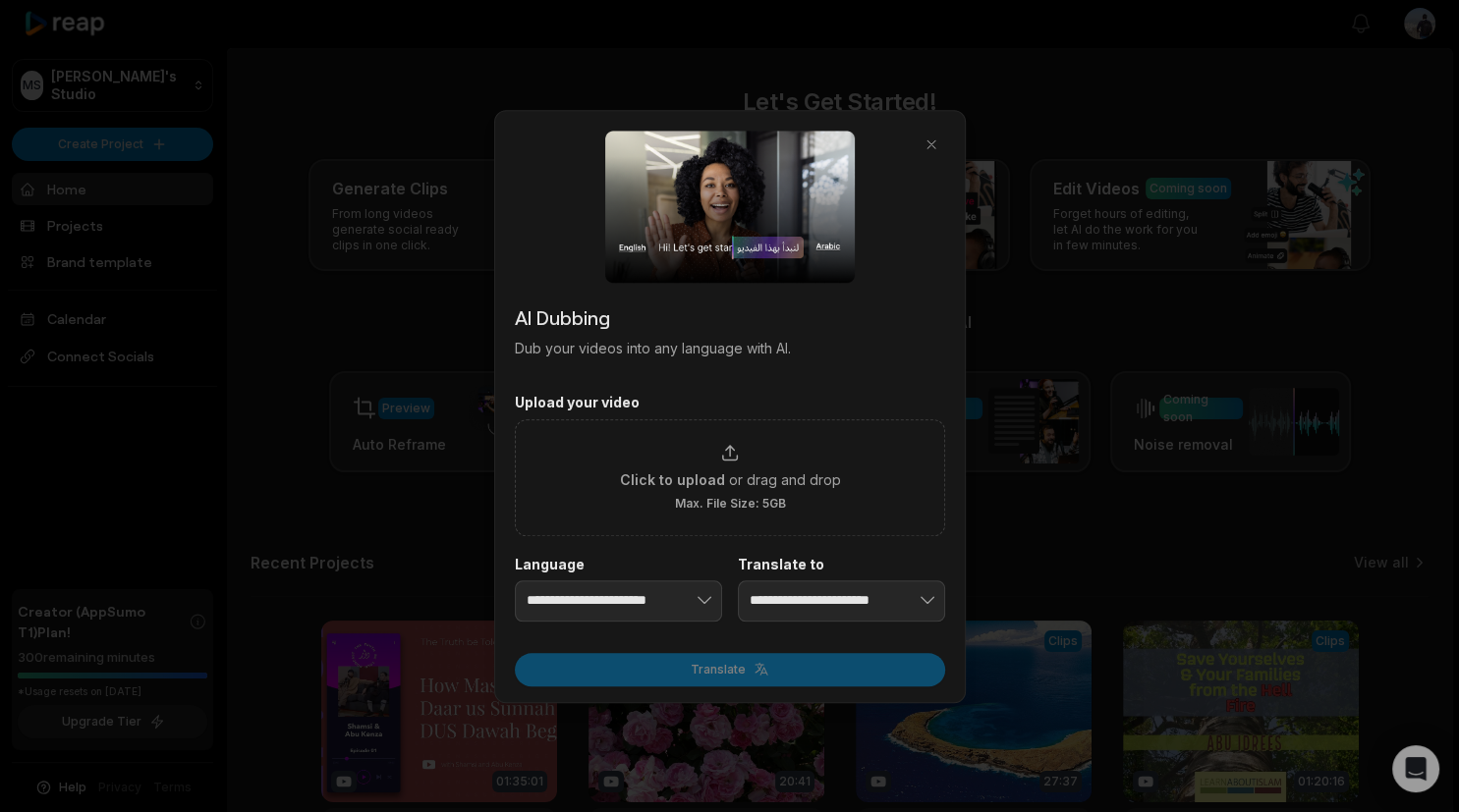
click at [765, 280] on img at bounding box center [730, 207] width 250 height 152
click at [596, 215] on div at bounding box center [730, 207] width 430 height 152
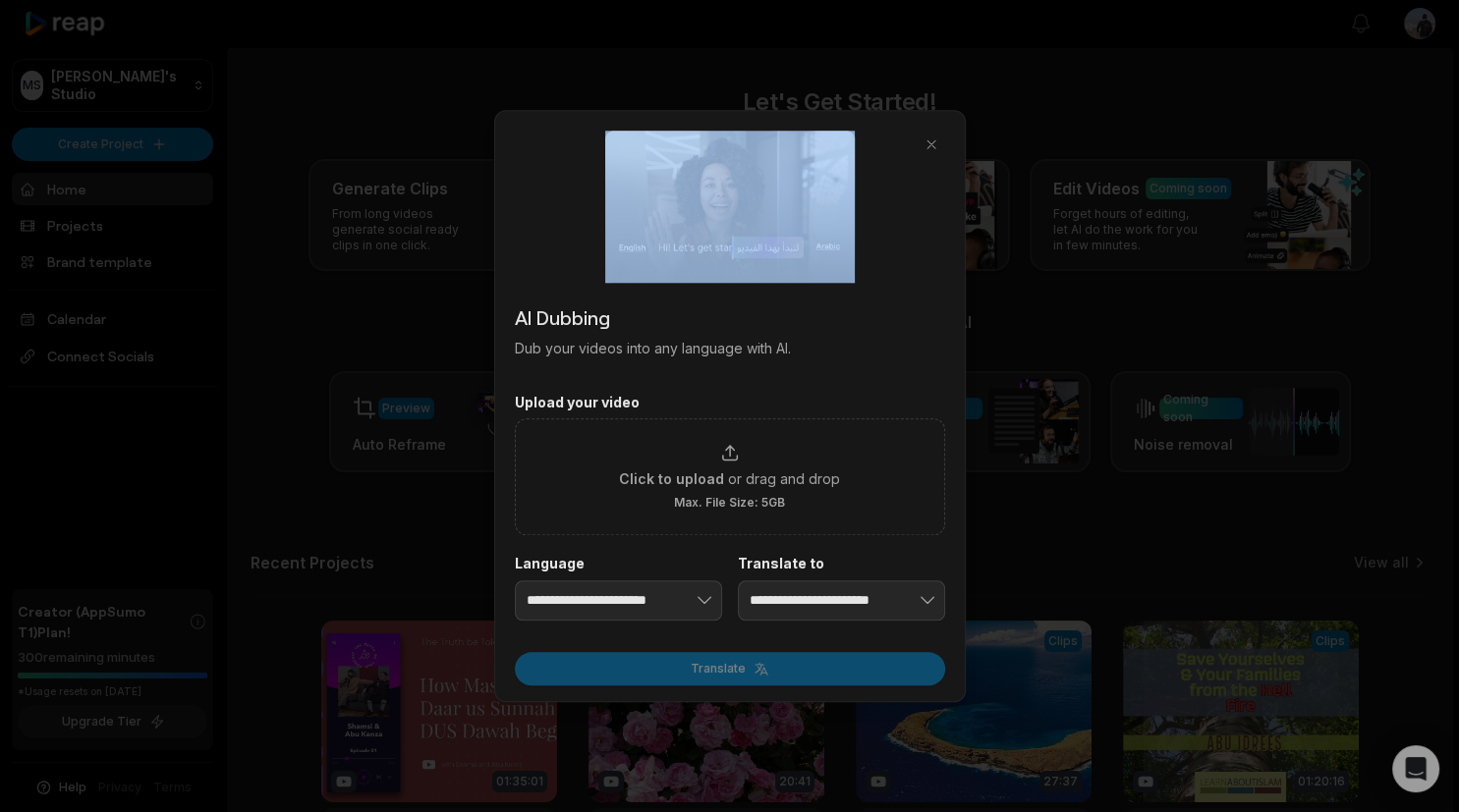
click at [596, 215] on div at bounding box center [730, 207] width 430 height 152
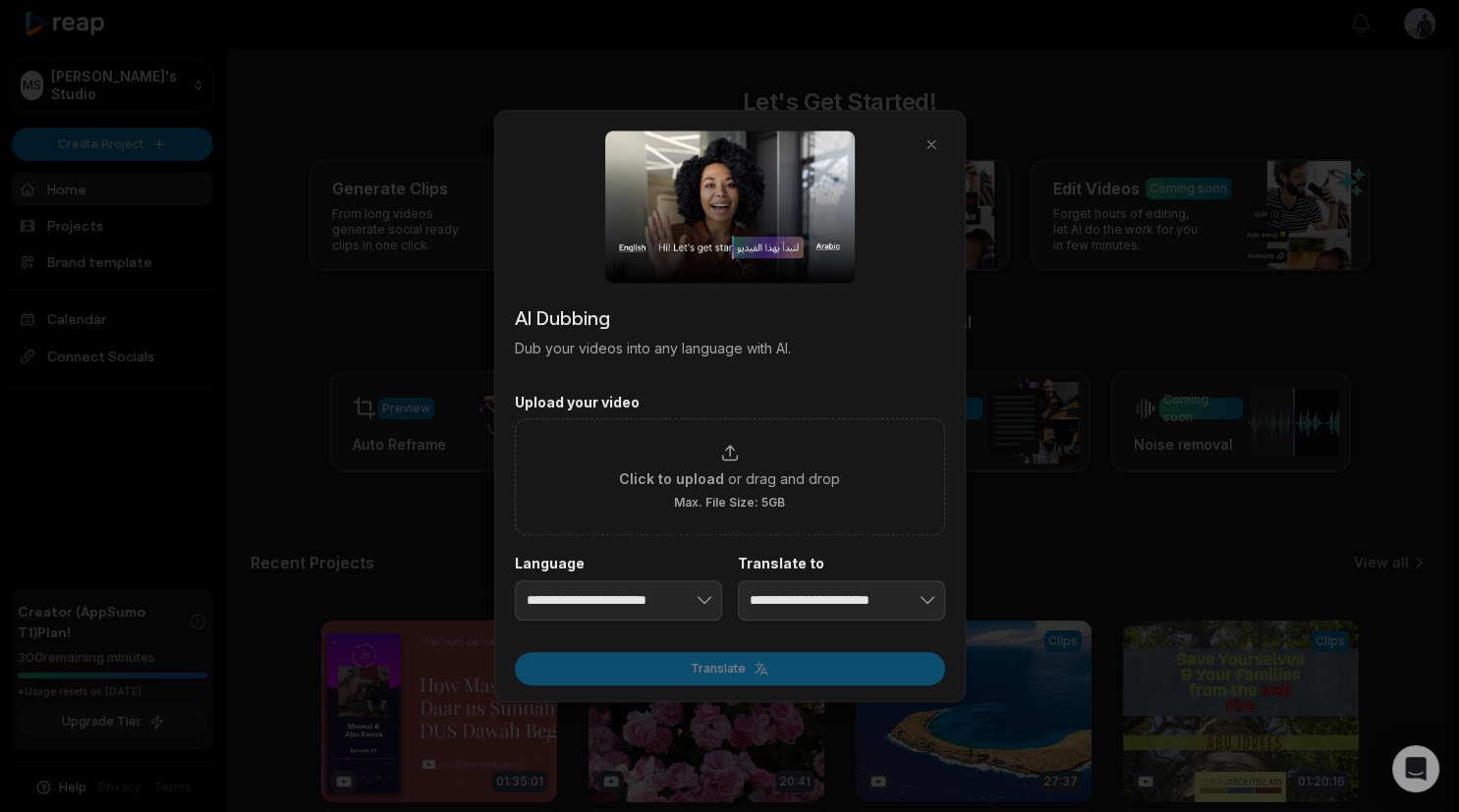
drag, startPoint x: 596, startPoint y: 215, endPoint x: 627, endPoint y: 279, distance: 70.7
click at [627, 277] on div at bounding box center [730, 207] width 430 height 152
click at [627, 280] on img at bounding box center [730, 207] width 250 height 152
click at [925, 137] on button "button" at bounding box center [932, 145] width 28 height 28
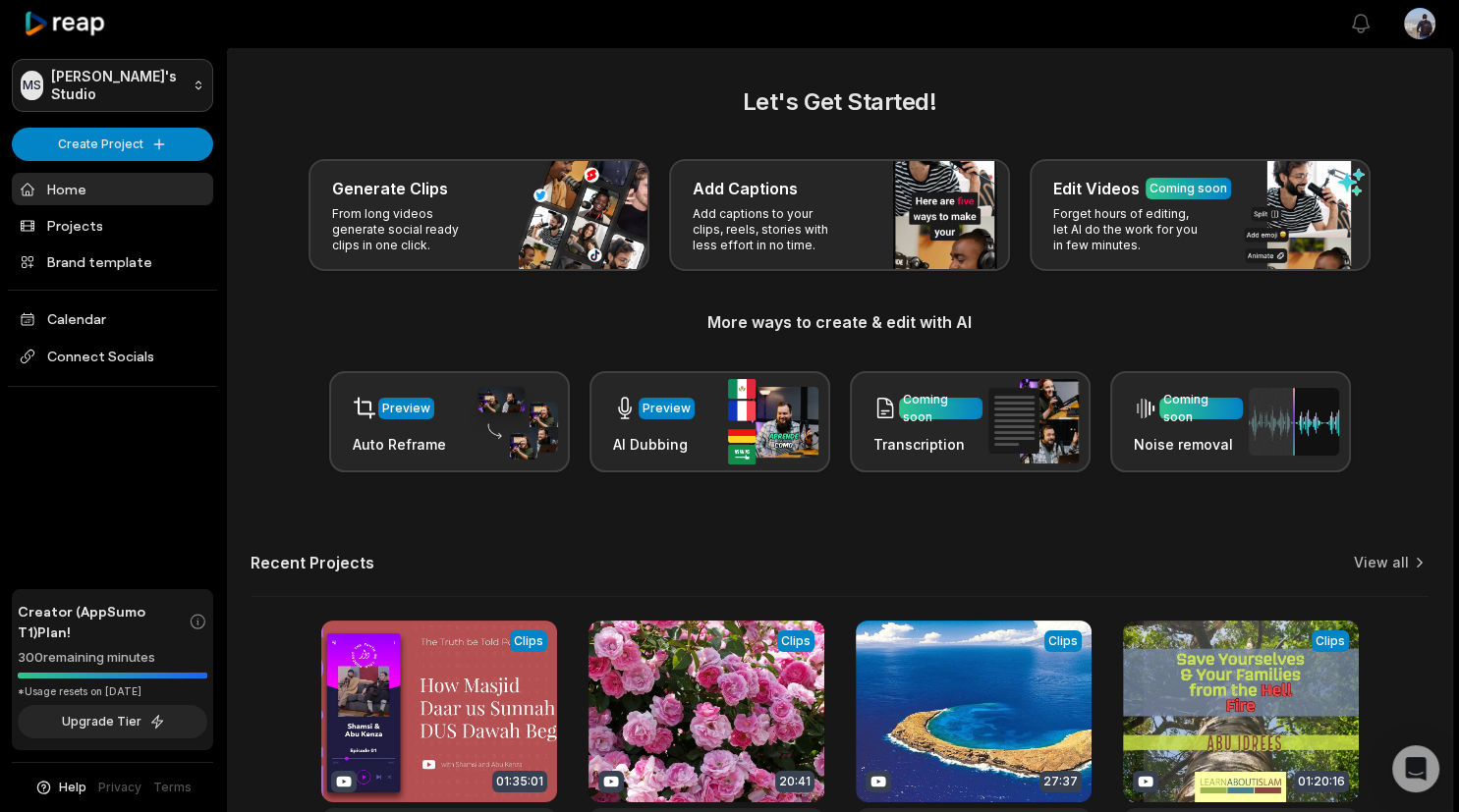
click at [159, 59] on html "[PERSON_NAME] Studio Create Project Home Projects Brand template Calendar Conne…" at bounding box center [729, 406] width 1459 height 812
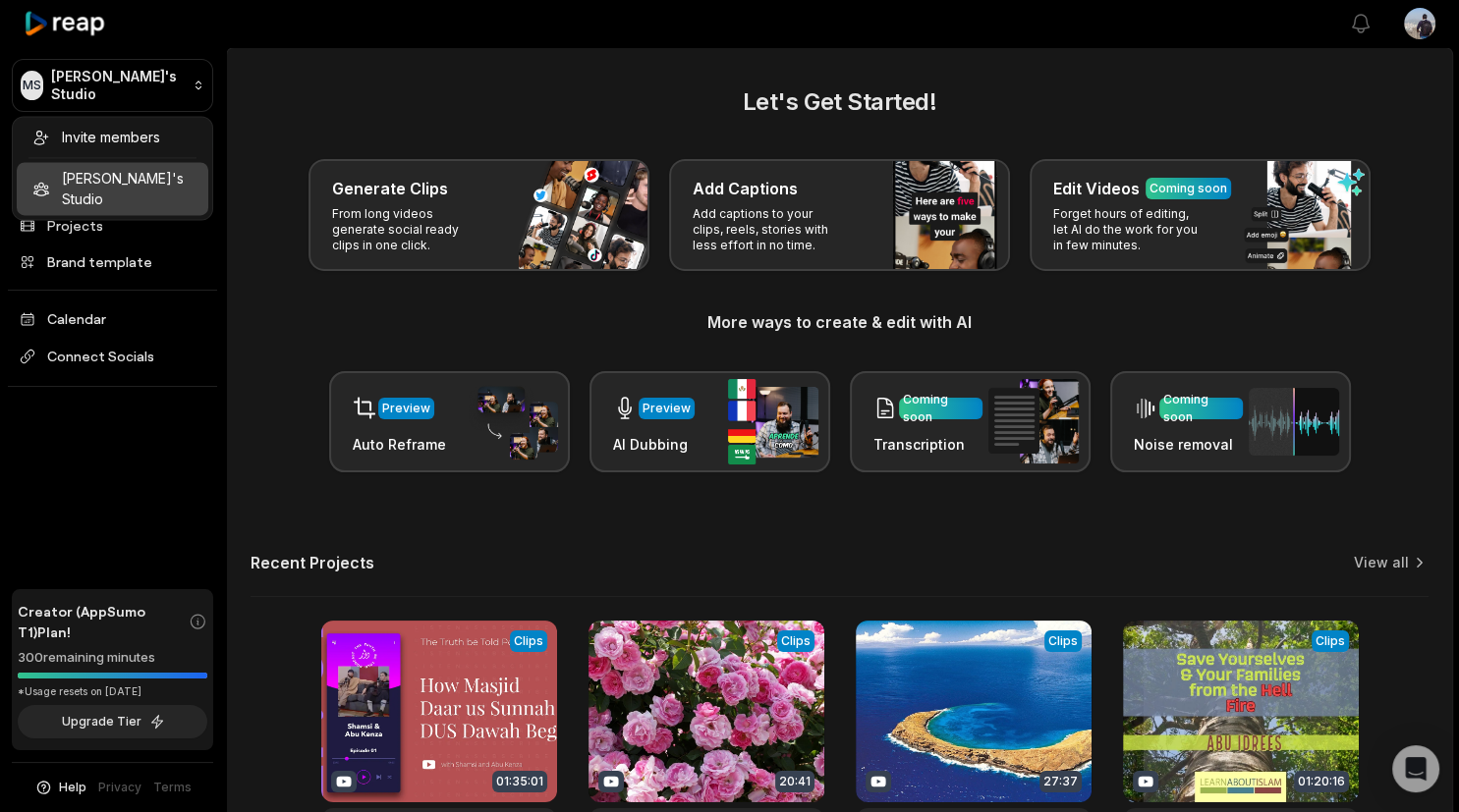
click at [1435, 27] on html "[PERSON_NAME] Studio Create Project Home Projects Brand template Calendar Conne…" at bounding box center [729, 406] width 1459 height 812
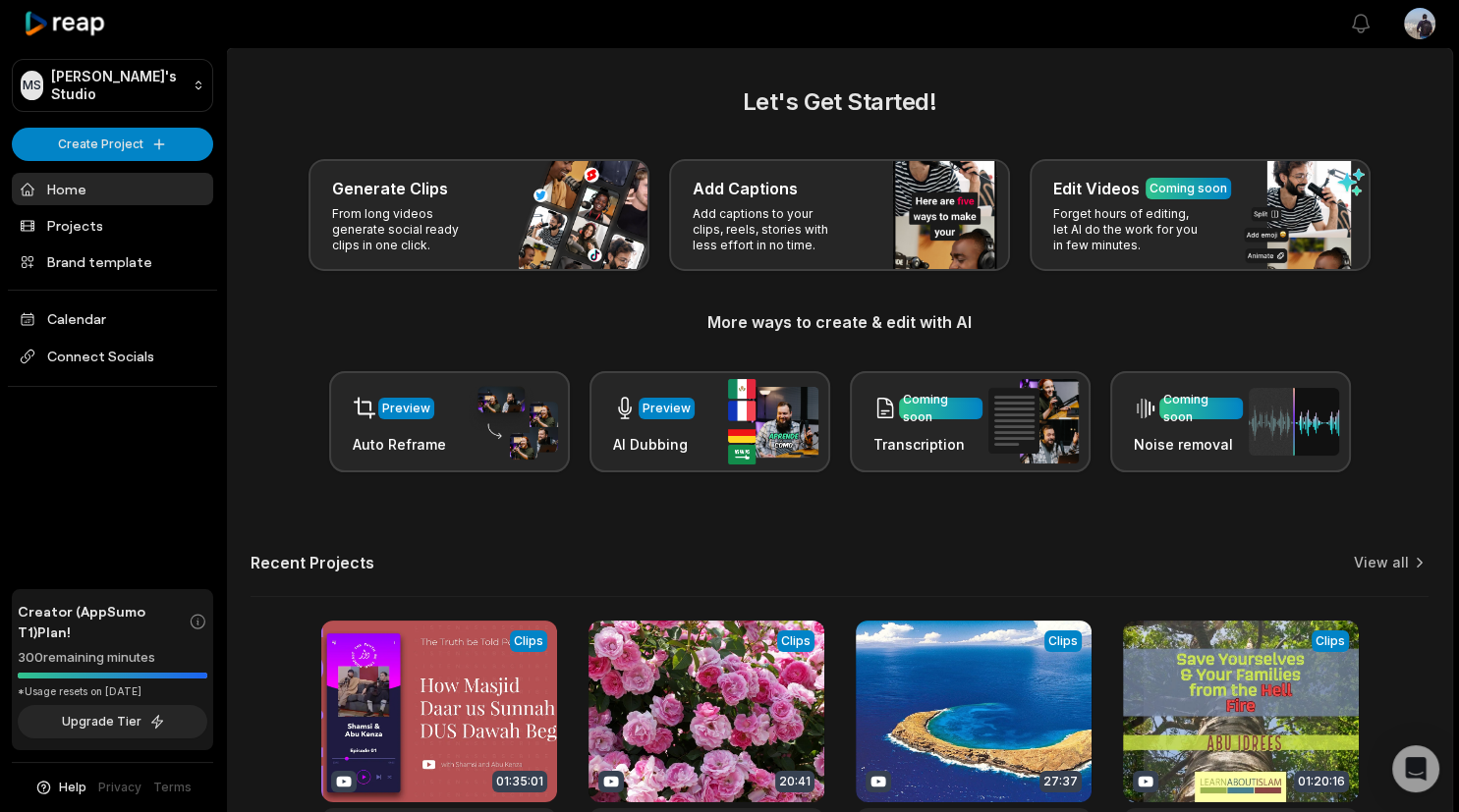
click at [1427, 28] on html "[PERSON_NAME] Studio Create Project Home Projects Brand template Calendar Conne…" at bounding box center [729, 406] width 1459 height 812
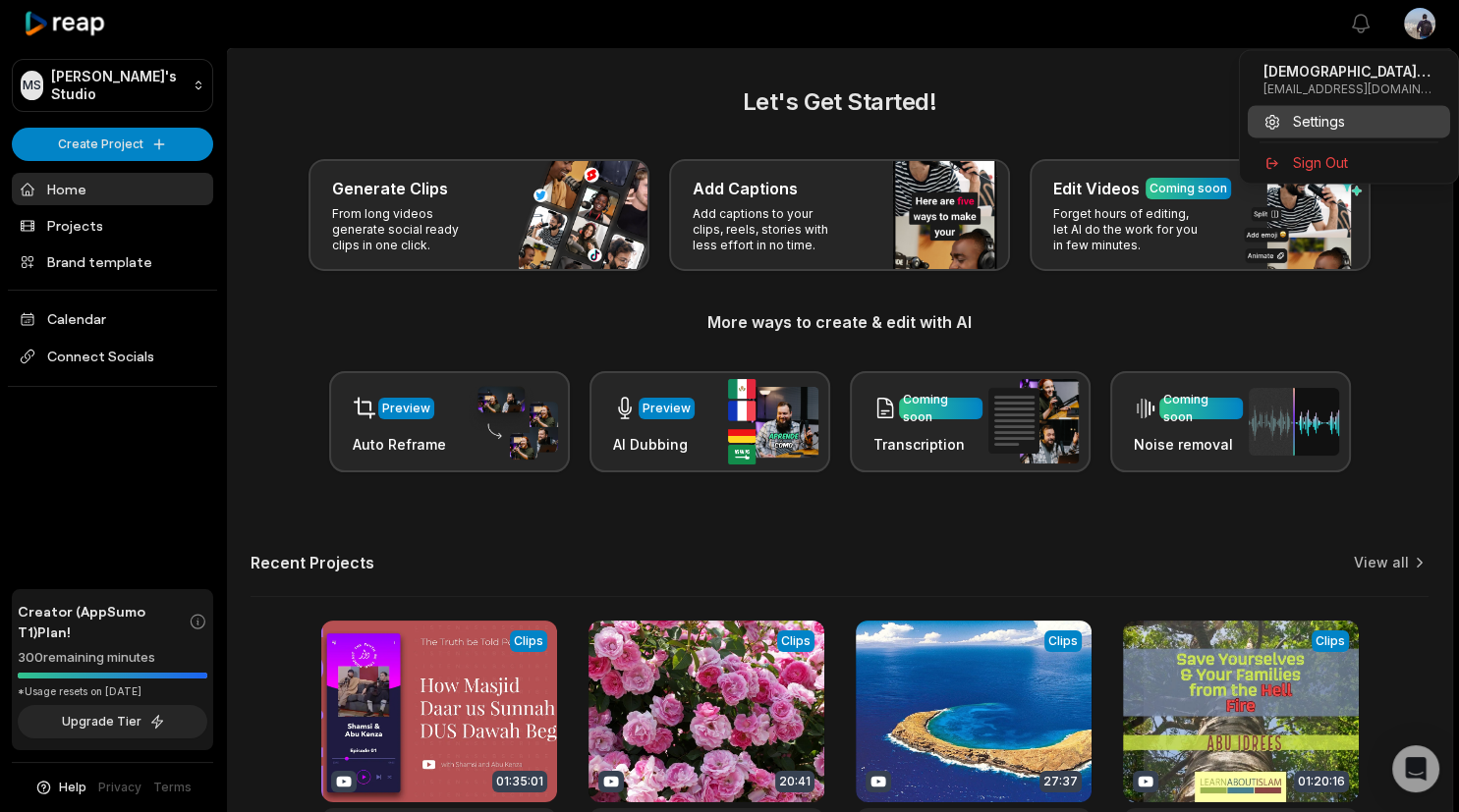
click at [1343, 128] on span "Settings" at bounding box center [1319, 121] width 52 height 21
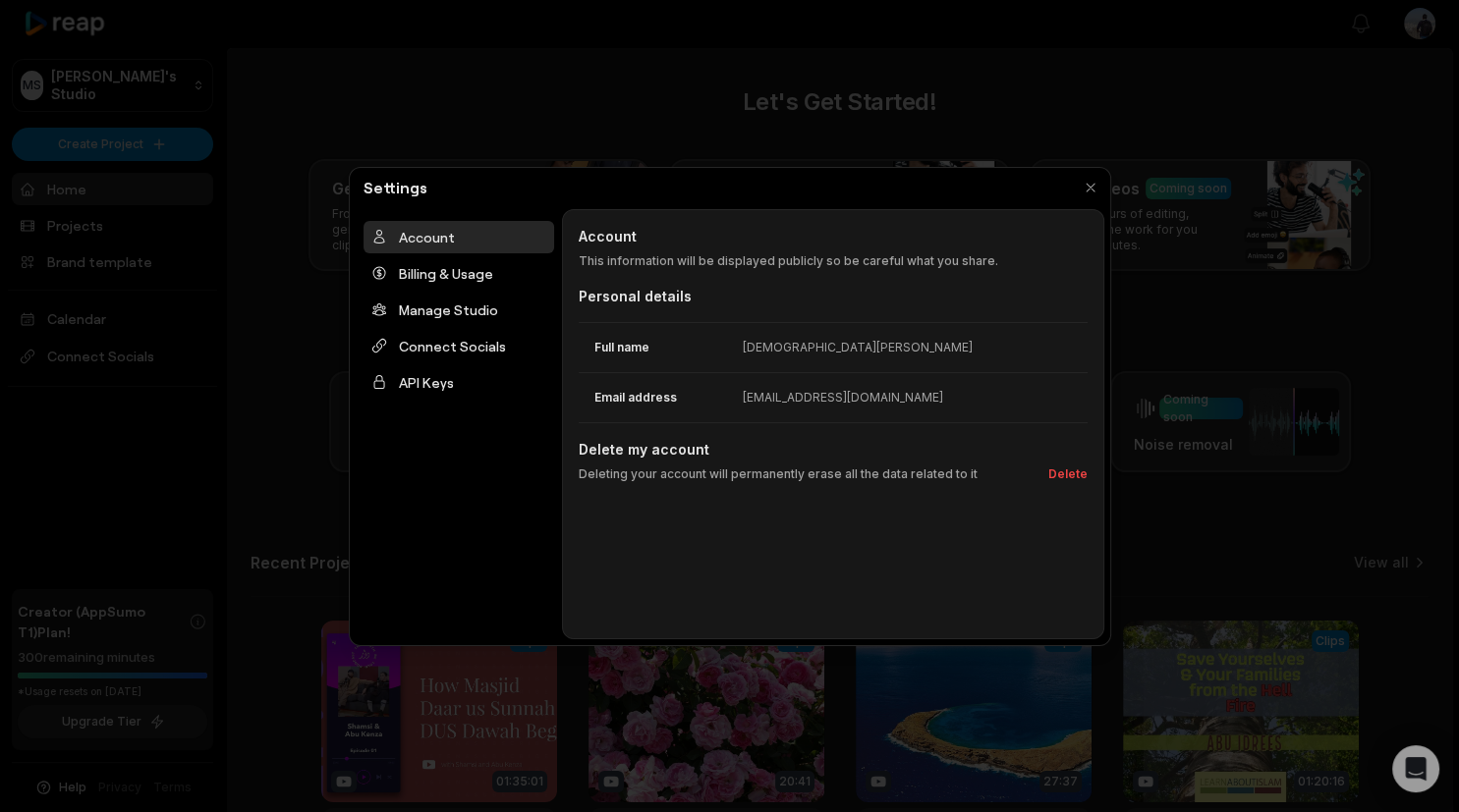
click at [480, 90] on div at bounding box center [729, 406] width 1459 height 812
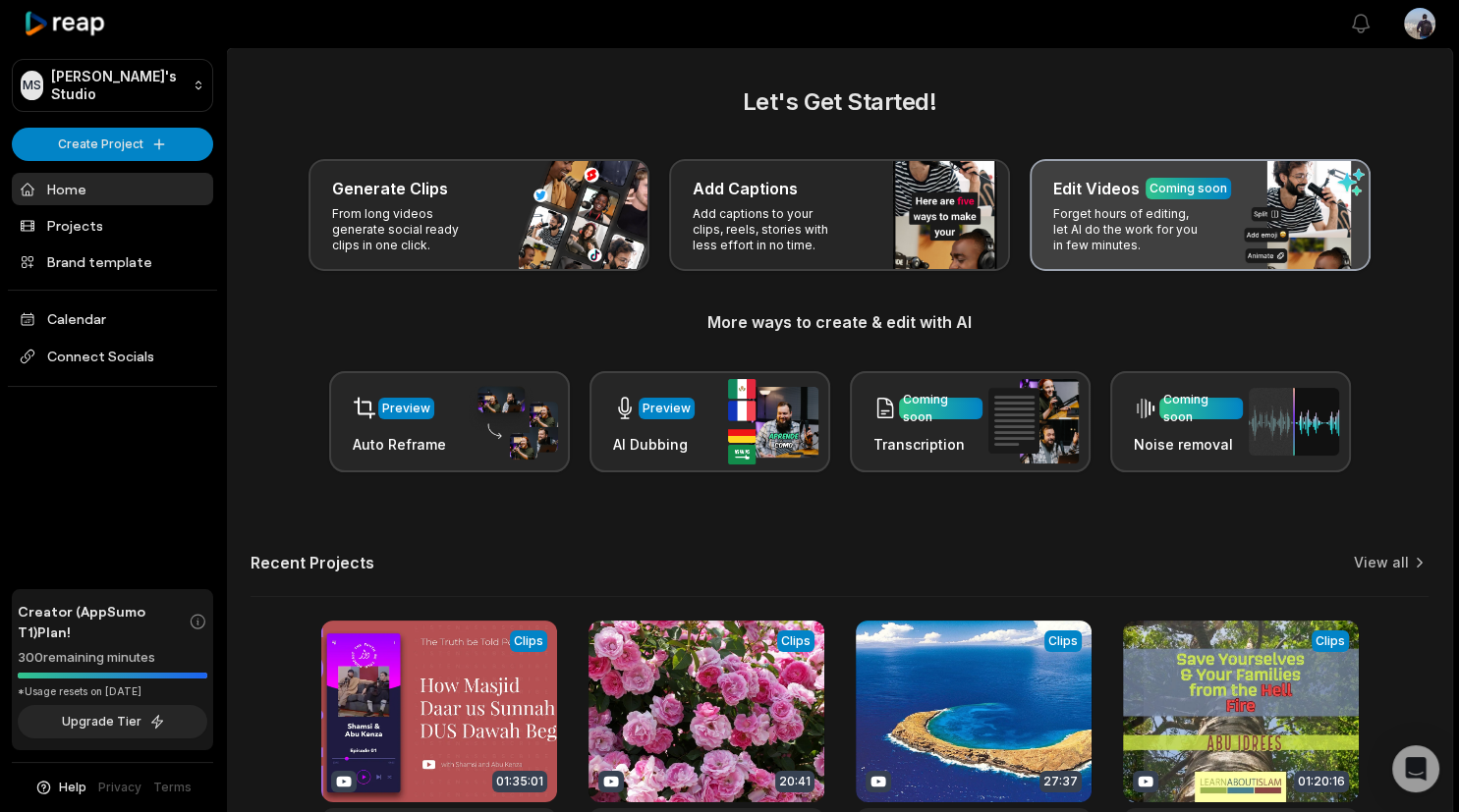
click at [1161, 241] on p "Forget hours of editing, let AI do the work for you in few minutes." at bounding box center [1129, 229] width 152 height 47
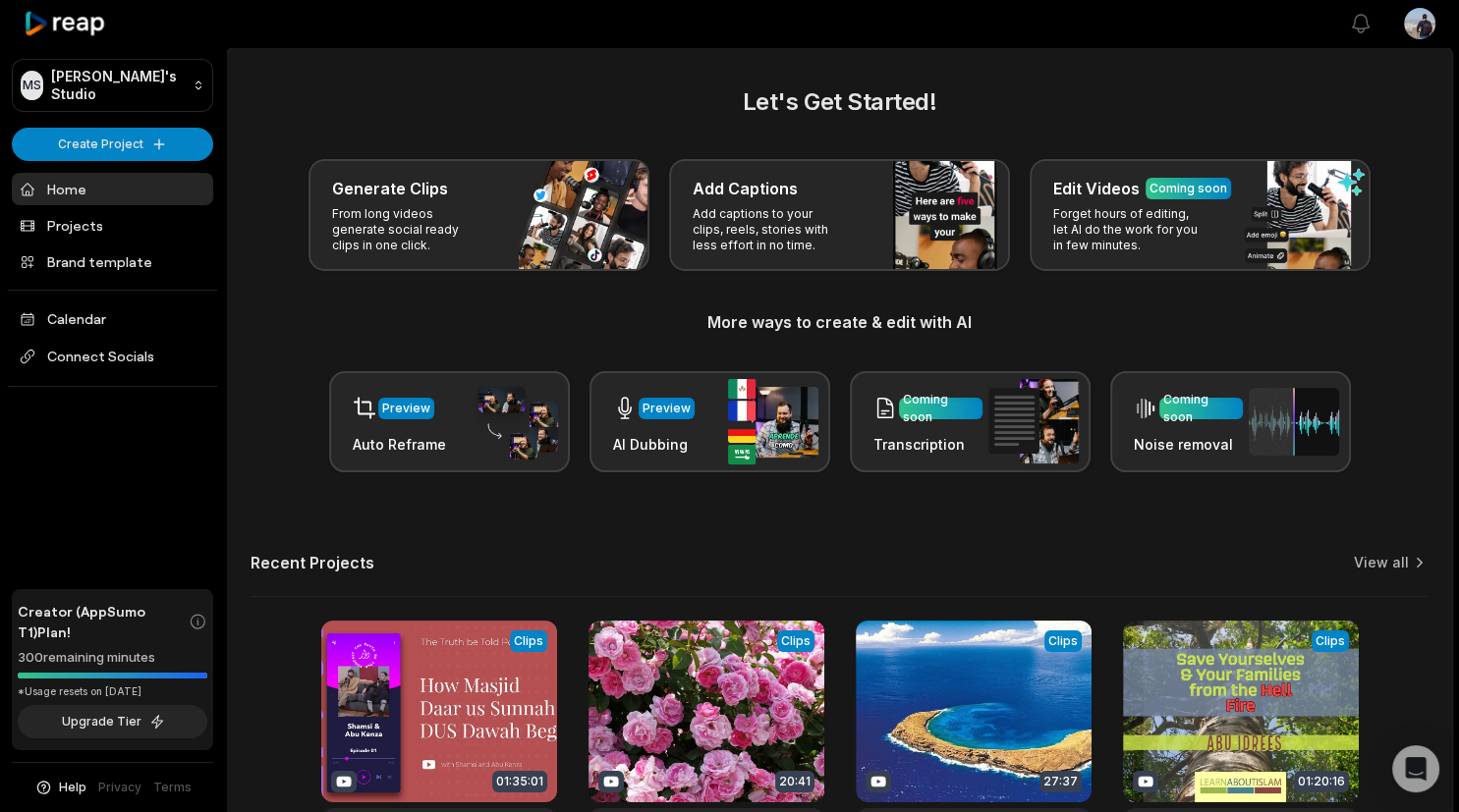
click at [885, 276] on div "Let's Get Started! Generate Clips From long videos generate social ready clips …" at bounding box center [840, 278] width 1178 height 388
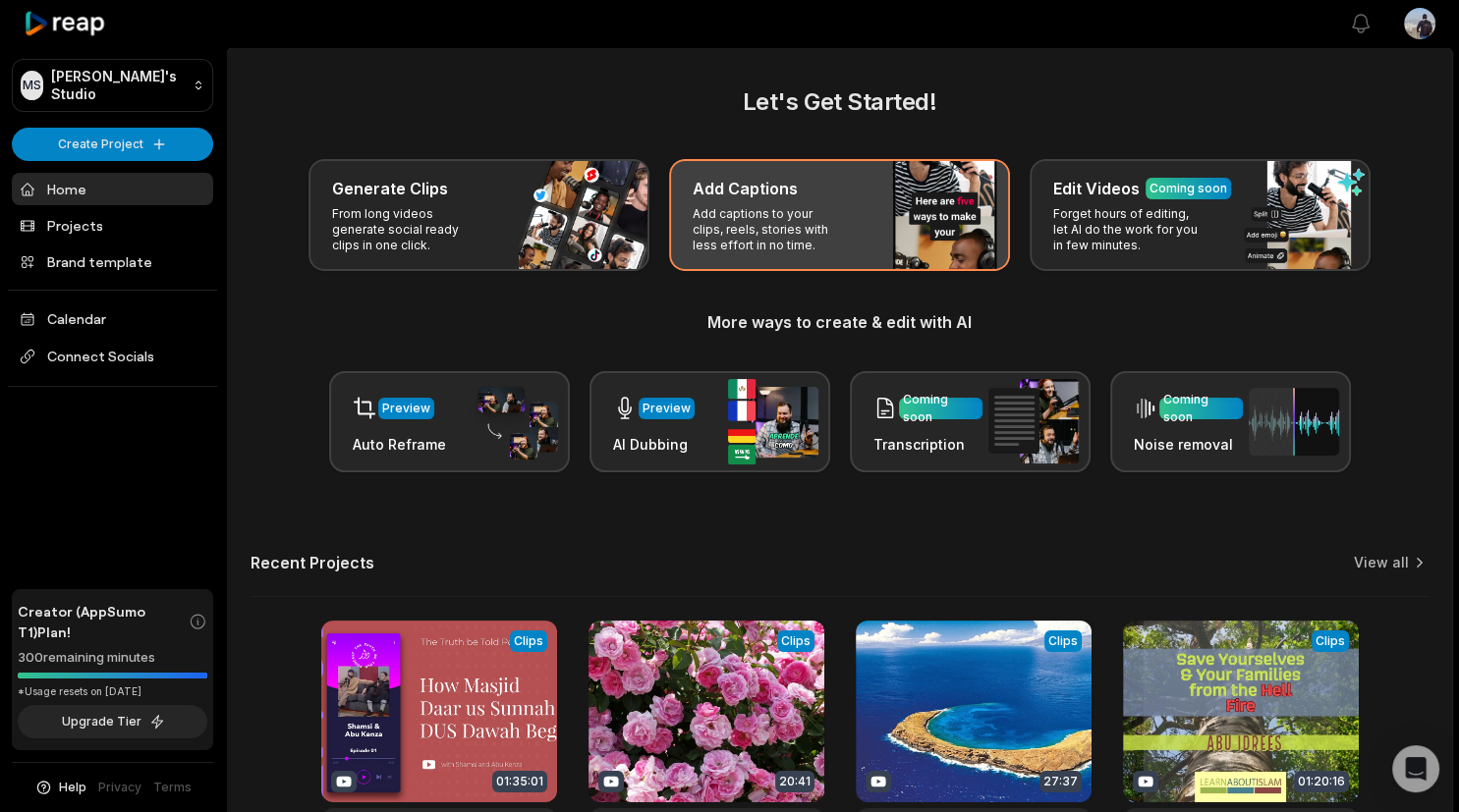
click at [882, 238] on div "Add Captions Add captions to your clips, reels, stories with less effort in no …" at bounding box center [839, 215] width 341 height 112
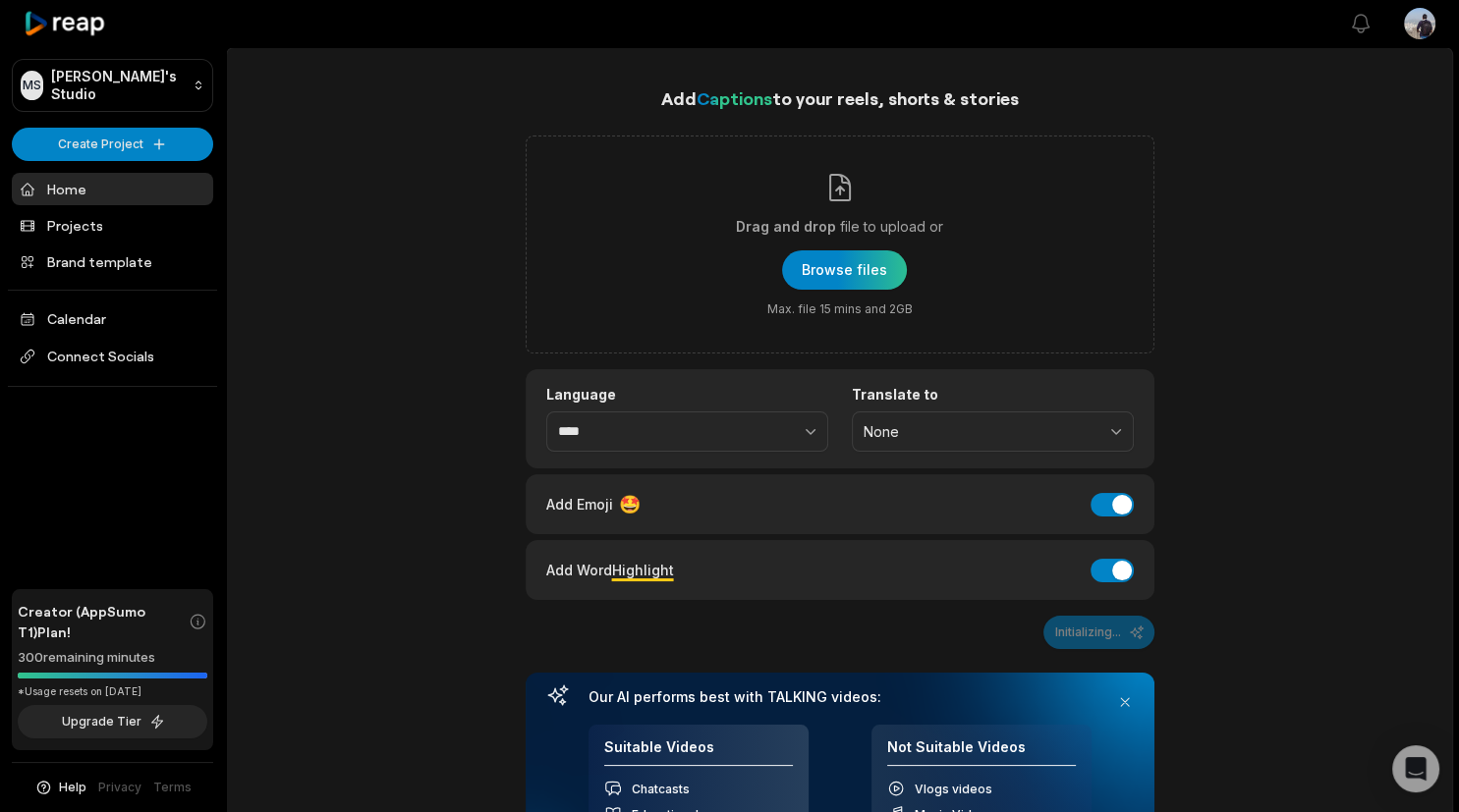
click at [1276, 347] on div "Add Captions to your reels, shorts & stories Drag and drop file to upload or Br…" at bounding box center [839, 718] width 1225 height 1268
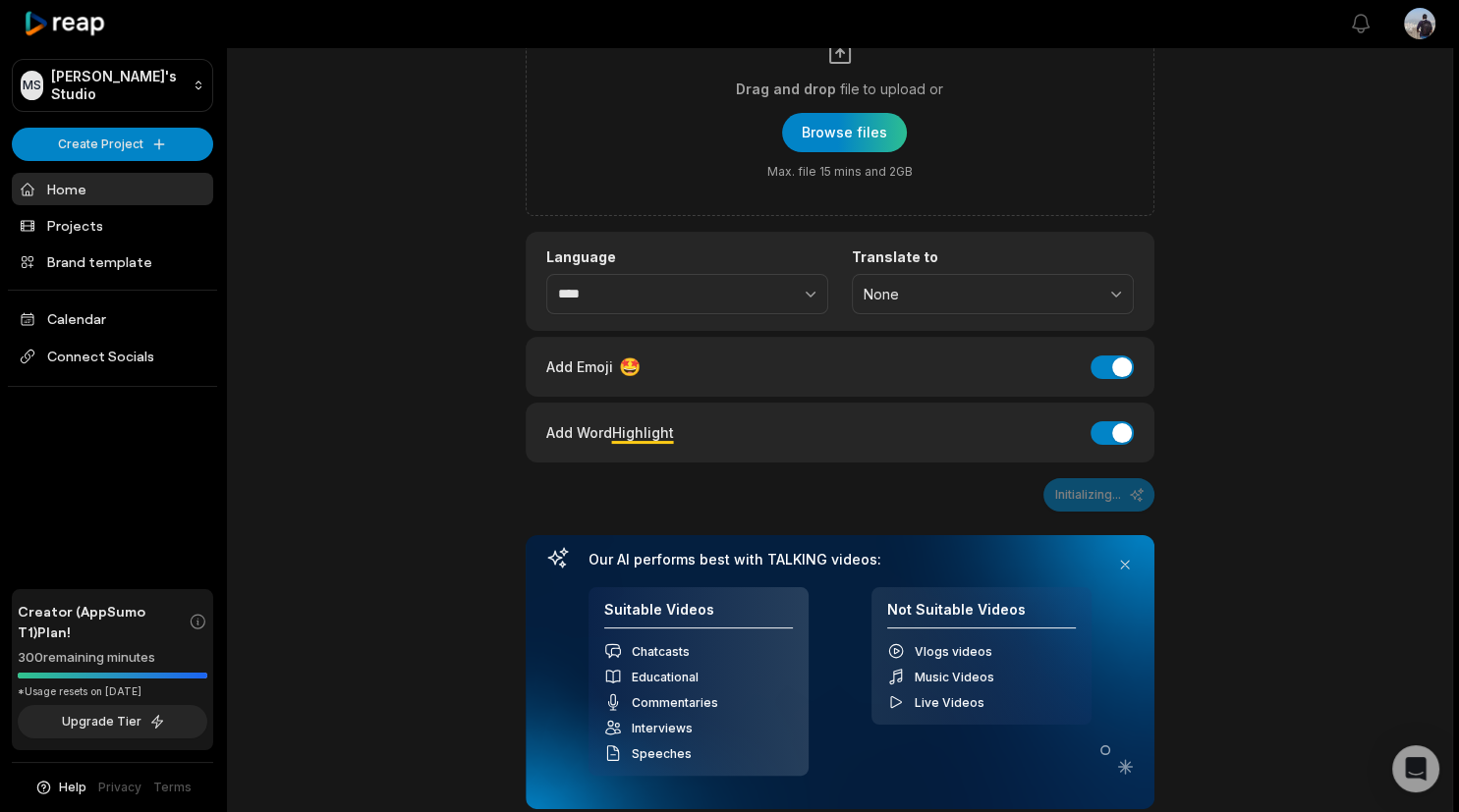
scroll to position [207, 0]
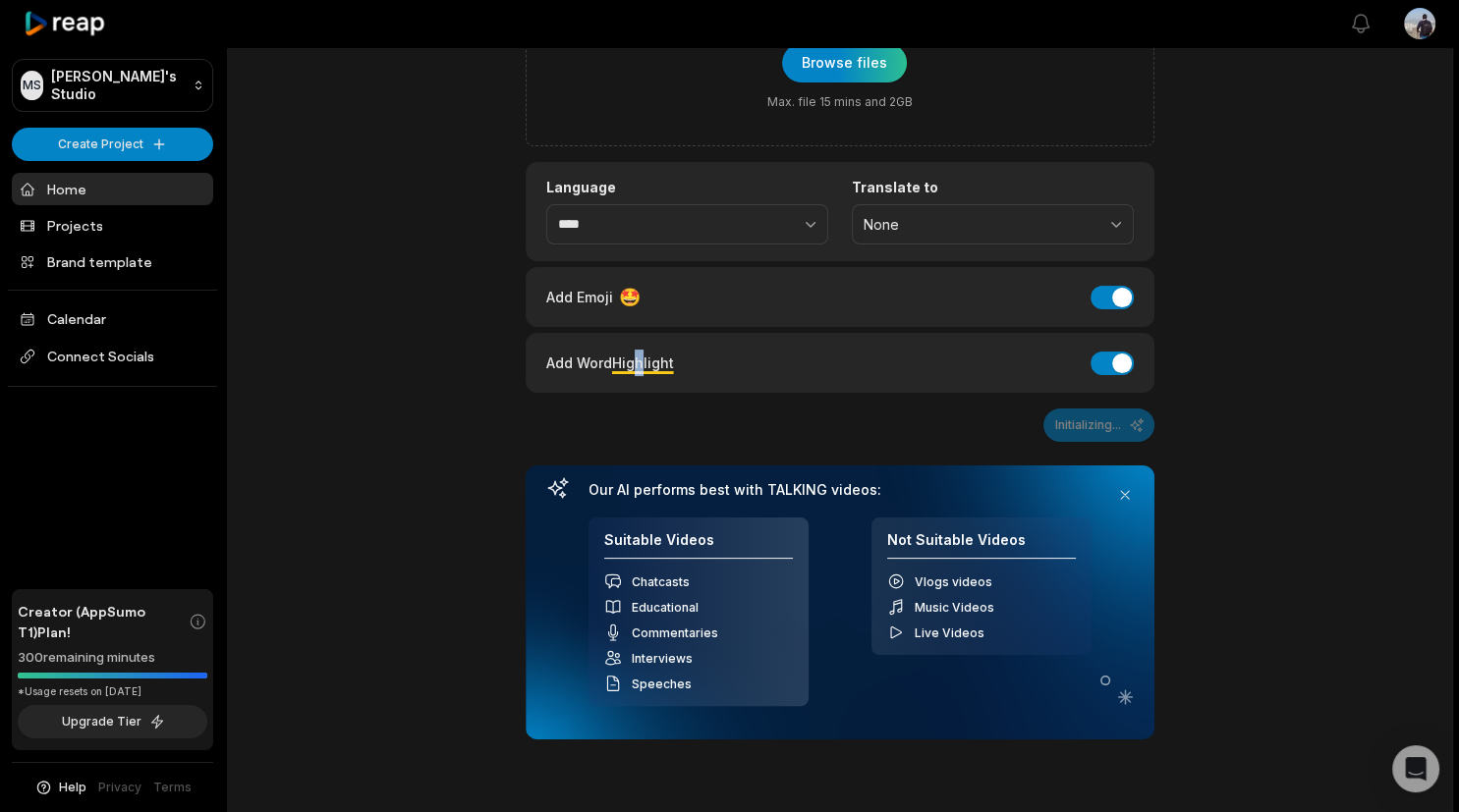
click at [640, 364] on span "Highlight" at bounding box center [643, 363] width 62 height 17
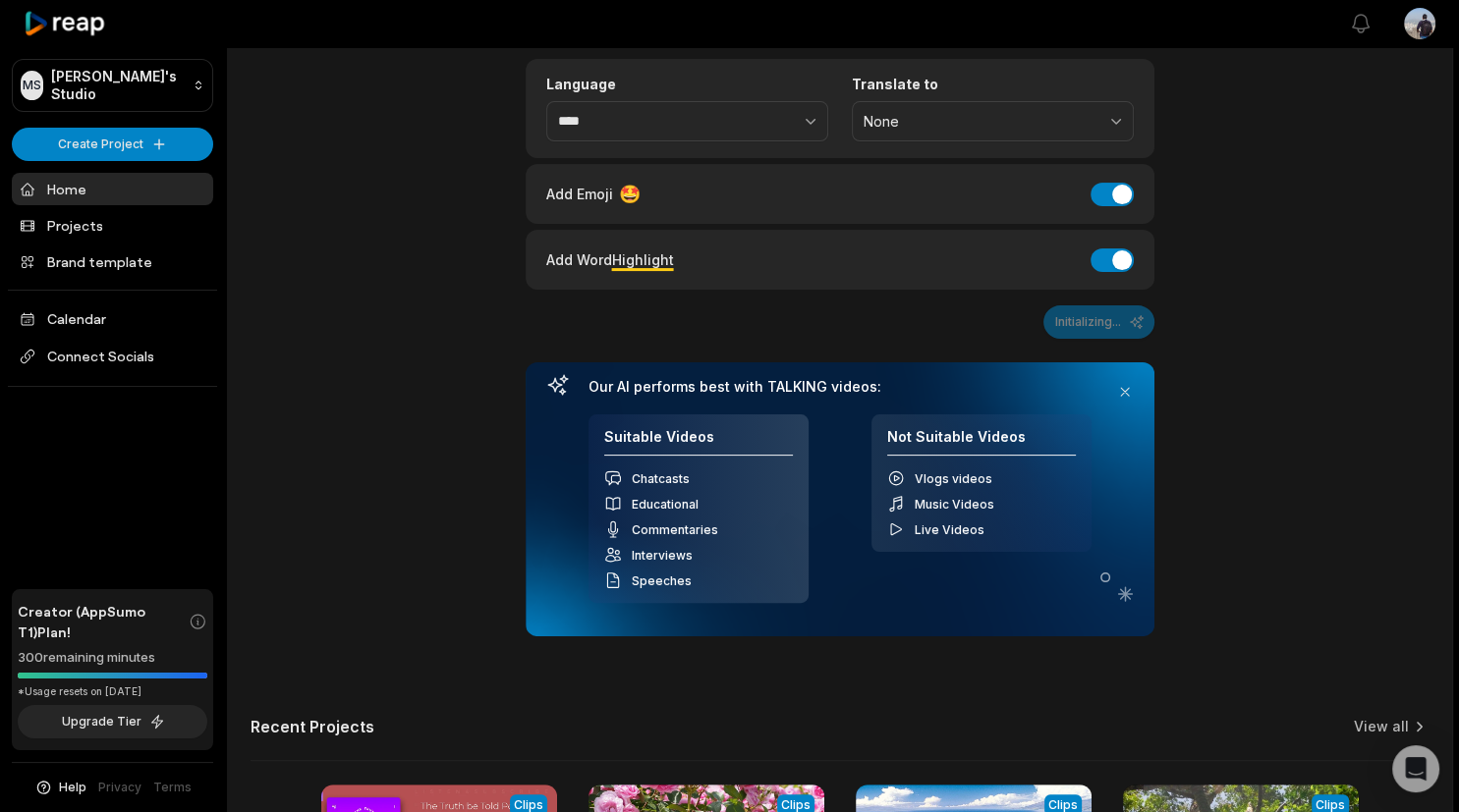
click at [1295, 422] on div "Add Captions to your reels, shorts & stories Drag and drop file to upload or Br…" at bounding box center [839, 408] width 1225 height 1268
drag, startPoint x: 1295, startPoint y: 422, endPoint x: 1301, endPoint y: 497, distance: 74.9
click at [1301, 497] on div "Add Captions to your reels, shorts & stories Drag and drop file to upload or Br…" at bounding box center [839, 408] width 1225 height 1268
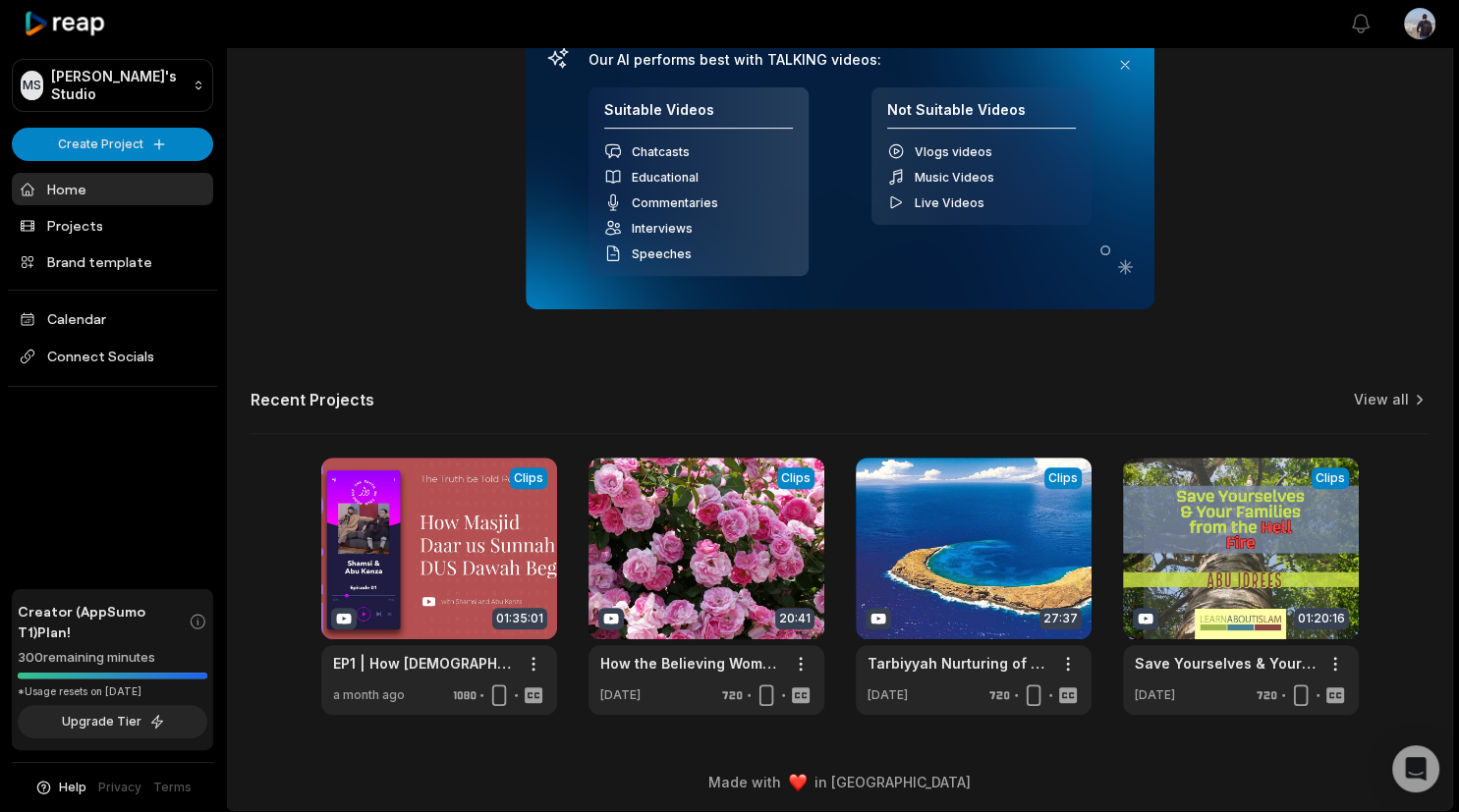
scroll to position [224, 0]
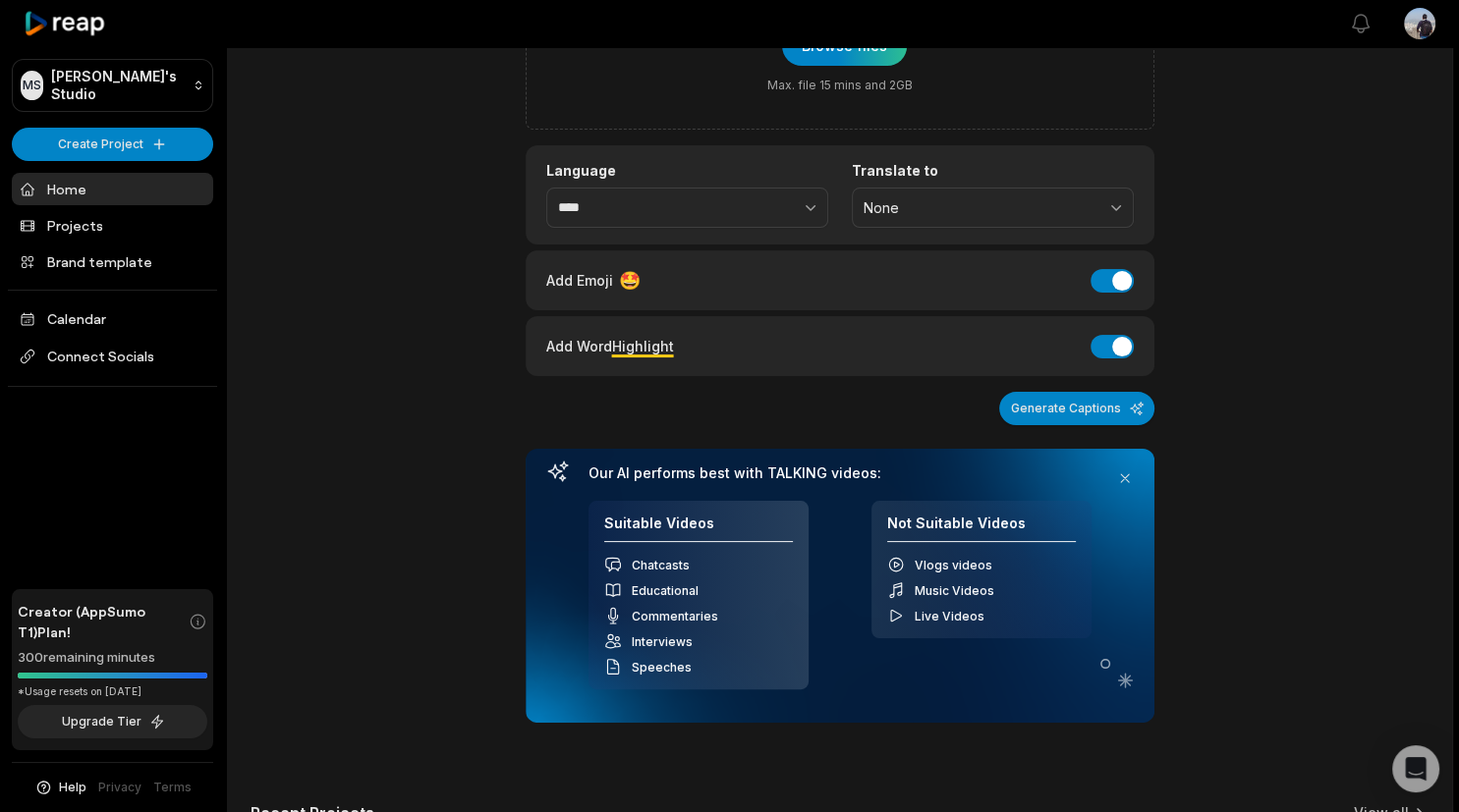
drag, startPoint x: 1126, startPoint y: 475, endPoint x: 1119, endPoint y: 438, distance: 37.0
click at [1126, 475] on button at bounding box center [1125, 479] width 28 height 28
